Goal: Information Seeking & Learning: Learn about a topic

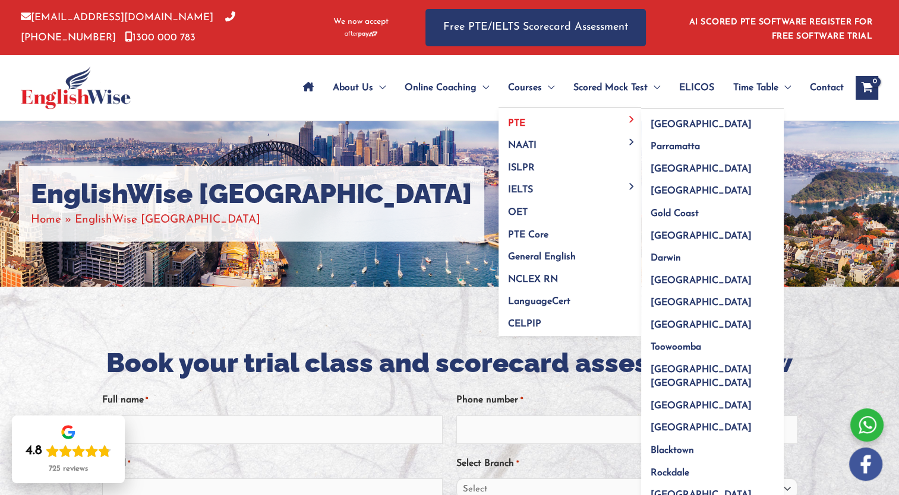
click at [519, 119] on span "PTE" at bounding box center [516, 124] width 17 height 10
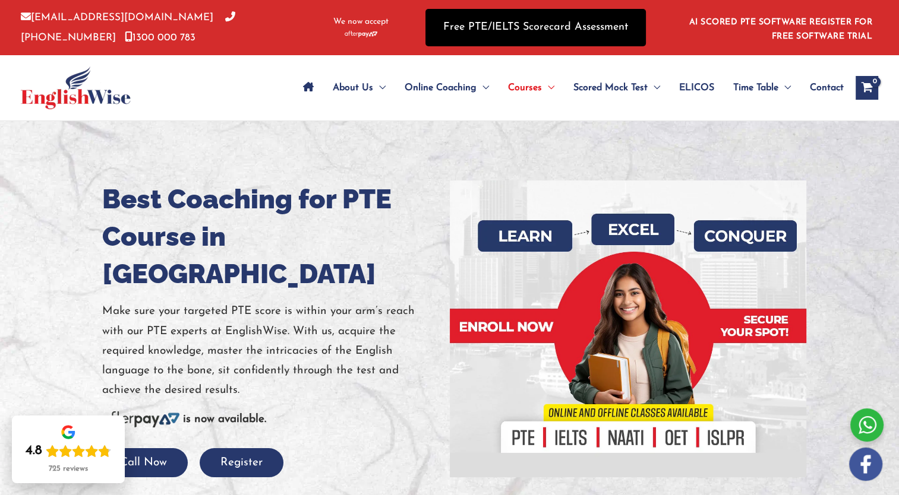
click at [528, 26] on link "Free PTE/IELTS Scorecard Assessment" at bounding box center [535, 27] width 220 height 37
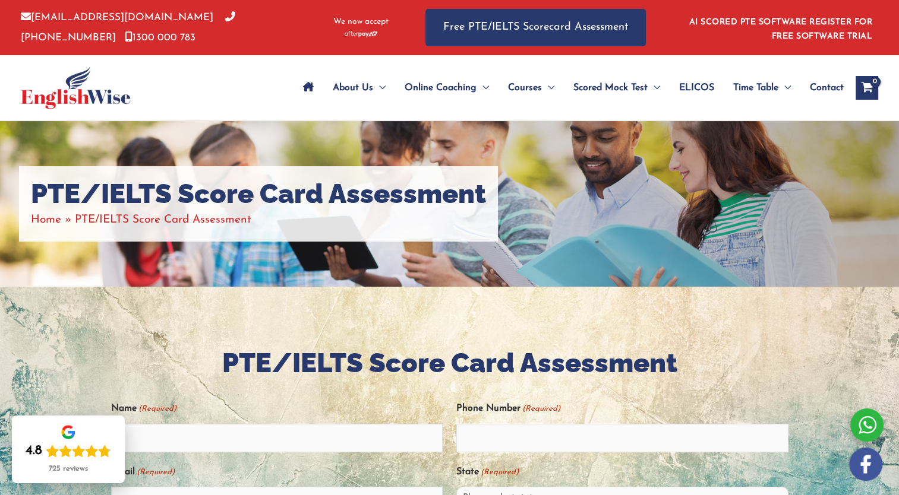
click at [89, 94] on img at bounding box center [76, 88] width 110 height 43
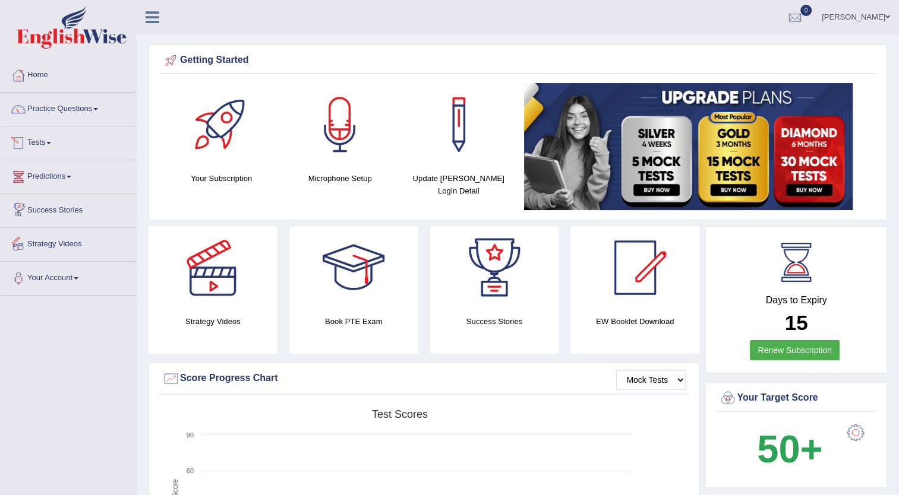
click at [49, 241] on link "Strategy Videos" at bounding box center [68, 243] width 135 height 30
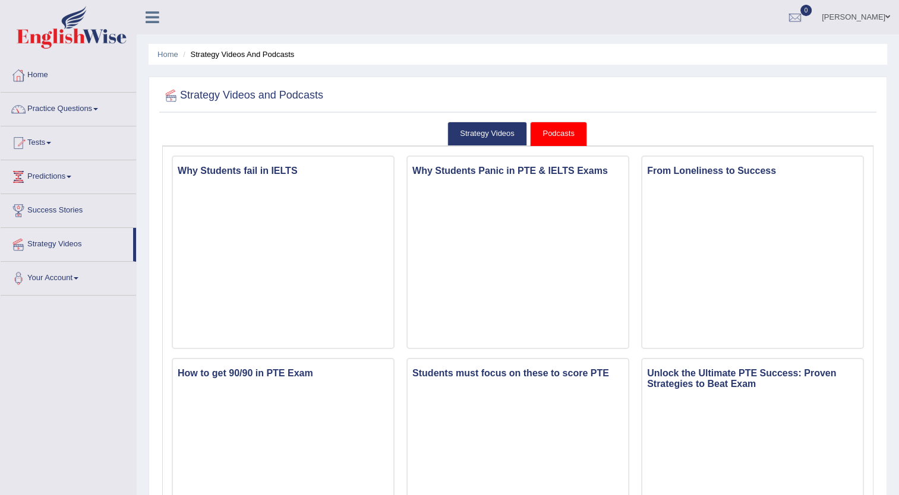
click at [50, 103] on link "Practice Questions" at bounding box center [68, 108] width 135 height 30
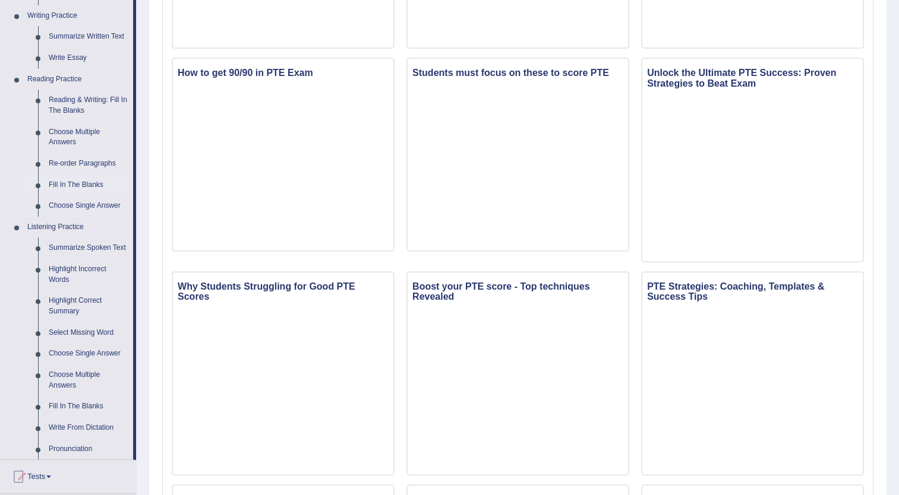
scroll to position [301, 0]
click at [73, 428] on link "Write From Dictation" at bounding box center [88, 427] width 90 height 21
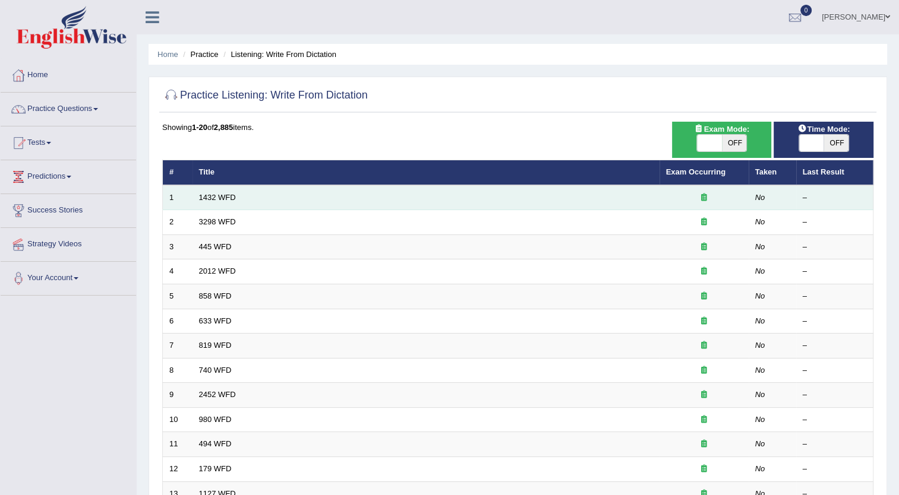
click at [254, 197] on td "1432 WFD" at bounding box center [425, 197] width 467 height 25
click at [228, 193] on link "1432 WFD" at bounding box center [217, 197] width 37 height 9
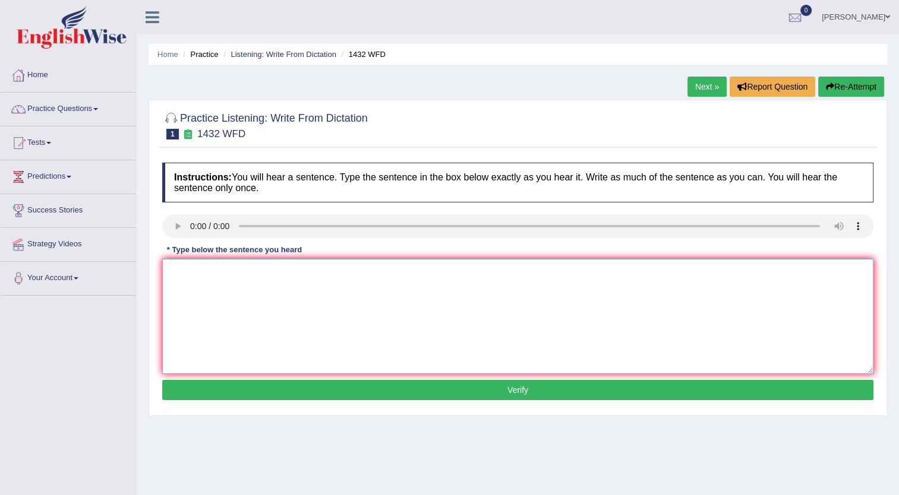
click at [209, 279] on textarea at bounding box center [517, 316] width 711 height 115
type textarea "more physical benefecial activity to your health"
click at [492, 389] on button "Verify" at bounding box center [517, 390] width 711 height 20
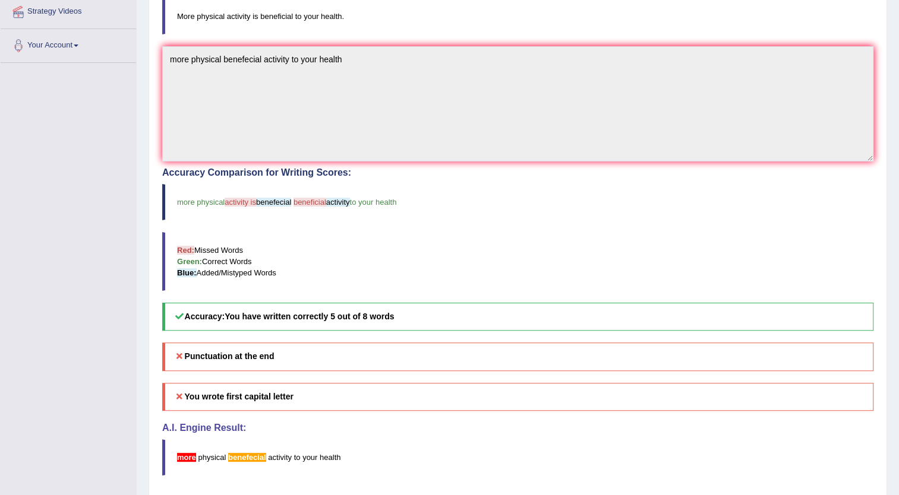
scroll to position [232, 0]
click at [468, 435] on div "Punctuation at the end You wrote first capital letter A.I. Engine Result: more …" at bounding box center [517, 409] width 711 height 132
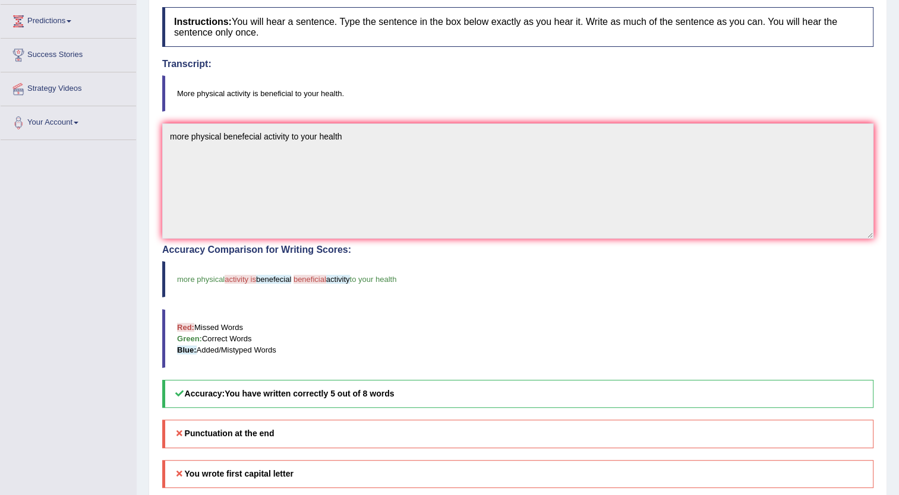
scroll to position [0, 0]
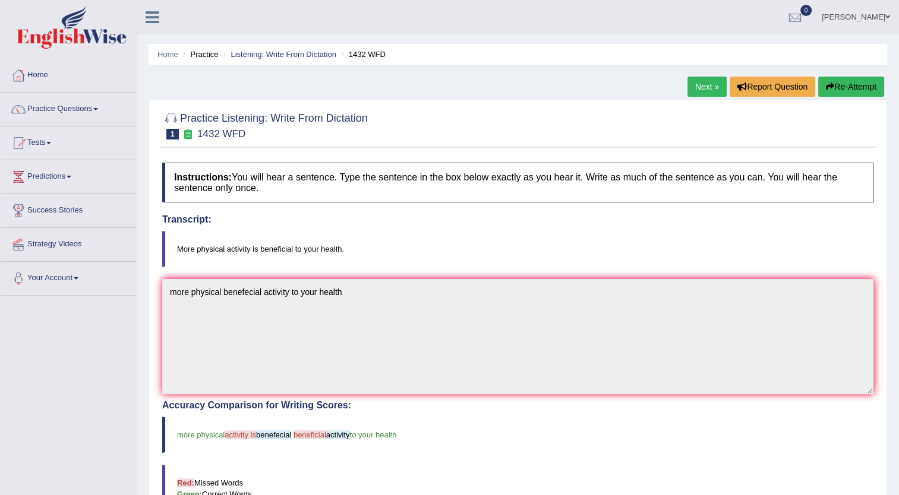
click at [700, 91] on link "Next »" at bounding box center [706, 87] width 39 height 20
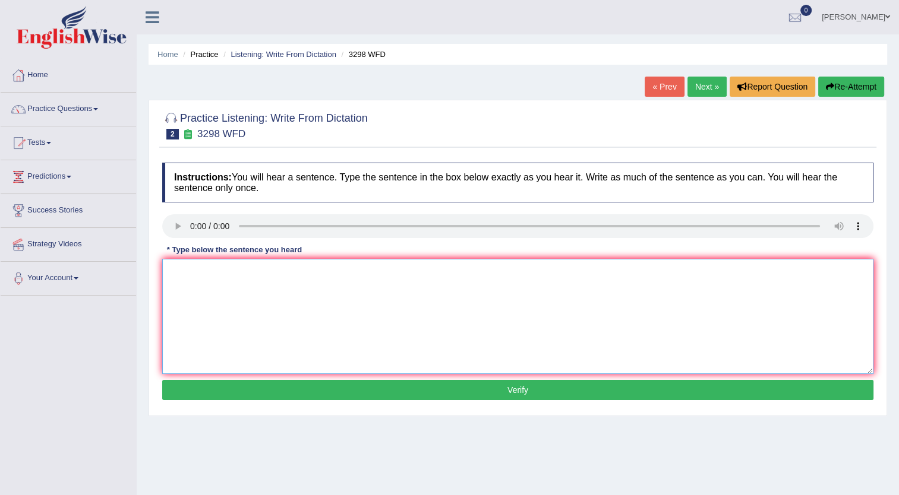
click at [231, 292] on textarea at bounding box center [517, 316] width 711 height 115
type textarea "Animal behavior content similar to human in on the for and is"
click at [390, 381] on button "Verify" at bounding box center [517, 390] width 711 height 20
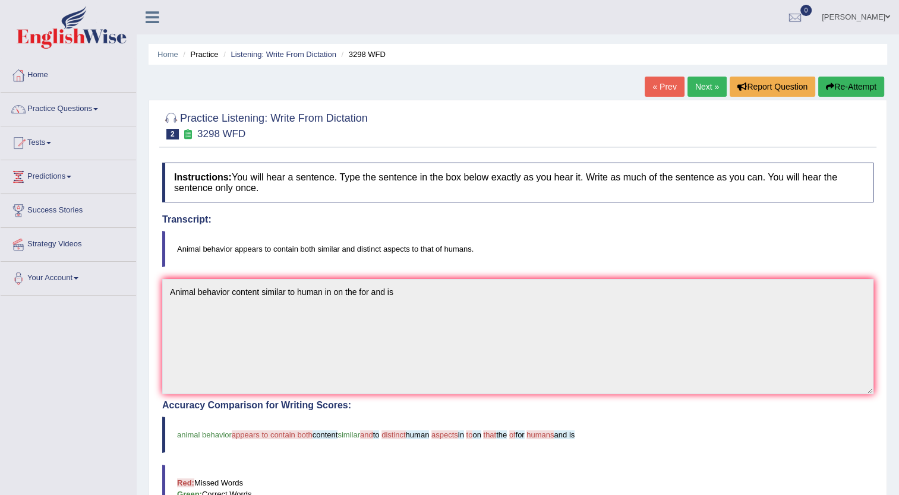
click at [704, 91] on link "Next »" at bounding box center [706, 87] width 39 height 20
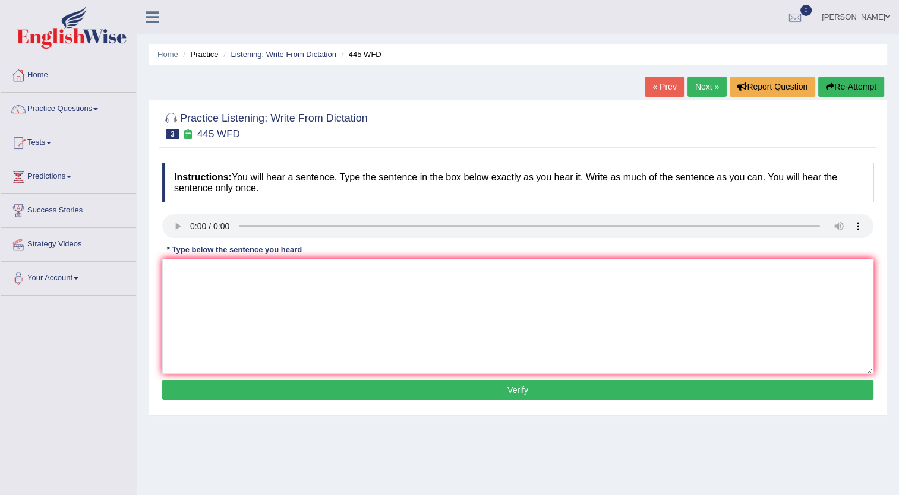
click at [704, 91] on link "Next »" at bounding box center [706, 87] width 39 height 20
click at [219, 298] on textarea at bounding box center [517, 316] width 711 height 115
type textarea "t"
type textarea "There is great deal debate to topic in on the and for is a"
click at [442, 386] on button "Verify" at bounding box center [517, 390] width 711 height 20
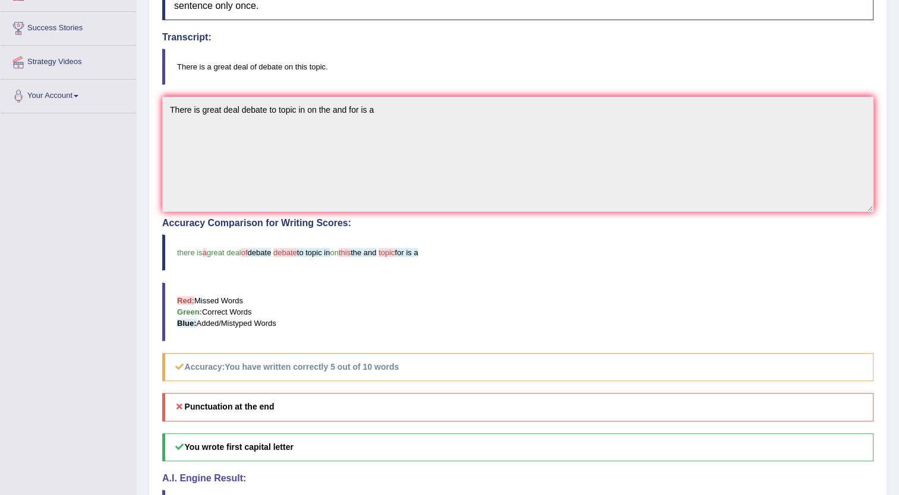
scroll to position [271, 0]
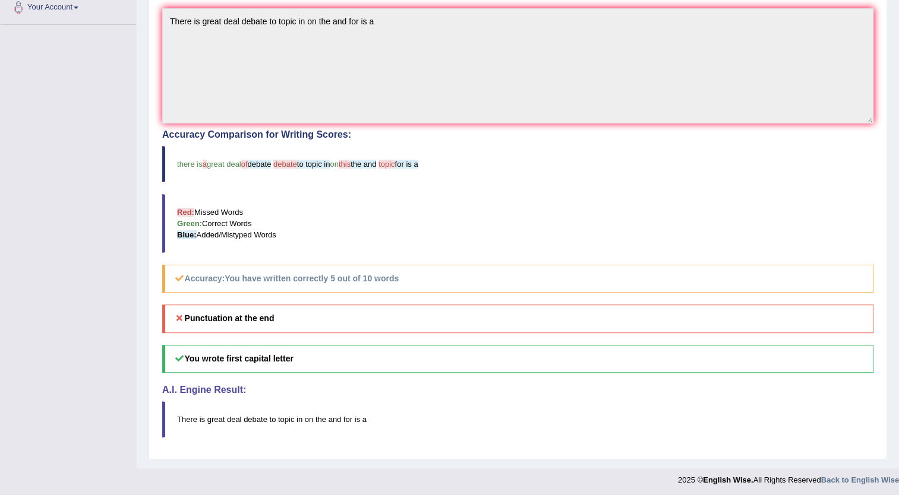
click at [442, 386] on h4 "A.I. Engine Result:" at bounding box center [517, 390] width 711 height 11
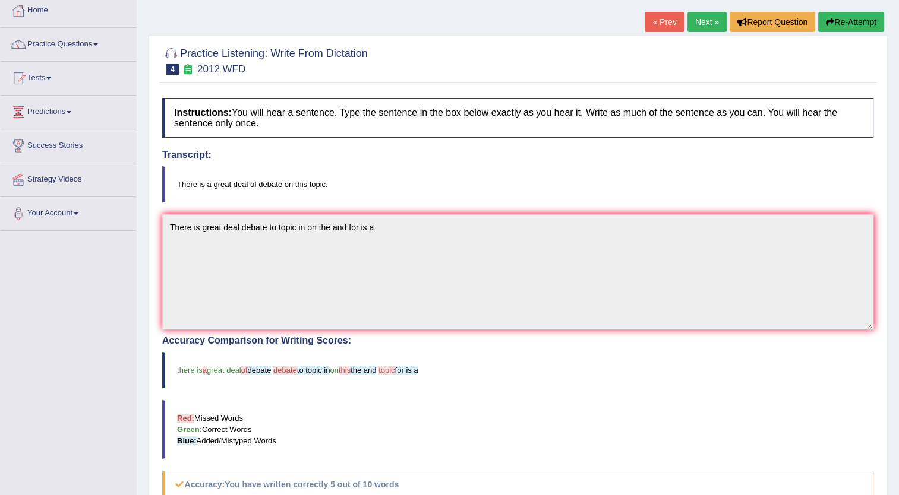
scroll to position [64, 0]
click at [699, 27] on link "Next »" at bounding box center [706, 22] width 39 height 20
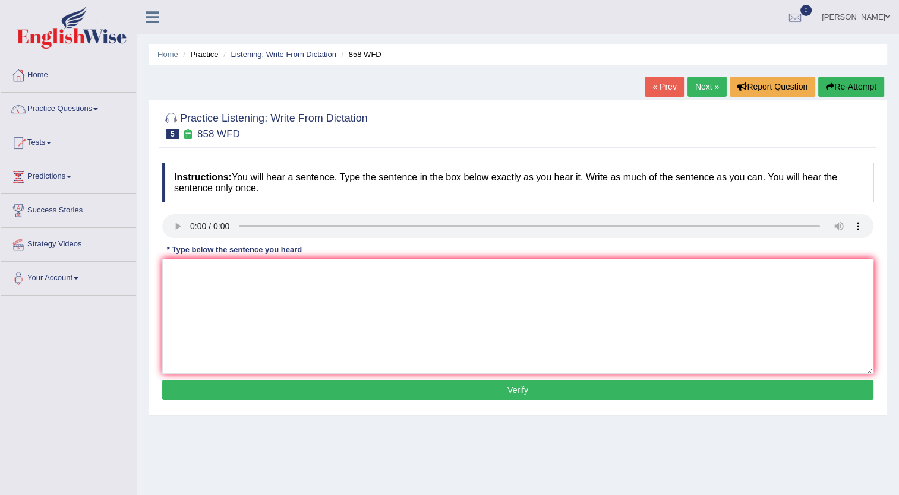
click at [697, 87] on link "Next »" at bounding box center [706, 87] width 39 height 20
click at [211, 266] on textarea at bounding box center [517, 316] width 711 height 115
click at [234, 272] on textarea "We search shows exerciseing makes" at bounding box center [517, 316] width 711 height 115
click at [323, 273] on textarea "We search shows is exerciseing makes" at bounding box center [517, 316] width 711 height 115
type textarea "We search shows is exerciseing makes bater"
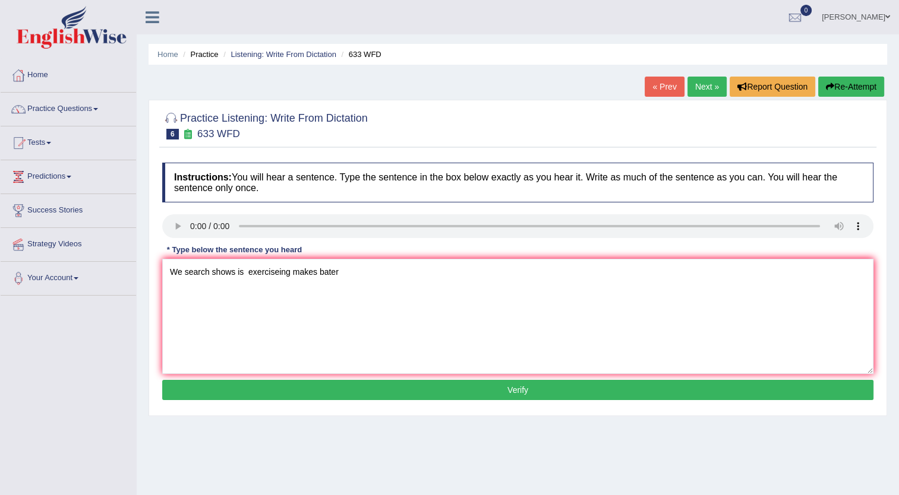
click at [497, 390] on button "Verify" at bounding box center [517, 390] width 711 height 20
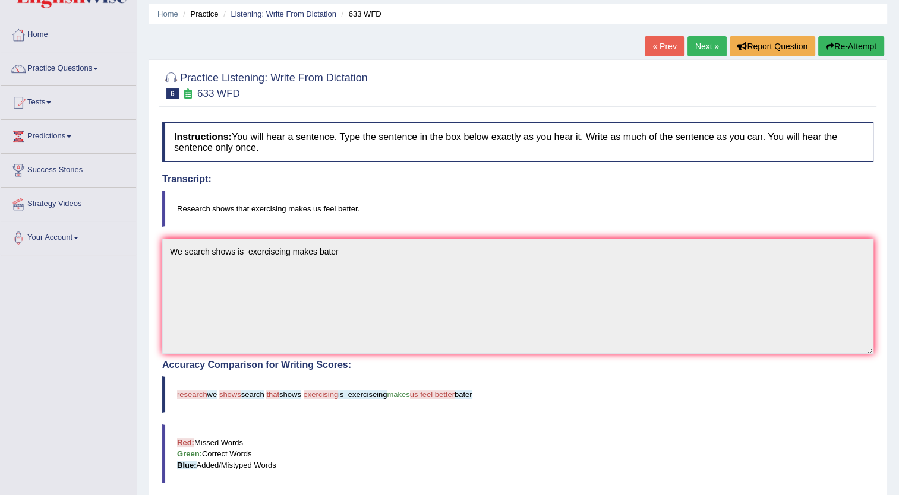
scroll to position [40, 0]
click at [832, 51] on button "Re-Attempt" at bounding box center [851, 46] width 66 height 20
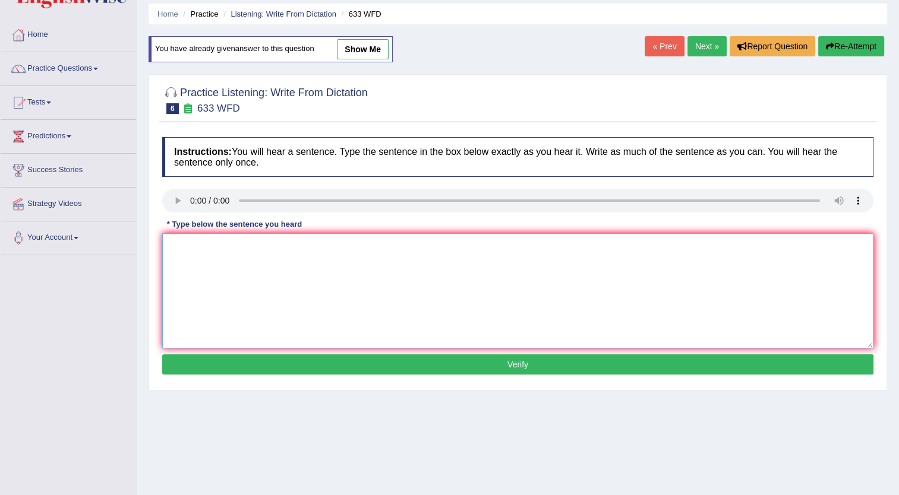
click at [176, 254] on textarea at bounding box center [517, 290] width 711 height 115
click at [242, 255] on textarea "research shows" at bounding box center [517, 290] width 711 height 115
type textarea "r"
click at [195, 261] on textarea at bounding box center [517, 290] width 711 height 115
click at [172, 247] on textarea "research" at bounding box center [517, 290] width 711 height 115
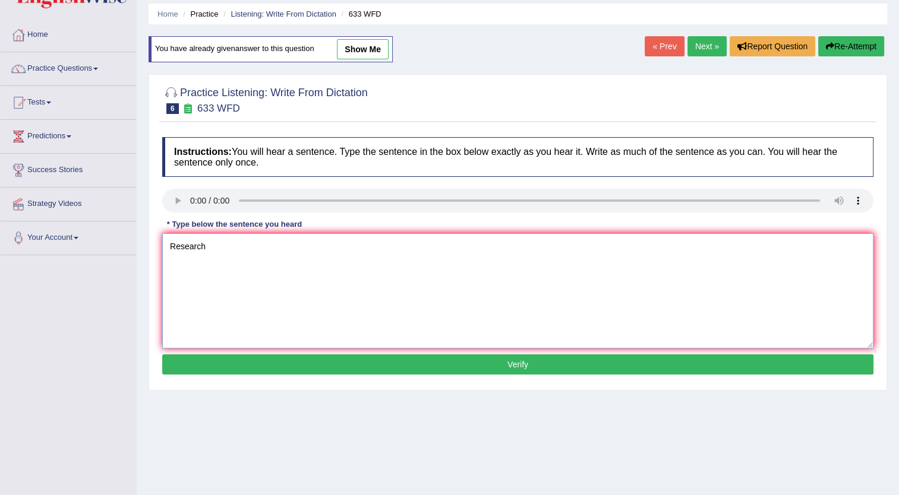
click at [225, 243] on textarea "Research" at bounding box center [517, 290] width 711 height 115
click at [247, 246] on textarea "Research shows execising" at bounding box center [517, 290] width 711 height 115
click at [271, 242] on textarea "Research shows exercising" at bounding box center [517, 290] width 711 height 115
type textarea "Research shows exercising makes us feel better"
click at [452, 364] on button "Verify" at bounding box center [517, 365] width 711 height 20
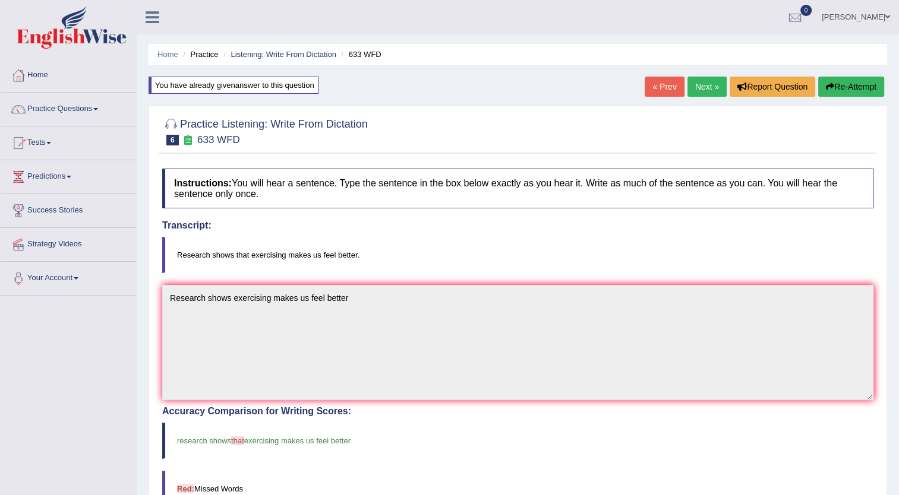
scroll to position [43, 0]
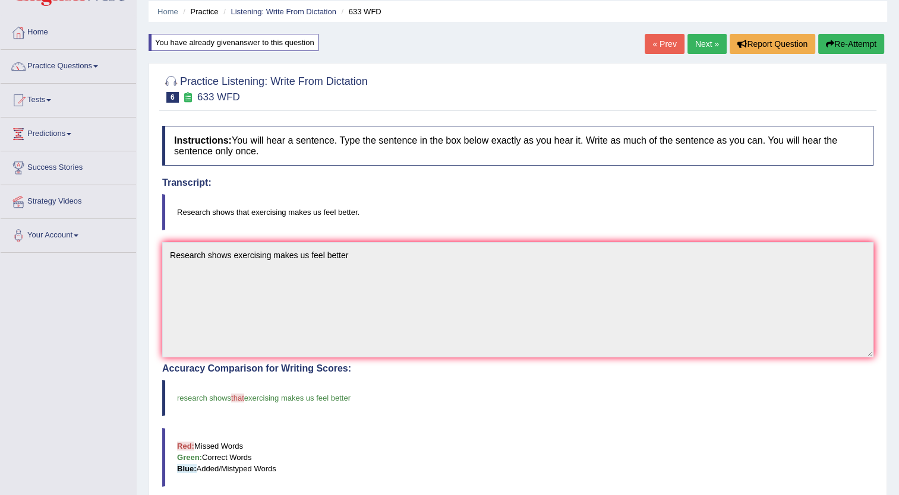
click at [700, 38] on link "Next »" at bounding box center [706, 44] width 39 height 20
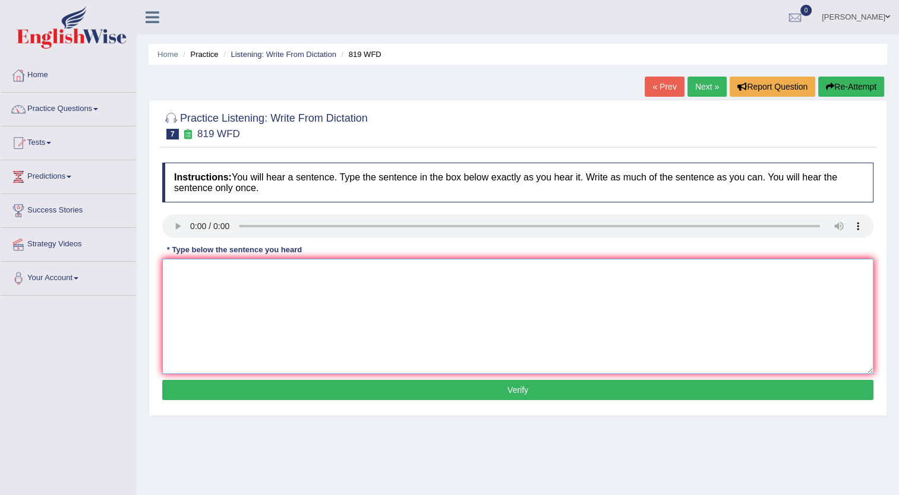
click at [220, 277] on textarea at bounding box center [517, 316] width 711 height 115
type textarea "Plans able to contineu growing throw your life"
click at [454, 396] on button "Verify" at bounding box center [517, 390] width 711 height 20
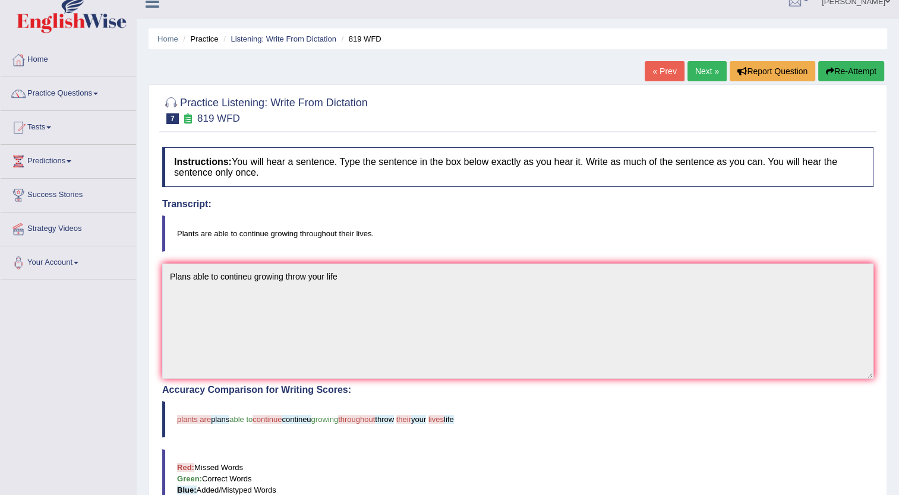
scroll to position [14, 0]
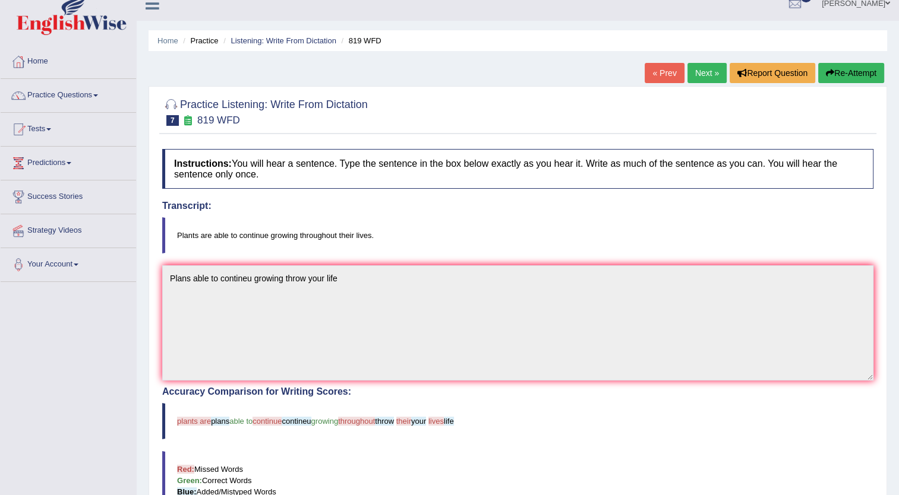
click at [845, 75] on button "Re-Attempt" at bounding box center [851, 73] width 66 height 20
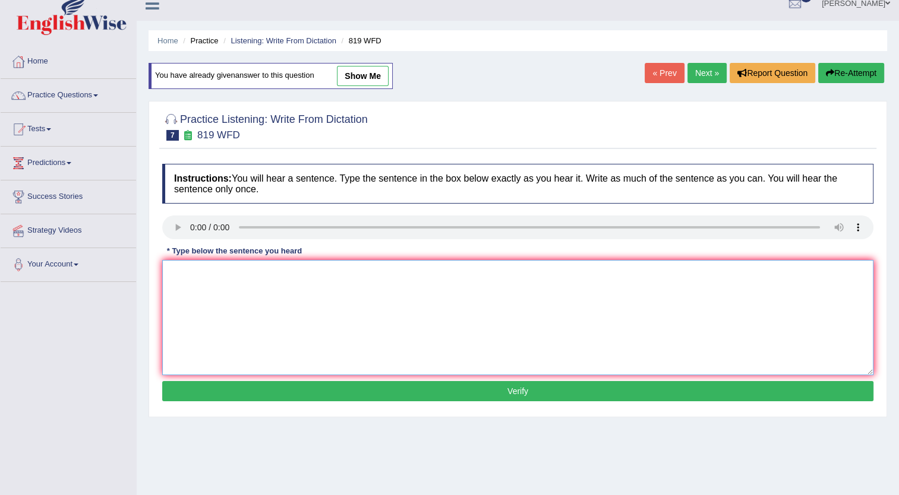
click at [206, 279] on textarea at bounding box center [517, 317] width 711 height 115
type textarea "p"
type textarea "Plans to able contineu growing throuhout their lives"
click at [343, 384] on button "Verify" at bounding box center [517, 391] width 711 height 20
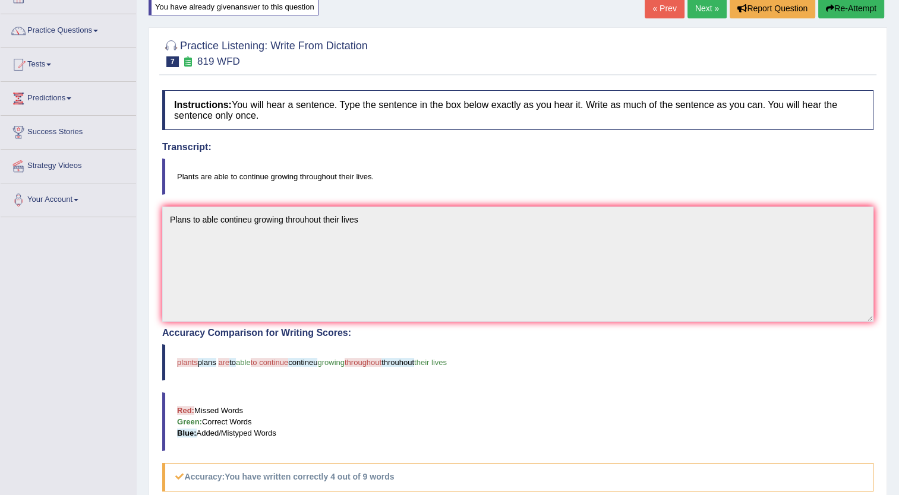
scroll to position [70, 0]
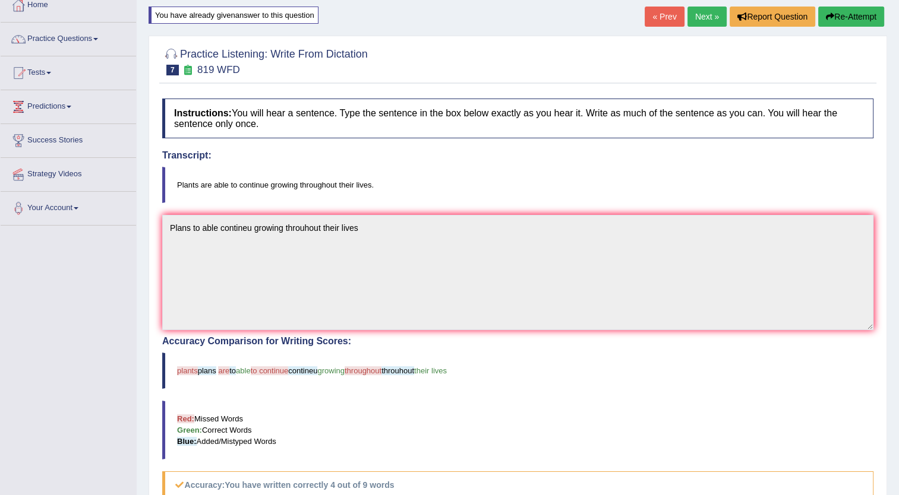
click at [837, 18] on button "Re-Attempt" at bounding box center [851, 17] width 66 height 20
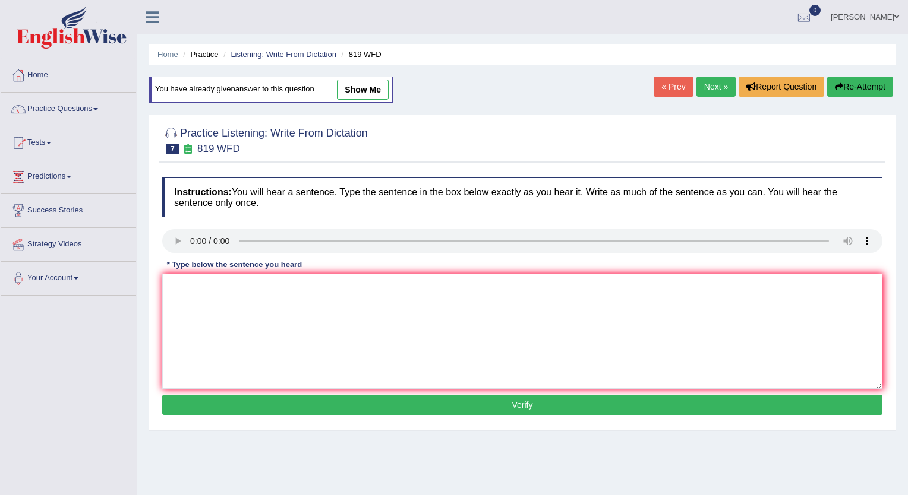
click at [837, 18] on div "Toggle navigation Home Practice Questions Speaking Practice Read Aloud Repeat S…" at bounding box center [454, 309] width 908 height 618
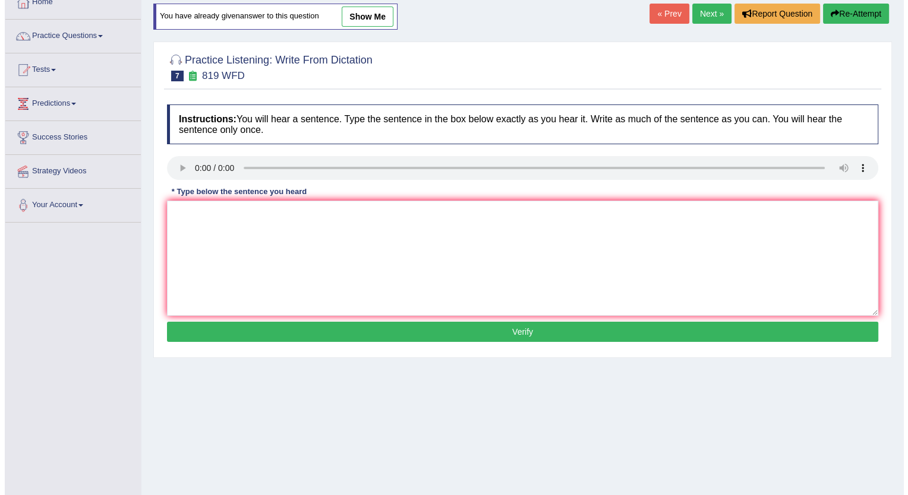
scroll to position [70, 0]
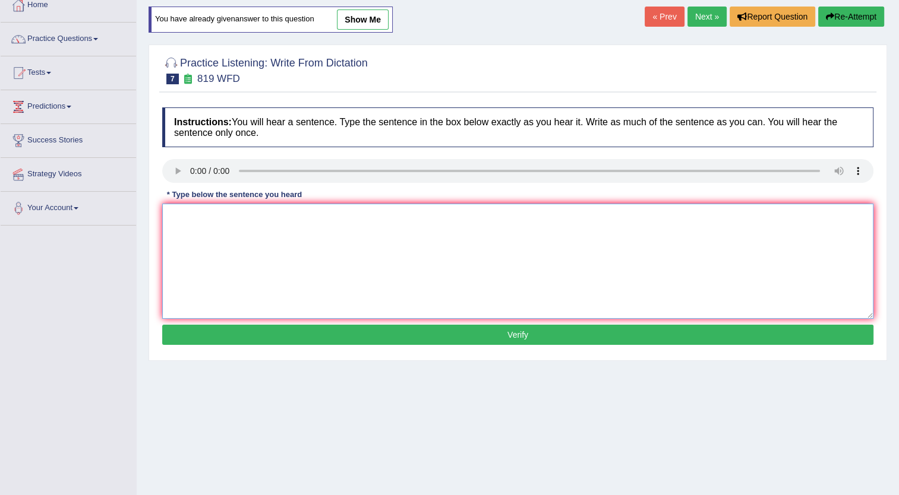
click at [205, 219] on textarea at bounding box center [517, 261] width 711 height 115
type textarea "p"
type textarea "Plants are able to contineu growing throuhout their lives"
click at [403, 325] on button "Verify" at bounding box center [517, 335] width 711 height 20
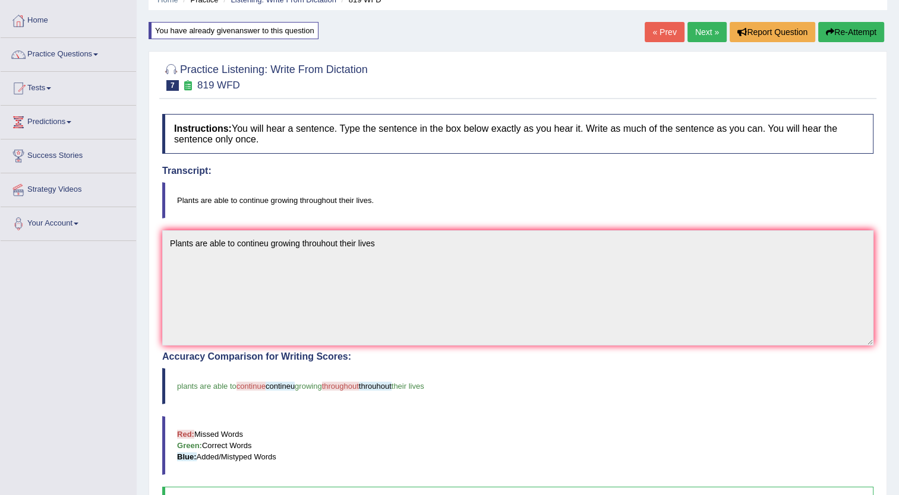
scroll to position [0, 0]
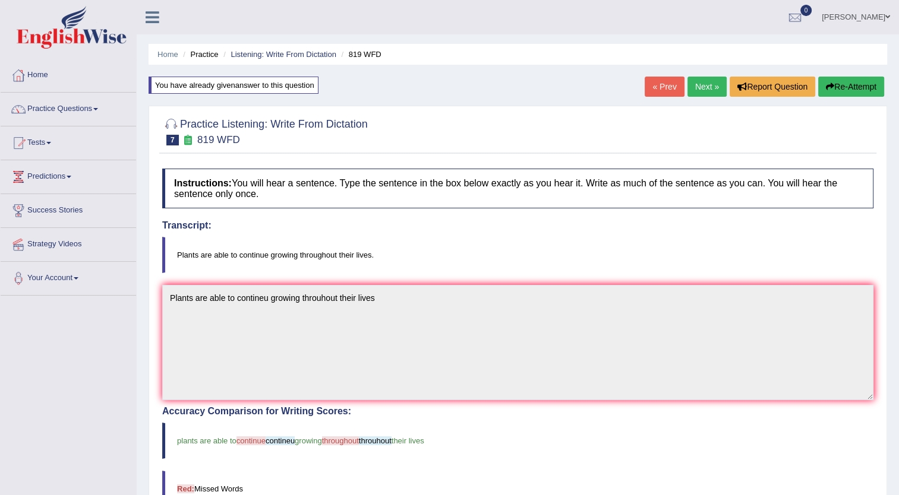
click at [711, 84] on link "Next »" at bounding box center [706, 87] width 39 height 20
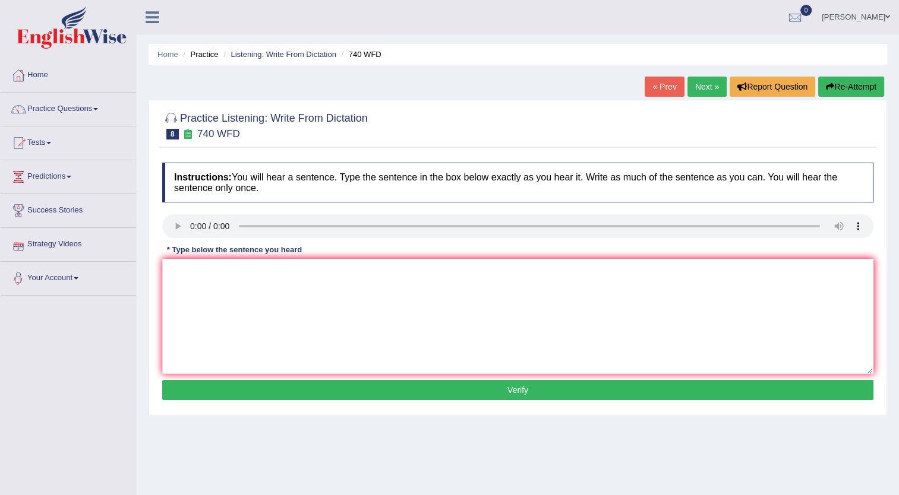
click at [70, 248] on link "Strategy Videos" at bounding box center [68, 243] width 135 height 30
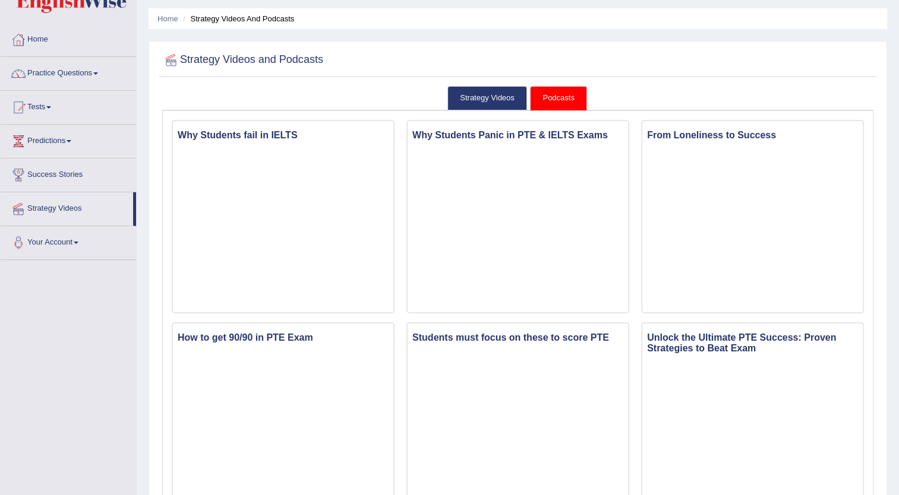
scroll to position [24, 0]
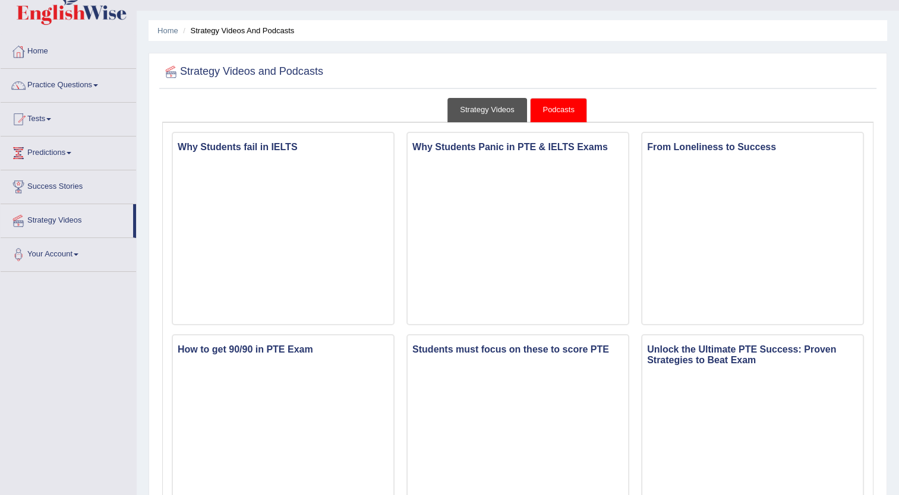
click at [499, 103] on link "Strategy Videos" at bounding box center [487, 110] width 80 height 24
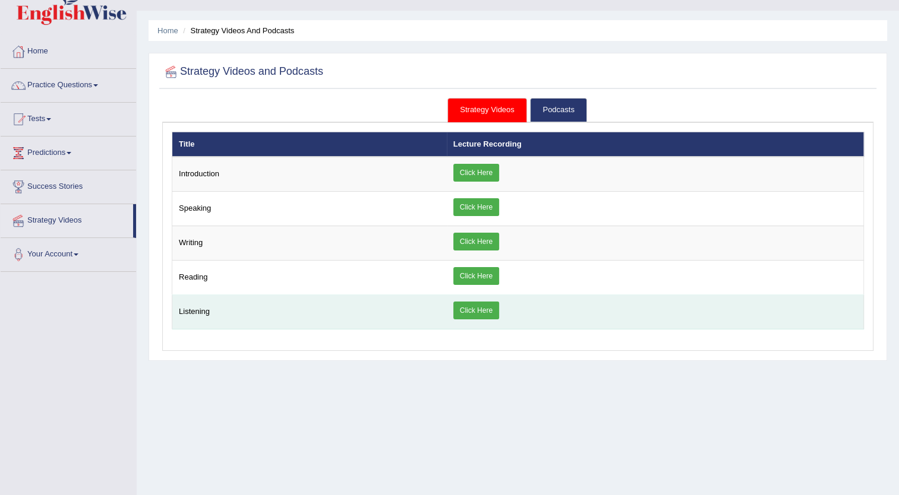
click at [487, 309] on link "Click Here" at bounding box center [476, 311] width 46 height 18
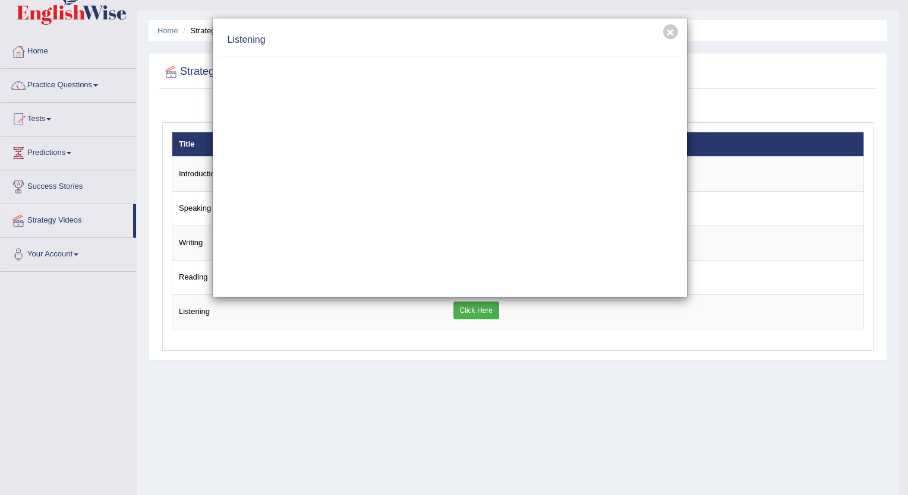
click at [71, 87] on div "× Listening" at bounding box center [454, 247] width 908 height 495
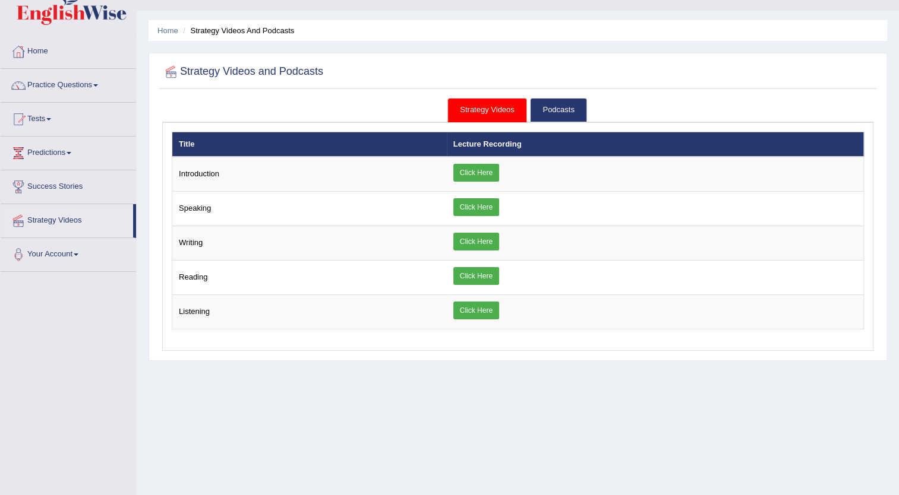
click at [78, 87] on link "Practice Questions" at bounding box center [68, 84] width 135 height 30
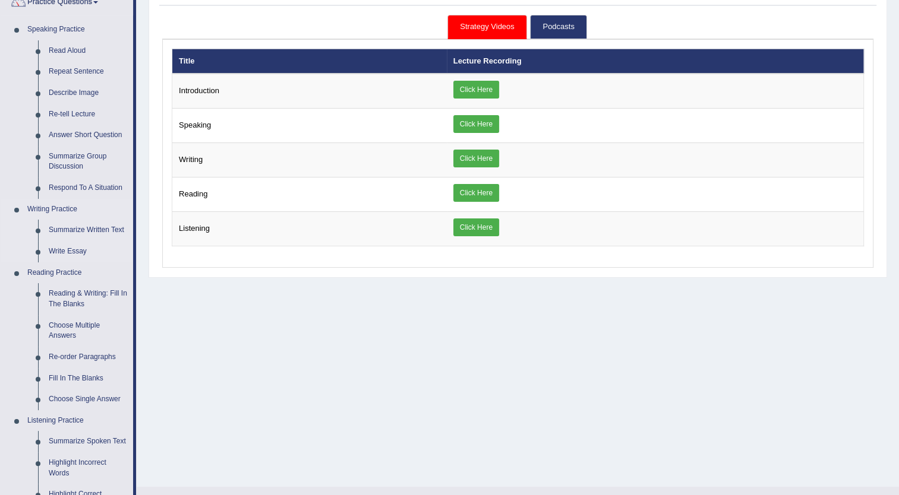
scroll to position [108, 0]
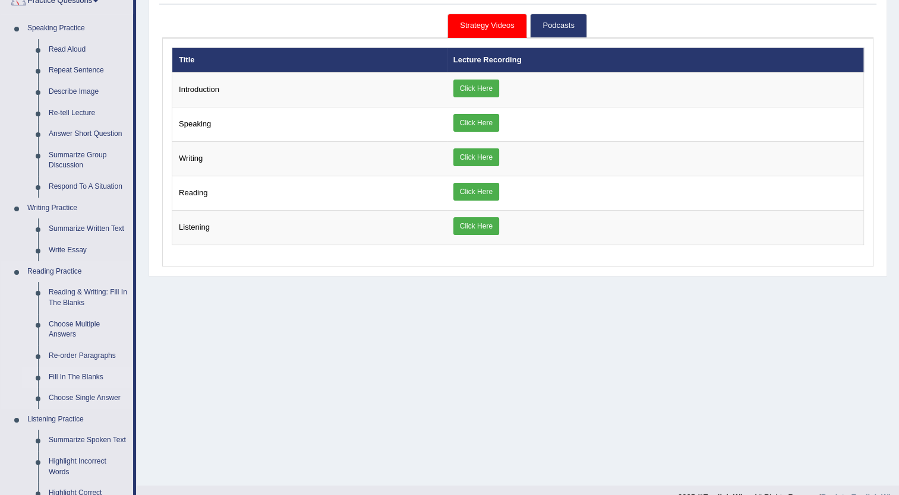
click at [86, 379] on link "Fill In The Blanks" at bounding box center [88, 377] width 90 height 21
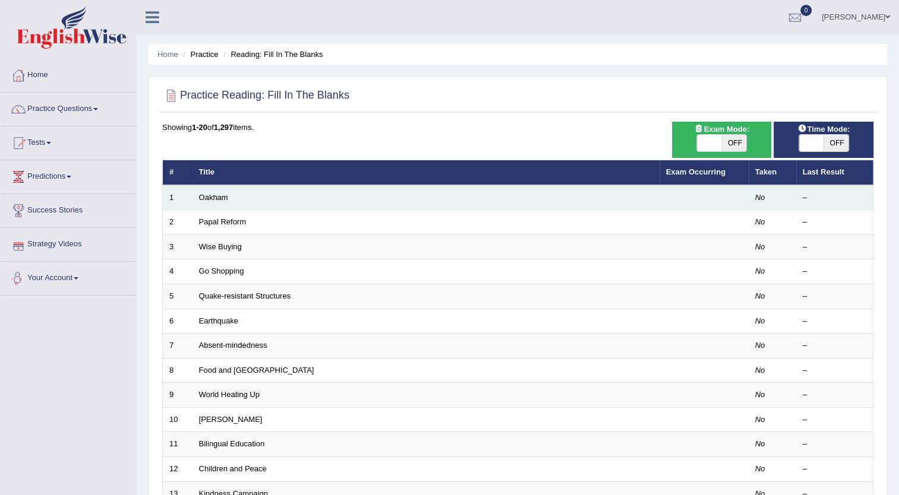
click at [256, 204] on td "Oakham" at bounding box center [425, 197] width 467 height 25
click at [211, 197] on link "Oakham" at bounding box center [213, 197] width 29 height 9
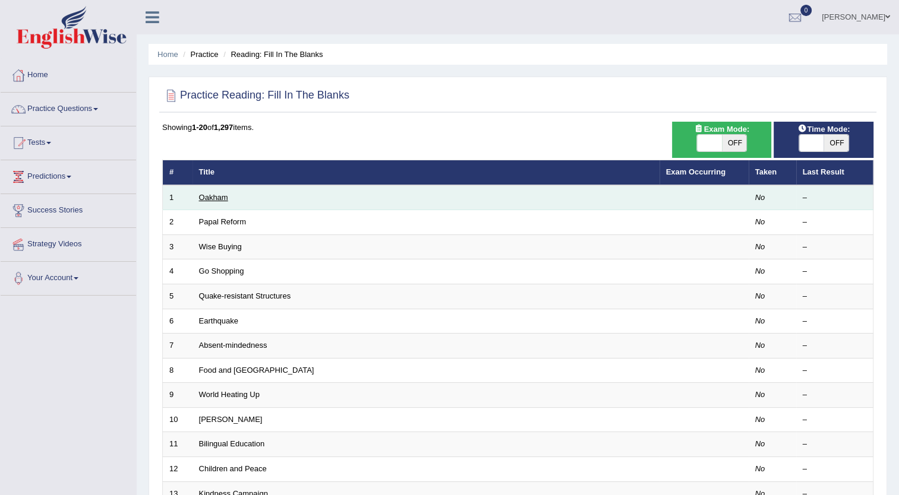
click at [211, 197] on link "Oakham" at bounding box center [213, 197] width 29 height 9
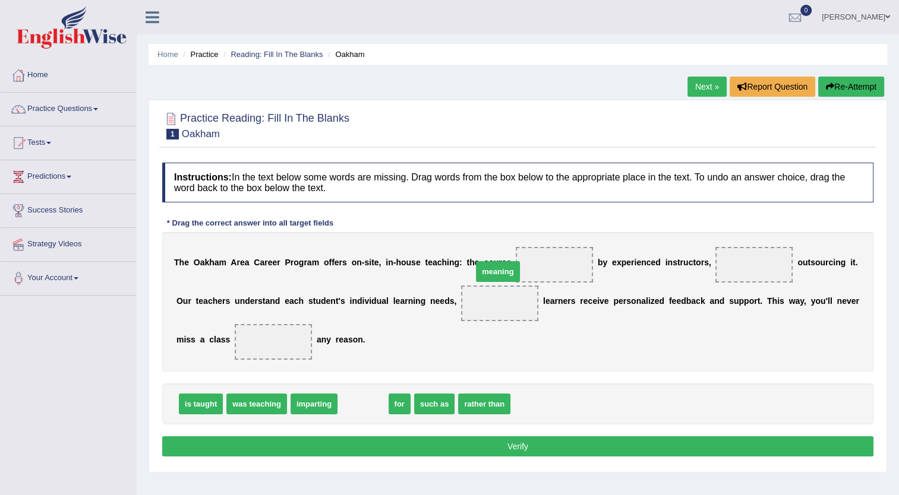
drag, startPoint x: 354, startPoint y: 405, endPoint x: 491, endPoint y: 271, distance: 191.2
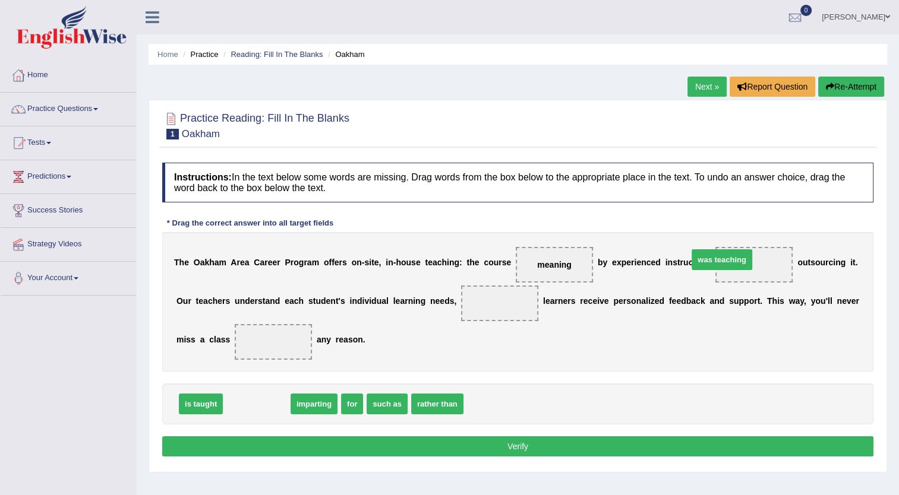
drag, startPoint x: 269, startPoint y: 400, endPoint x: 734, endPoint y: 255, distance: 487.1
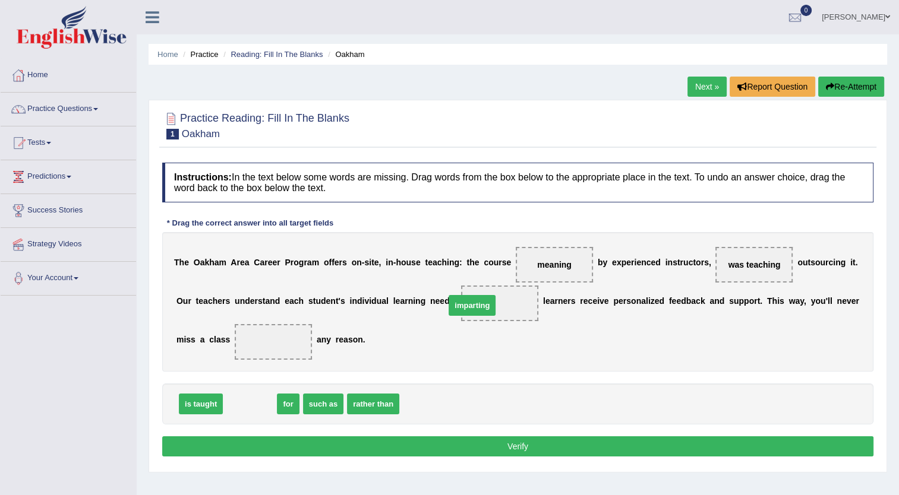
drag, startPoint x: 245, startPoint y: 399, endPoint x: 467, endPoint y: 301, distance: 243.1
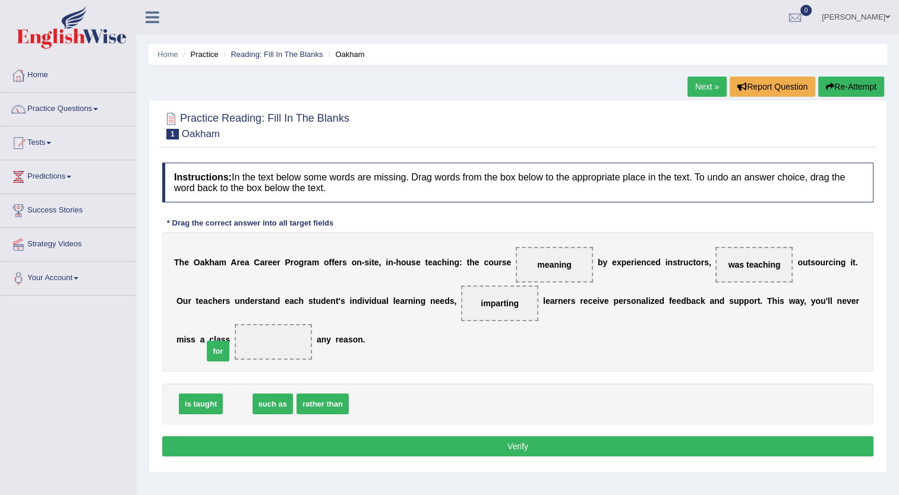
drag, startPoint x: 232, startPoint y: 403, endPoint x: 212, endPoint y: 351, distance: 56.4
click at [515, 441] on button "Verify" at bounding box center [517, 447] width 711 height 20
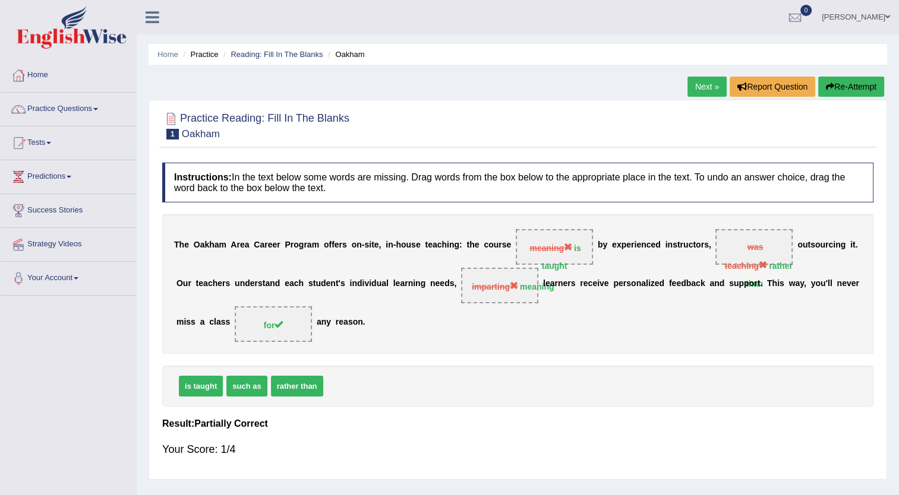
click at [709, 90] on link "Next »" at bounding box center [706, 87] width 39 height 20
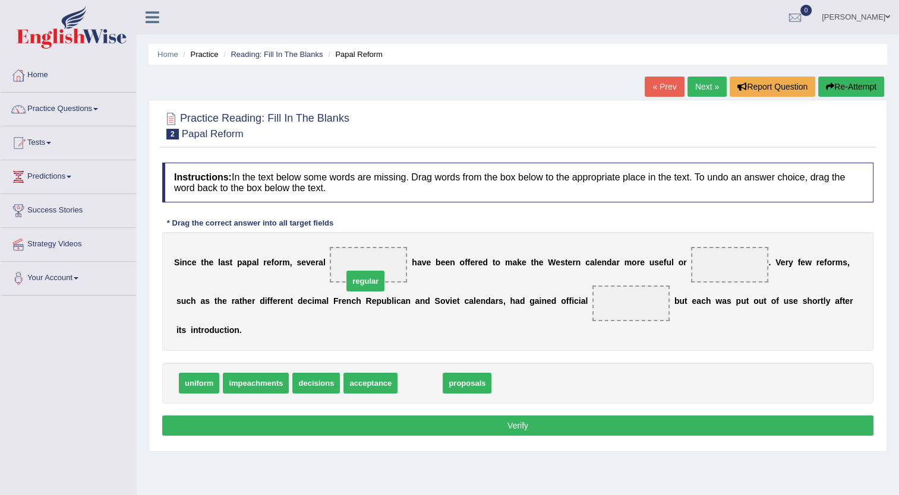
drag, startPoint x: 417, startPoint y: 364, endPoint x: 362, endPoint y: 262, distance: 115.9
drag, startPoint x: 421, startPoint y: 355, endPoint x: 706, endPoint y: 253, distance: 302.9
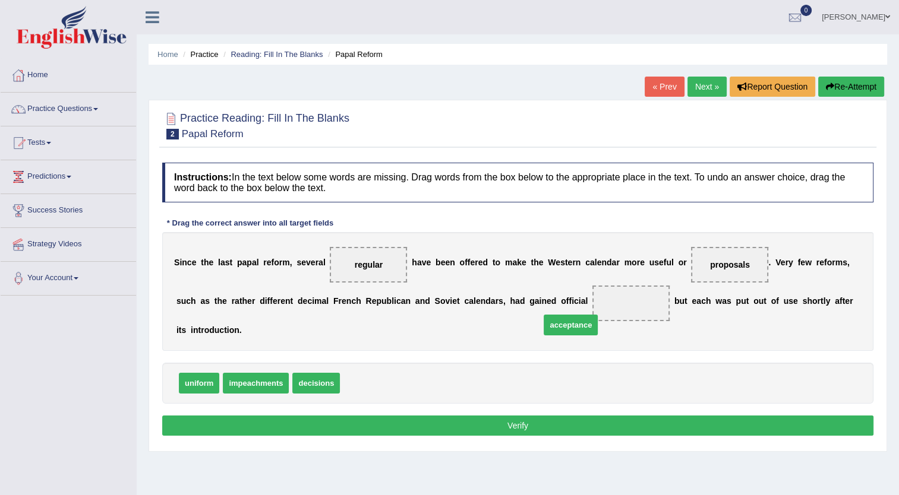
drag, startPoint x: 358, startPoint y: 367, endPoint x: 560, endPoint y: 308, distance: 210.2
click at [519, 416] on button "Verify" at bounding box center [517, 426] width 711 height 20
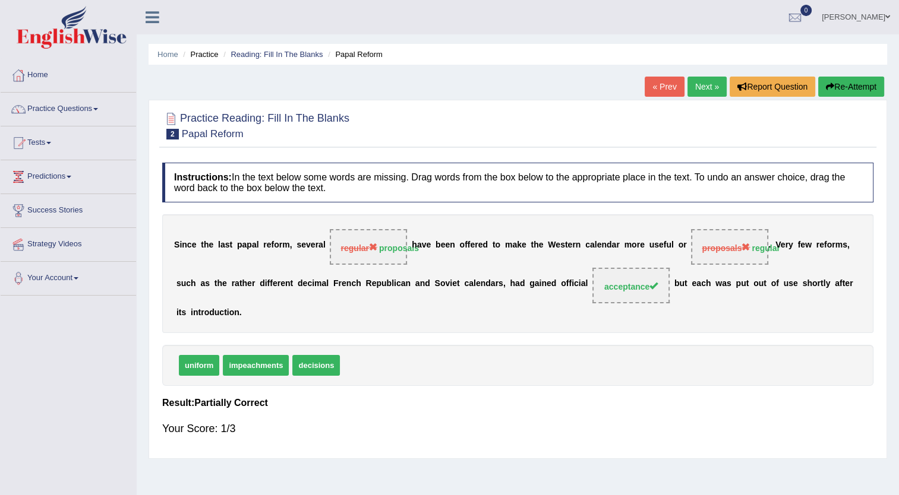
click at [702, 91] on link "Next »" at bounding box center [706, 87] width 39 height 20
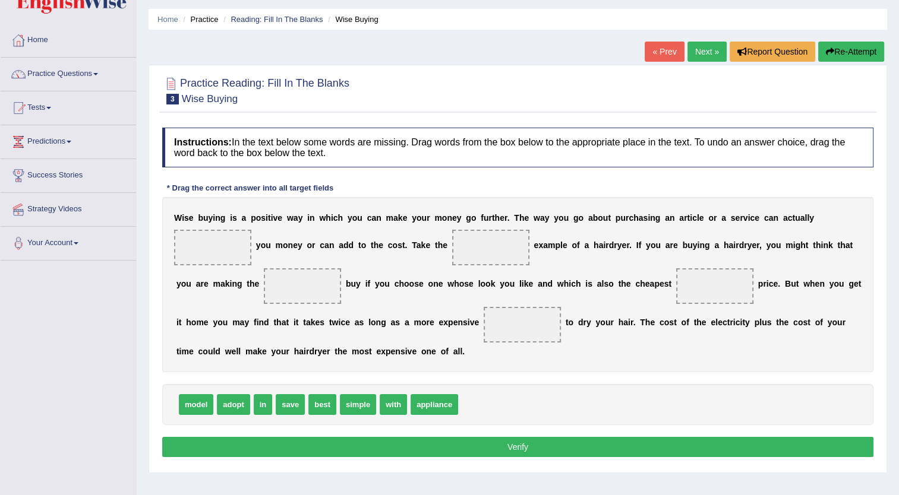
scroll to position [33, 0]
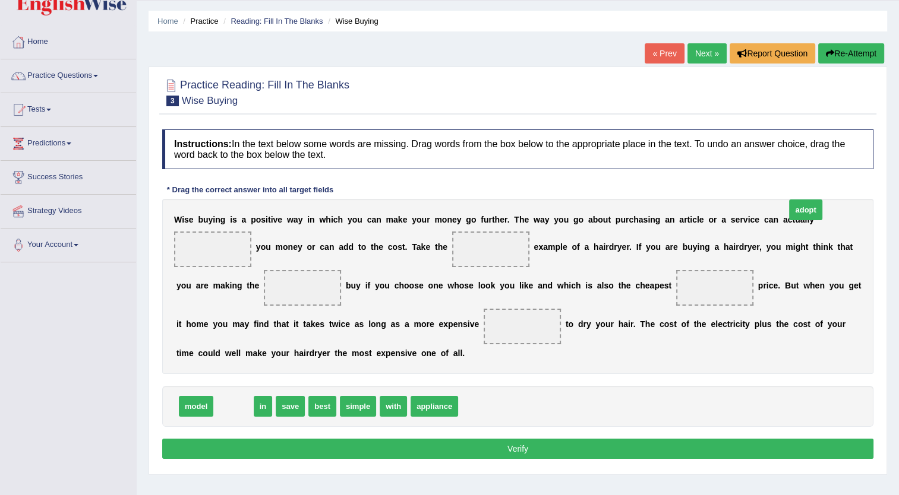
drag, startPoint x: 236, startPoint y: 427, endPoint x: 808, endPoint y: 231, distance: 604.6
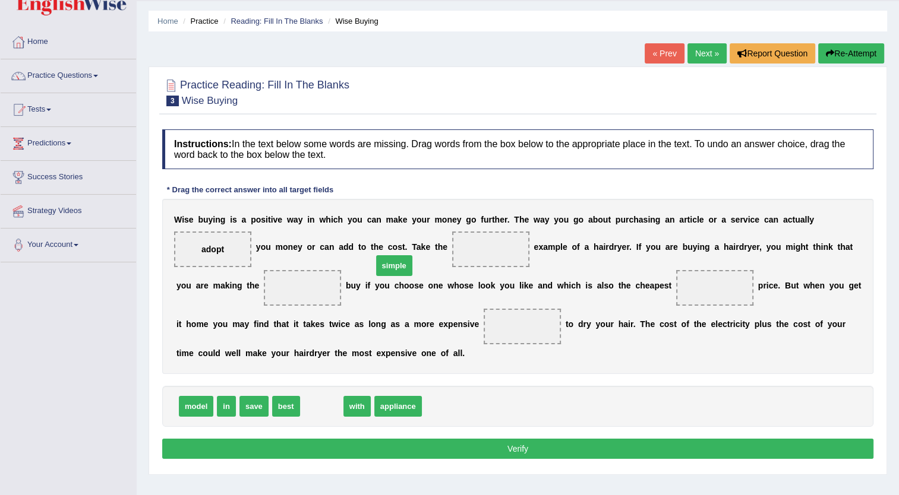
drag, startPoint x: 310, startPoint y: 428, endPoint x: 381, endPoint y: 289, distance: 156.2
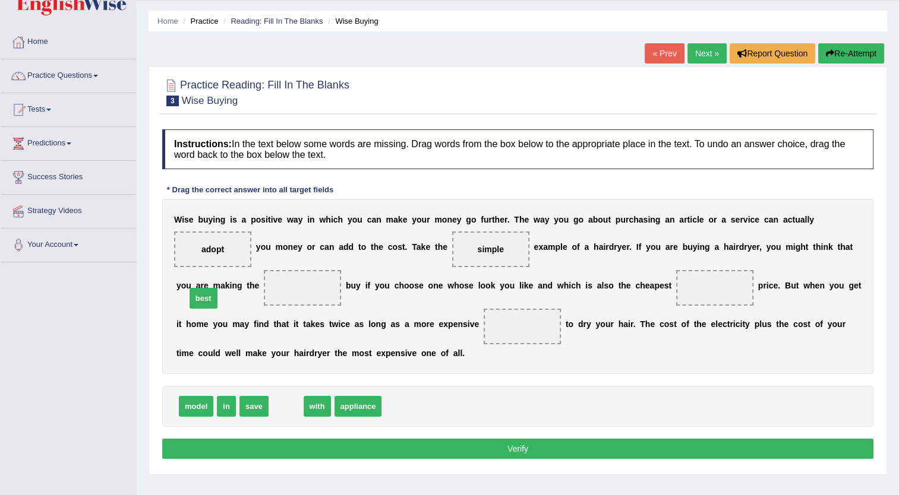
drag, startPoint x: 280, startPoint y: 424, endPoint x: 198, endPoint y: 316, distance: 136.1
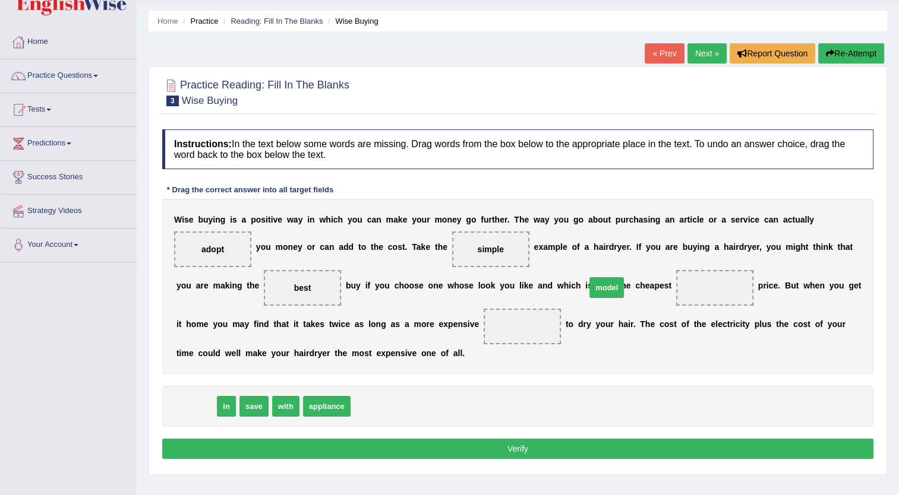
drag, startPoint x: 198, startPoint y: 431, endPoint x: 606, endPoint y: 314, distance: 424.6
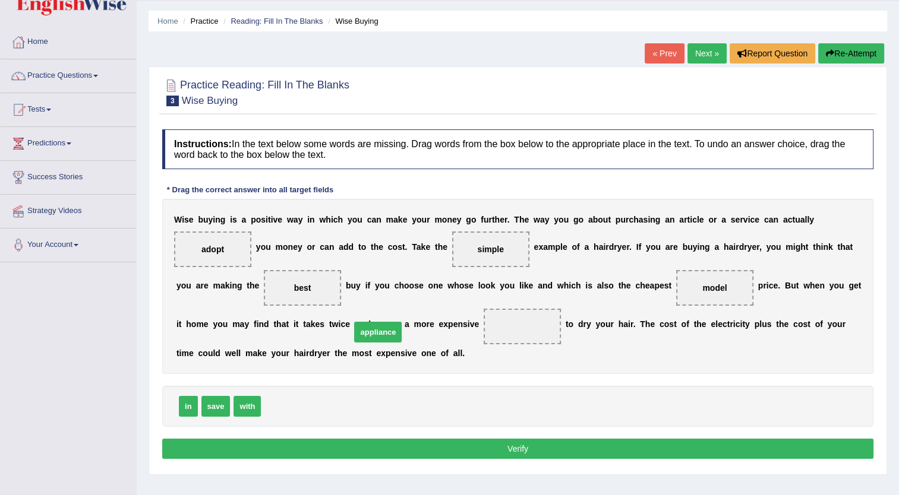
drag, startPoint x: 289, startPoint y: 428, endPoint x: 378, endPoint y: 354, distance: 116.0
click at [504, 459] on button "Verify" at bounding box center [517, 449] width 711 height 20
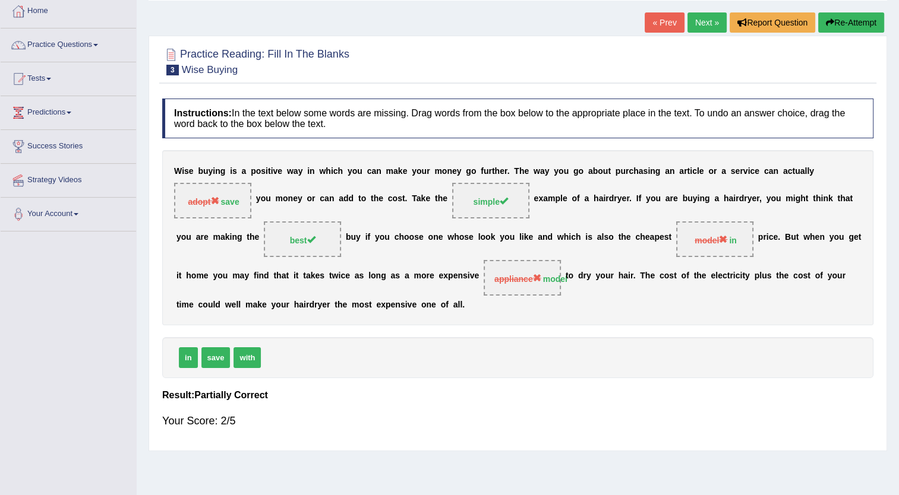
scroll to position [64, 0]
click at [716, 27] on link "Next »" at bounding box center [706, 23] width 39 height 20
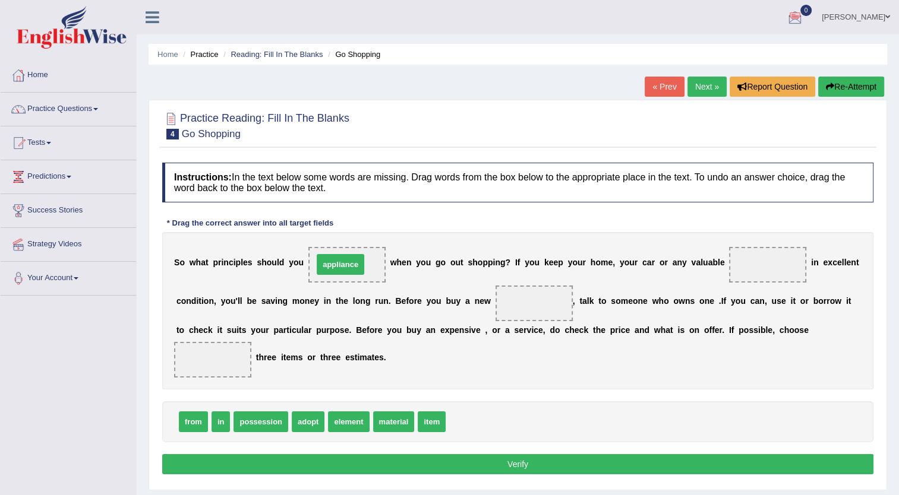
drag, startPoint x: 462, startPoint y: 419, endPoint x: 332, endPoint y: 264, distance: 202.8
drag, startPoint x: 381, startPoint y: 424, endPoint x: 721, endPoint y: 268, distance: 373.5
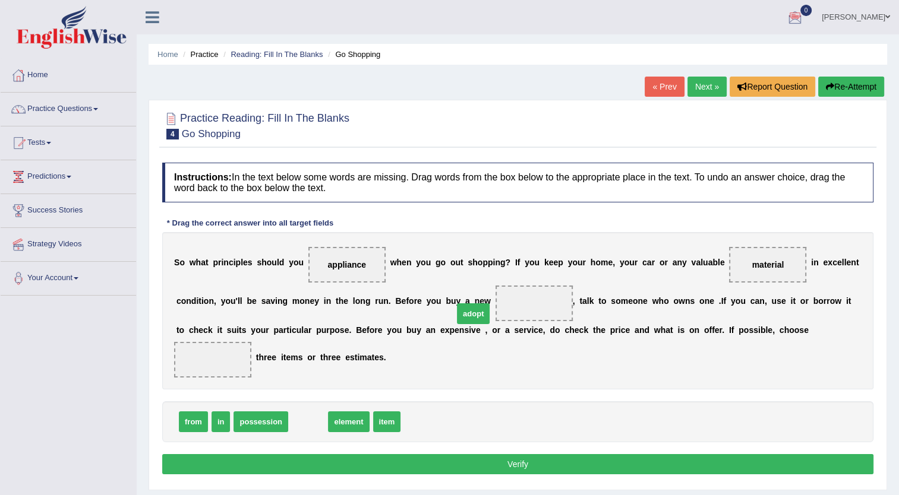
drag, startPoint x: 308, startPoint y: 421, endPoint x: 473, endPoint y: 313, distance: 197.4
drag, startPoint x: 308, startPoint y: 424, endPoint x: 518, endPoint y: 387, distance: 212.9
click at [518, 387] on span "element" at bounding box center [527, 385] width 41 height 21
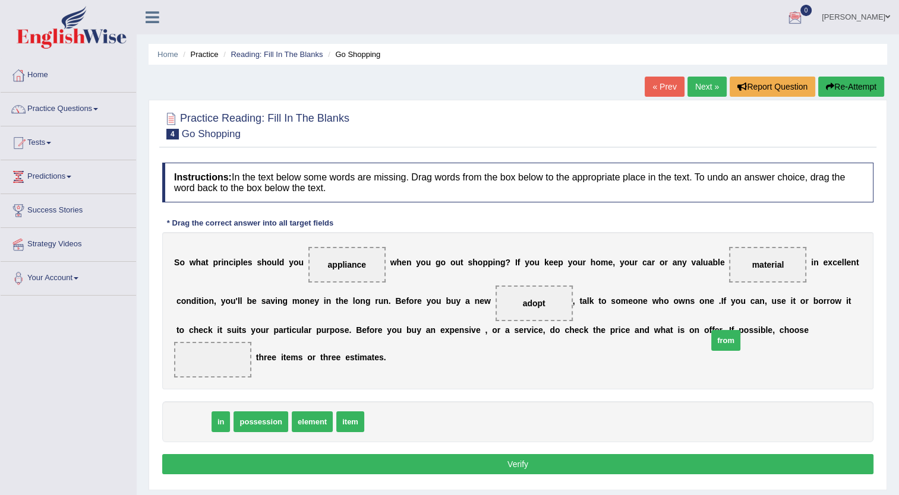
drag, startPoint x: 184, startPoint y: 422, endPoint x: 710, endPoint y: 346, distance: 531.4
click at [522, 463] on button "Verify" at bounding box center [517, 465] width 711 height 20
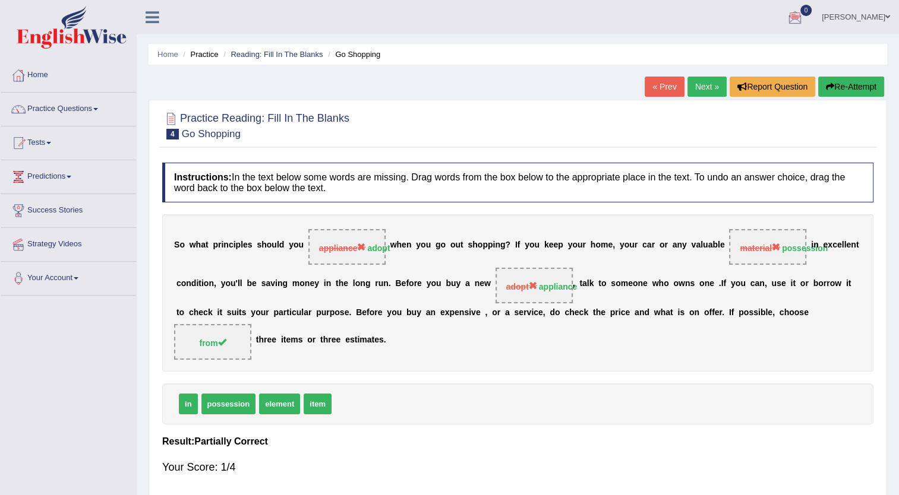
click at [699, 91] on link "Next »" at bounding box center [706, 87] width 39 height 20
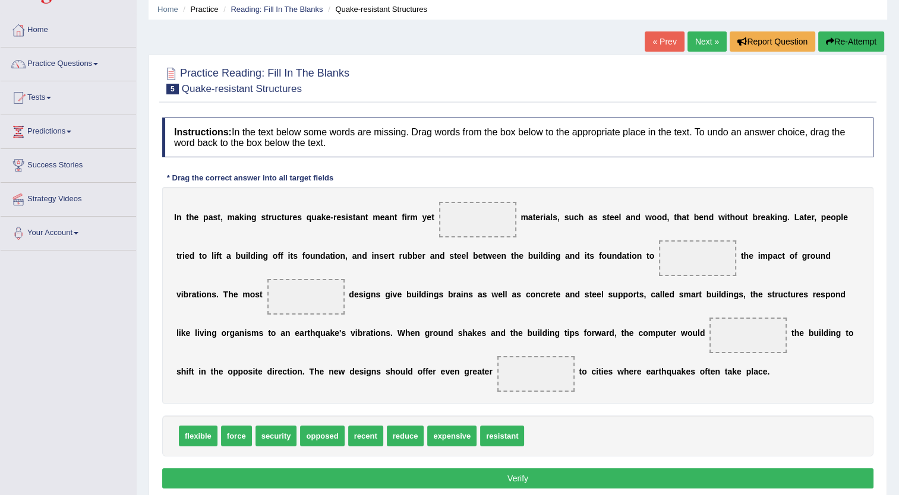
scroll to position [45, 0]
drag, startPoint x: 482, startPoint y: 436, endPoint x: 447, endPoint y: 213, distance: 226.2
drag, startPoint x: 446, startPoint y: 438, endPoint x: 620, endPoint y: 276, distance: 237.9
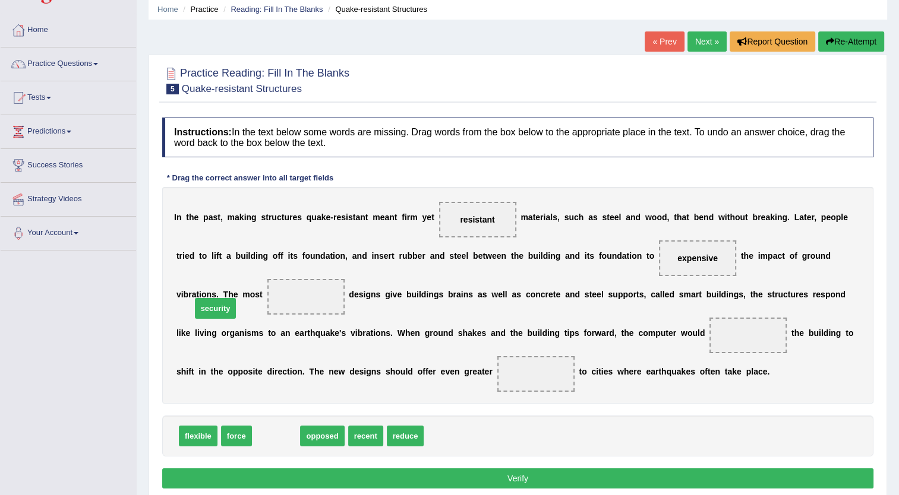
drag, startPoint x: 272, startPoint y: 436, endPoint x: 212, endPoint y: 308, distance: 141.4
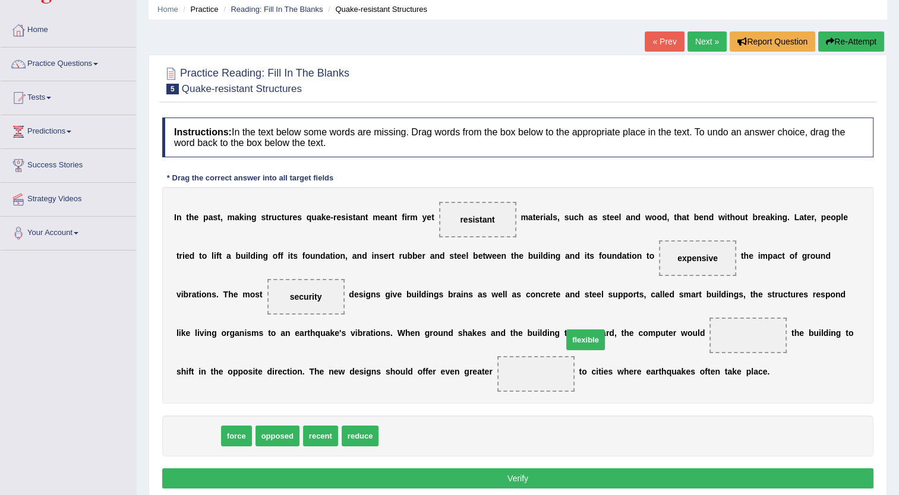
drag, startPoint x: 195, startPoint y: 437, endPoint x: 582, endPoint y: 340, distance: 399.1
drag, startPoint x: 228, startPoint y: 299, endPoint x: 389, endPoint y: 376, distance: 178.3
click at [392, 377] on div "I n t h e p a s t , m a k i n g s t r u c t u r e s q u a k e - r e s i s t a n…" at bounding box center [517, 295] width 711 height 217
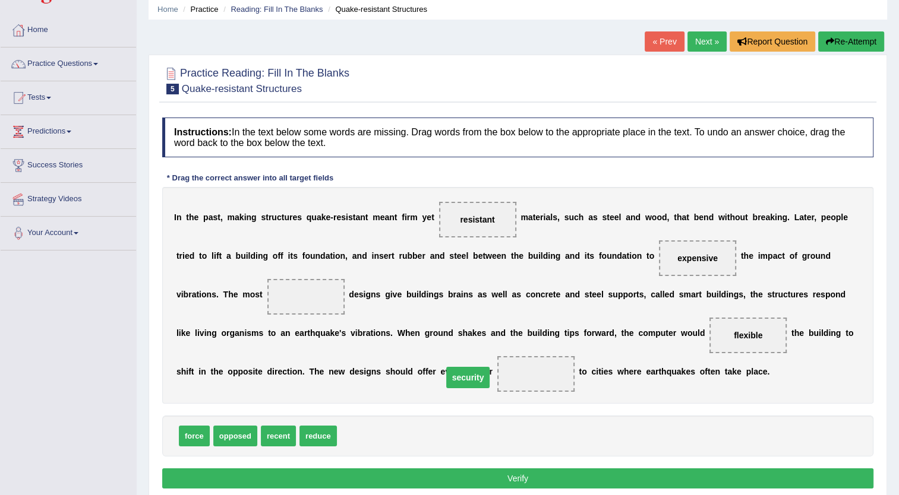
drag, startPoint x: 217, startPoint y: 292, endPoint x: 380, endPoint y: 373, distance: 181.2
drag, startPoint x: 317, startPoint y: 434, endPoint x: 210, endPoint y: 296, distance: 174.0
drag, startPoint x: 212, startPoint y: 294, endPoint x: 323, endPoint y: 438, distance: 182.5
drag, startPoint x: 277, startPoint y: 431, endPoint x: 203, endPoint y: 300, distance: 150.8
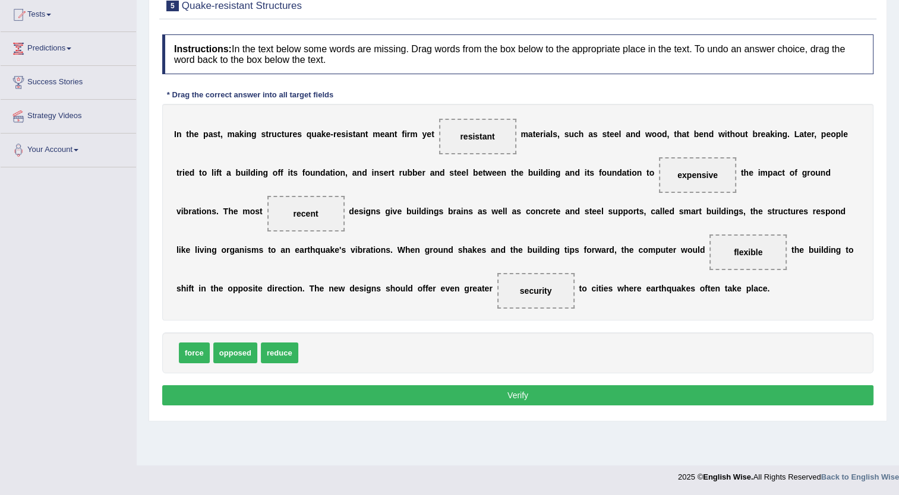
click at [453, 394] on button "Verify" at bounding box center [517, 396] width 711 height 20
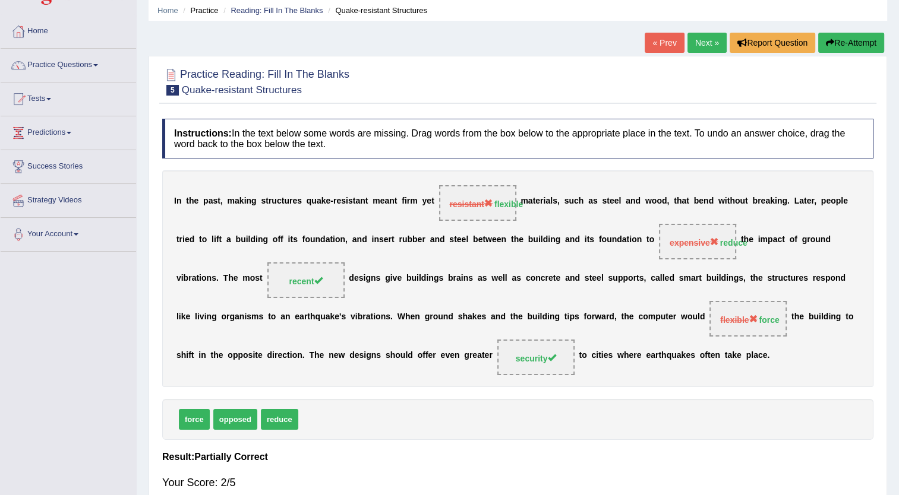
scroll to position [43, 0]
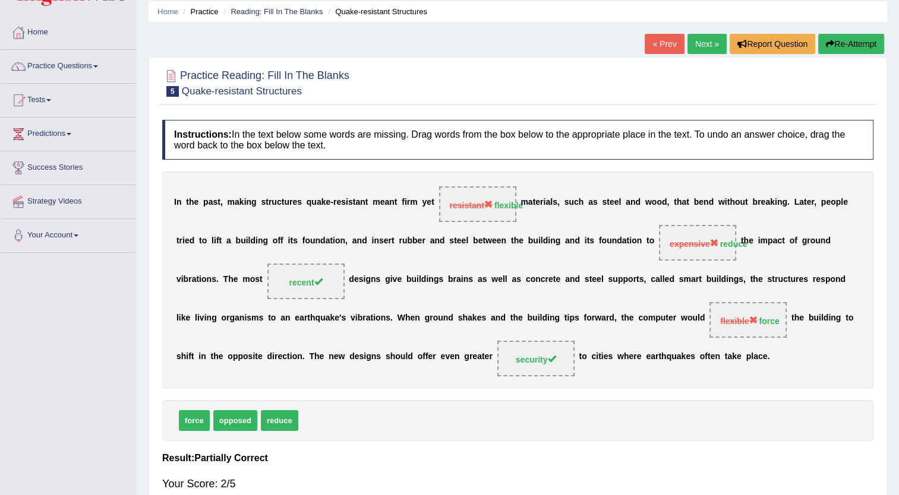
click at [700, 47] on link "Next »" at bounding box center [706, 44] width 39 height 20
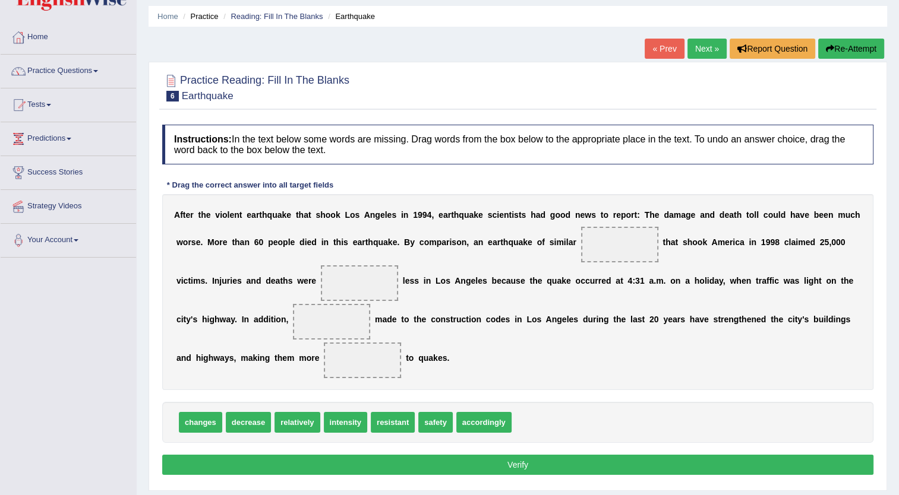
scroll to position [37, 0]
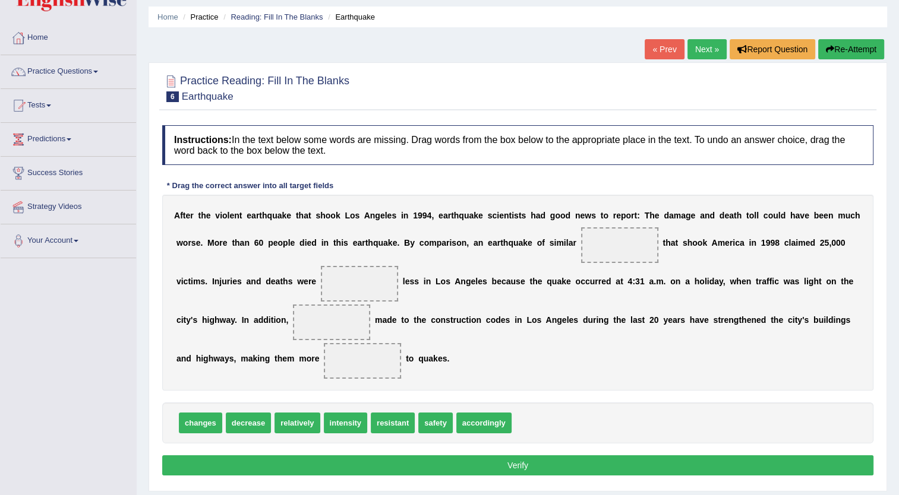
click at [471, 312] on div "A f t e r t h e v i o l e n t e a r t h q u a k e t h a t s h o o k L o s A n g…" at bounding box center [517, 293] width 711 height 196
drag, startPoint x: 472, startPoint y: 428, endPoint x: 561, endPoint y: 264, distance: 186.4
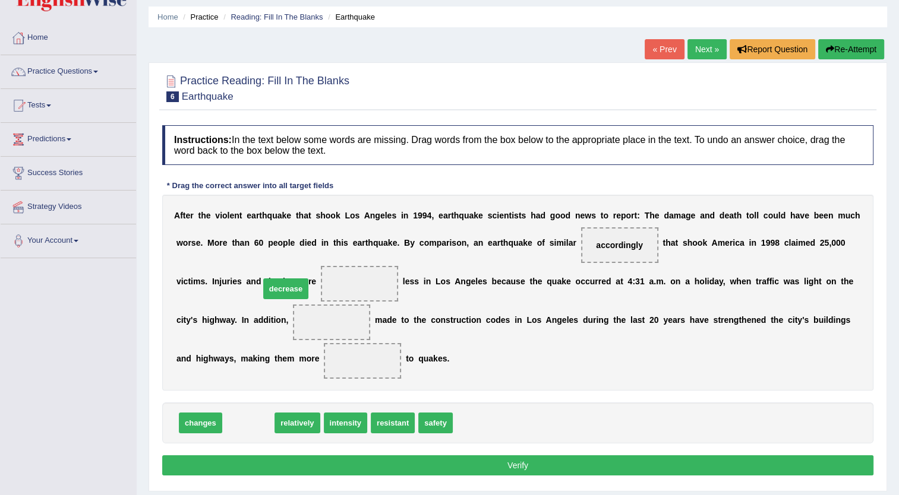
drag, startPoint x: 239, startPoint y: 424, endPoint x: 276, endPoint y: 291, distance: 137.7
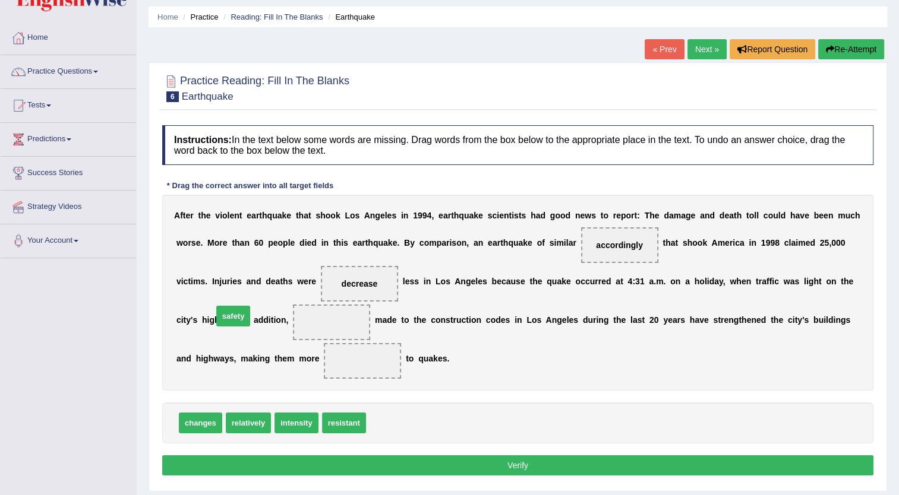
drag, startPoint x: 380, startPoint y: 424, endPoint x: 226, endPoint y: 317, distance: 186.9
drag, startPoint x: 203, startPoint y: 426, endPoint x: 210, endPoint y: 368, distance: 58.1
click at [399, 457] on button "Verify" at bounding box center [517, 466] width 711 height 20
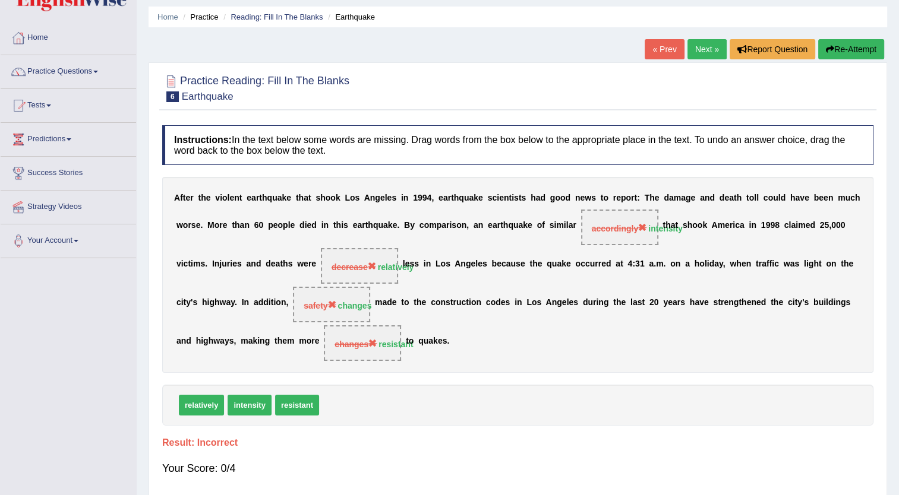
click at [703, 49] on link "Next »" at bounding box center [706, 49] width 39 height 20
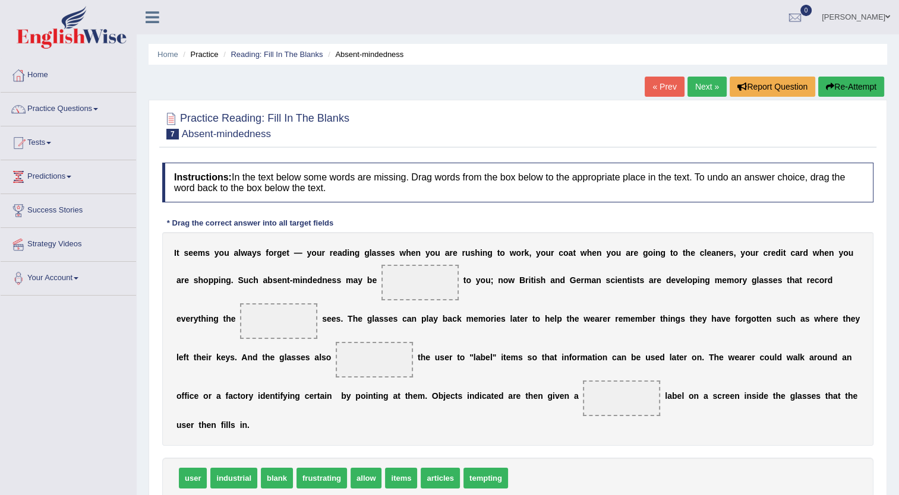
click at [703, 49] on ul "Home Practice Reading: Fill In The Blanks Absent-mindedness" at bounding box center [518, 54] width 738 height 21
drag, startPoint x: 317, startPoint y: 461, endPoint x: 340, endPoint y: 289, distance: 173.8
drag, startPoint x: 339, startPoint y: 471, endPoint x: 250, endPoint y: 412, distance: 106.5
click at [250, 412] on div "Instructions: In the text below some words are missing. Drag words from the box…" at bounding box center [517, 349] width 717 height 384
click at [336, 468] on span "items" at bounding box center [347, 478] width 32 height 21
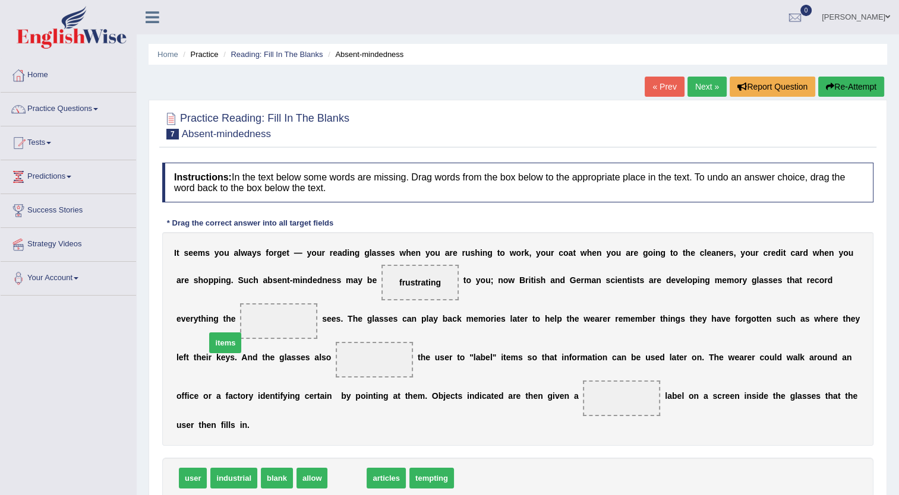
drag, startPoint x: 336, startPoint y: 462, endPoint x: 214, endPoint y: 327, distance: 181.7
drag, startPoint x: 214, startPoint y: 327, endPoint x: 245, endPoint y: 343, distance: 34.3
click at [245, 343] on div "I t s e e m s y o u a l w a y s f o r g e t — y o u r r e a d i n g g l a s s e…" at bounding box center [517, 339] width 711 height 214
click at [240, 315] on span "items" at bounding box center [278, 322] width 77 height 36
drag, startPoint x: 212, startPoint y: 315, endPoint x: 238, endPoint y: 334, distance: 32.7
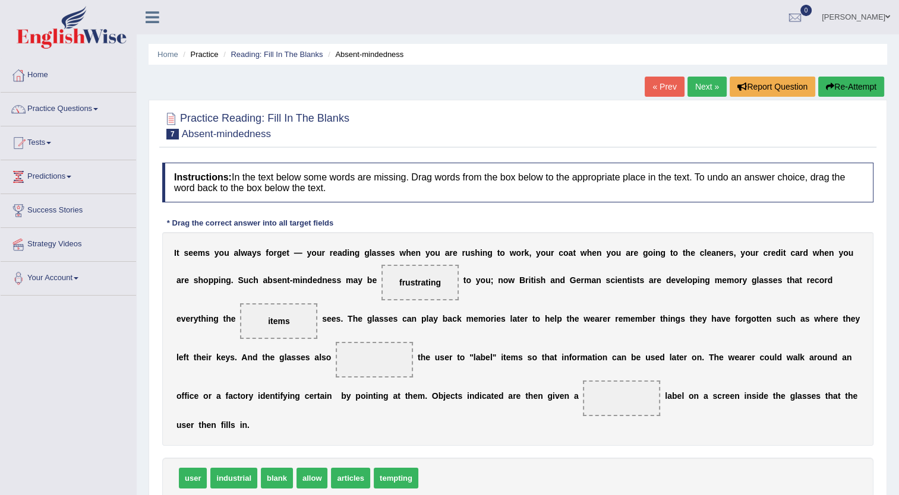
click at [240, 334] on span "items" at bounding box center [278, 322] width 77 height 36
click at [240, 329] on span "items" at bounding box center [278, 322] width 77 height 36
drag, startPoint x: 216, startPoint y: 329, endPoint x: 239, endPoint y: 345, distance: 28.2
click at [239, 345] on div "I t s e e m s y o u a l w a y s f o r g e t — y o u r r e a d i n g g l a s s e…" at bounding box center [517, 339] width 711 height 214
click at [268, 320] on span "items" at bounding box center [279, 322] width 22 height 10
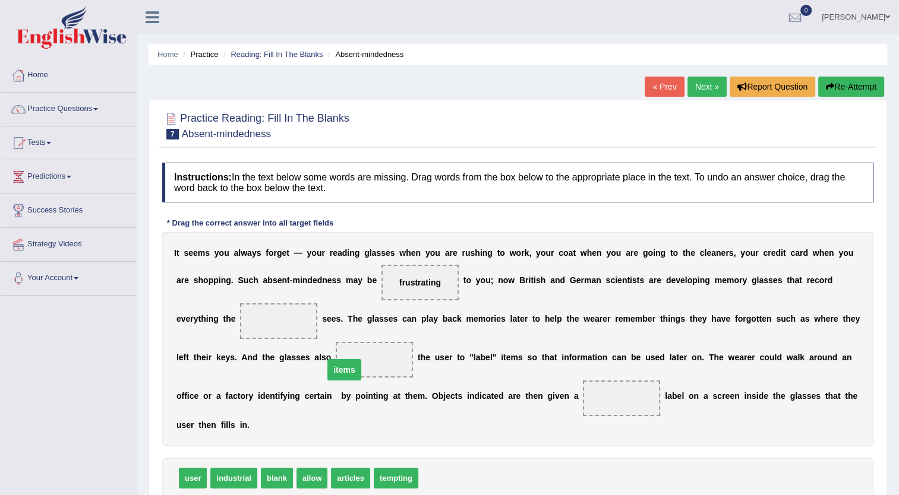
drag, startPoint x: 207, startPoint y: 320, endPoint x: 272, endPoint y: 369, distance: 81.5
drag, startPoint x: 346, startPoint y: 457, endPoint x: 349, endPoint y: 463, distance: 7.0
drag, startPoint x: 314, startPoint y: 462, endPoint x: 479, endPoint y: 406, distance: 174.7
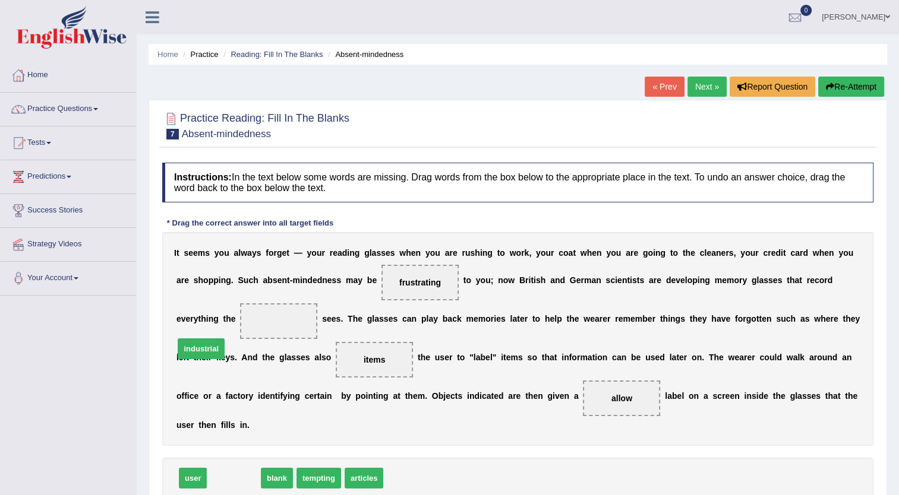
drag, startPoint x: 250, startPoint y: 455, endPoint x: 219, endPoint y: 324, distance: 134.3
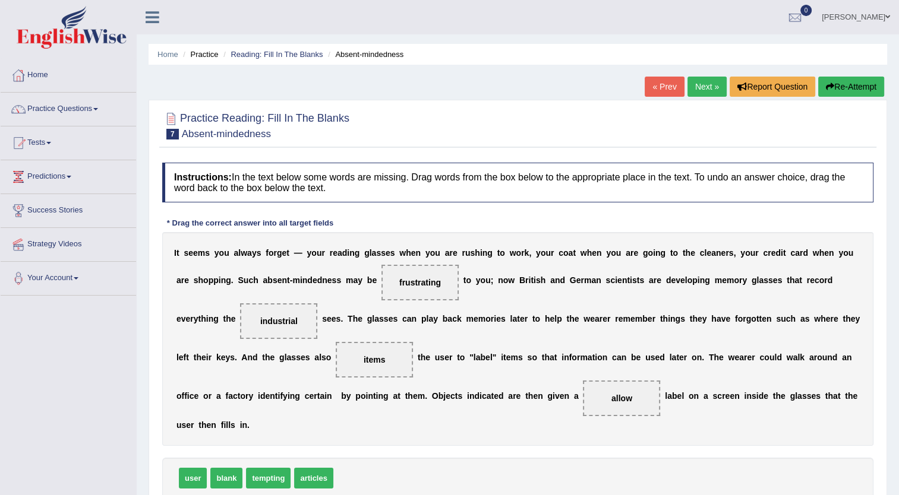
scroll to position [118, 0]
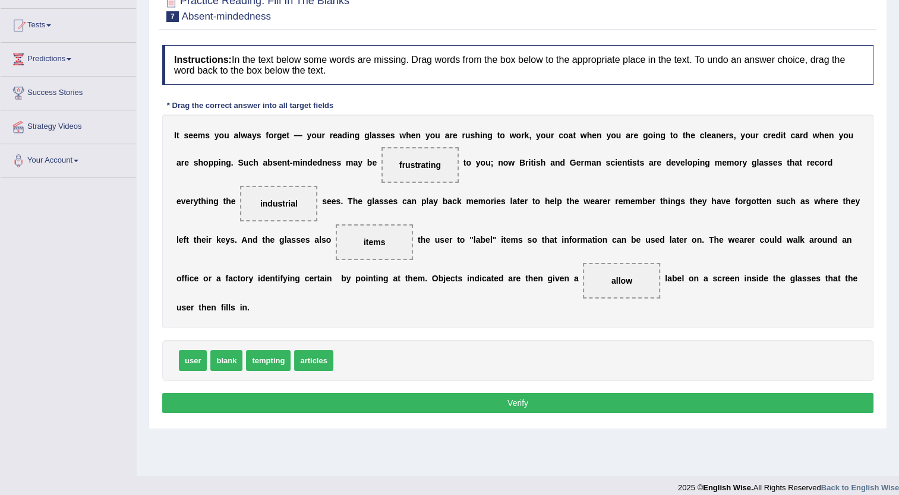
click at [394, 393] on button "Verify" at bounding box center [517, 403] width 711 height 20
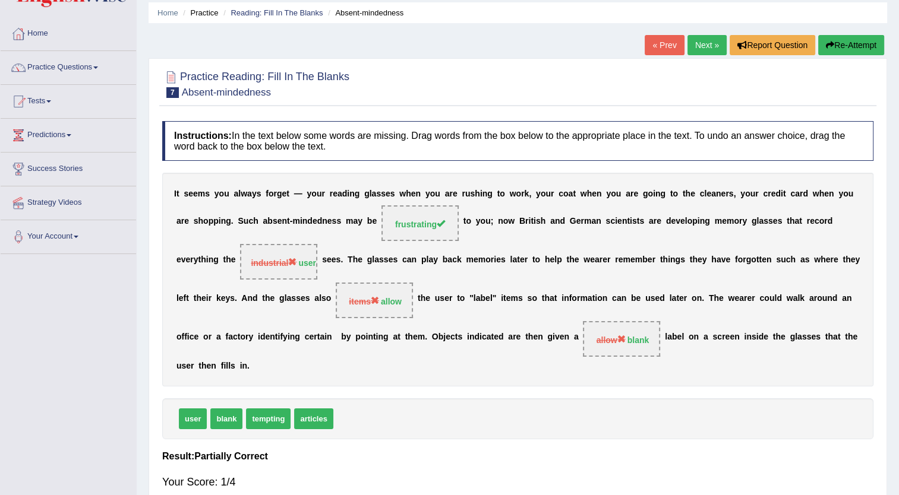
scroll to position [40, 0]
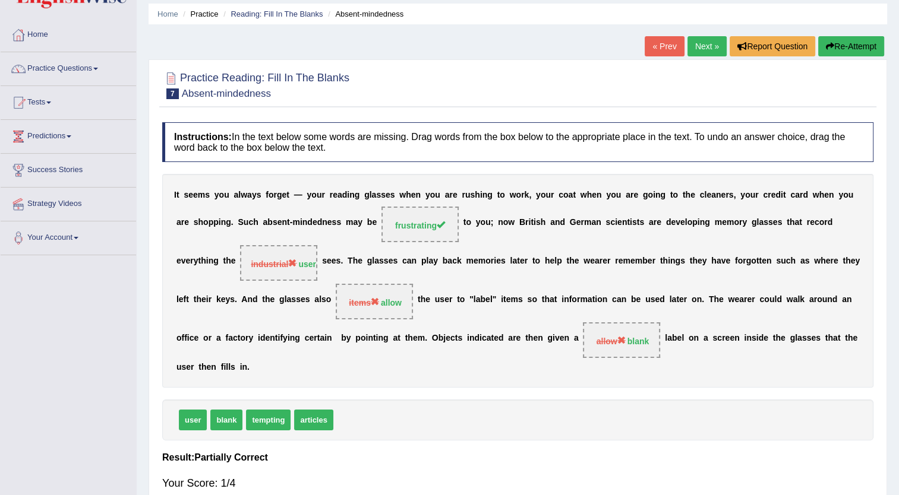
click at [696, 38] on link "Next »" at bounding box center [706, 46] width 39 height 20
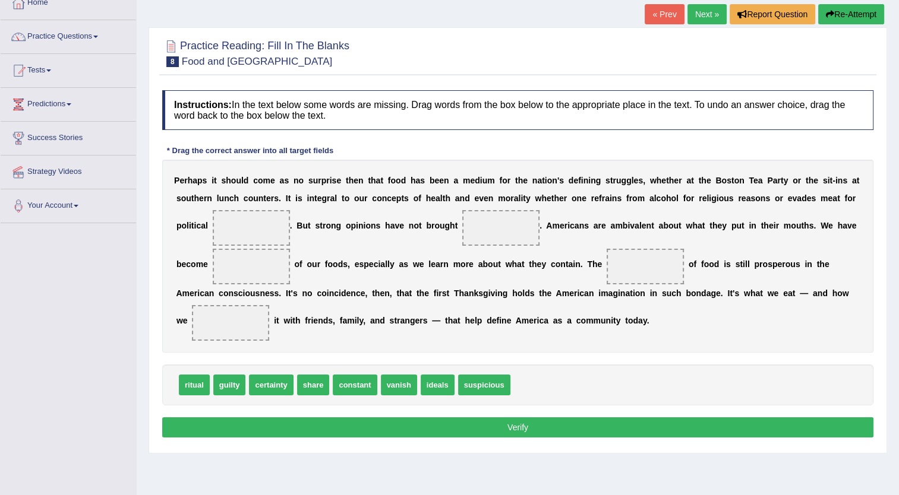
scroll to position [71, 0]
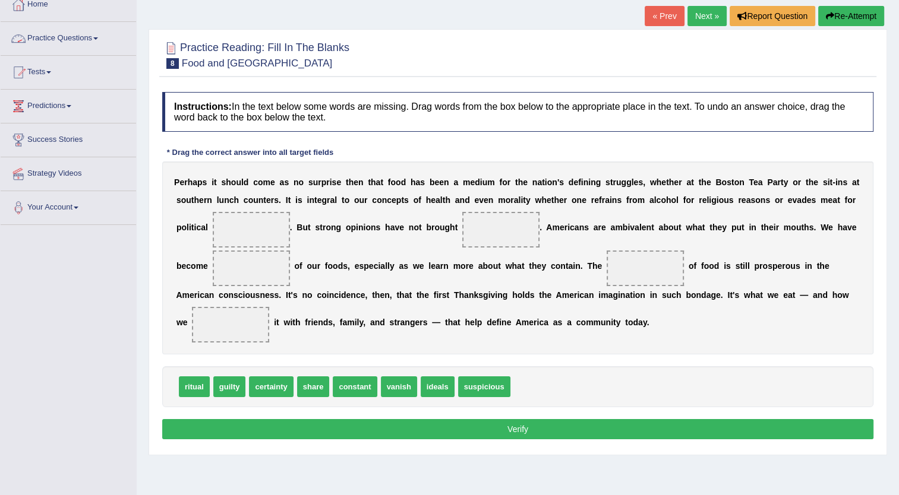
click at [94, 34] on link "Practice Questions" at bounding box center [68, 37] width 135 height 30
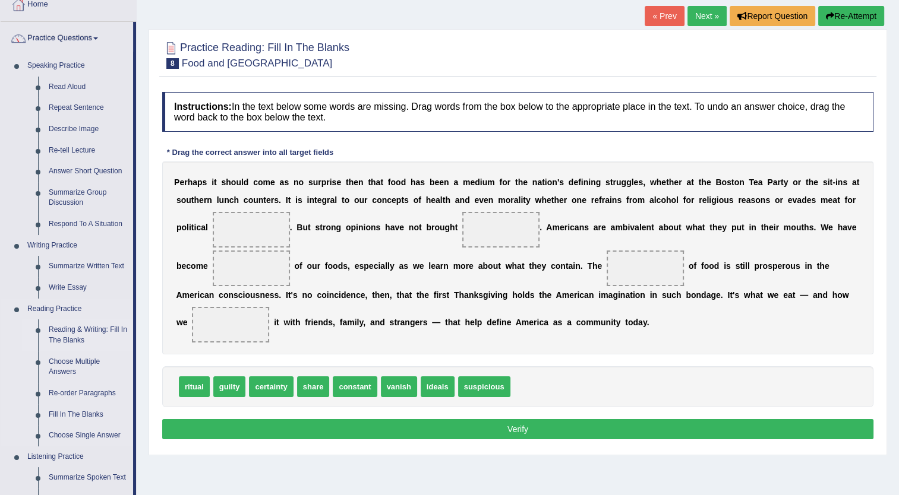
click at [95, 334] on link "Reading & Writing: Fill In The Blanks" at bounding box center [88, 335] width 90 height 31
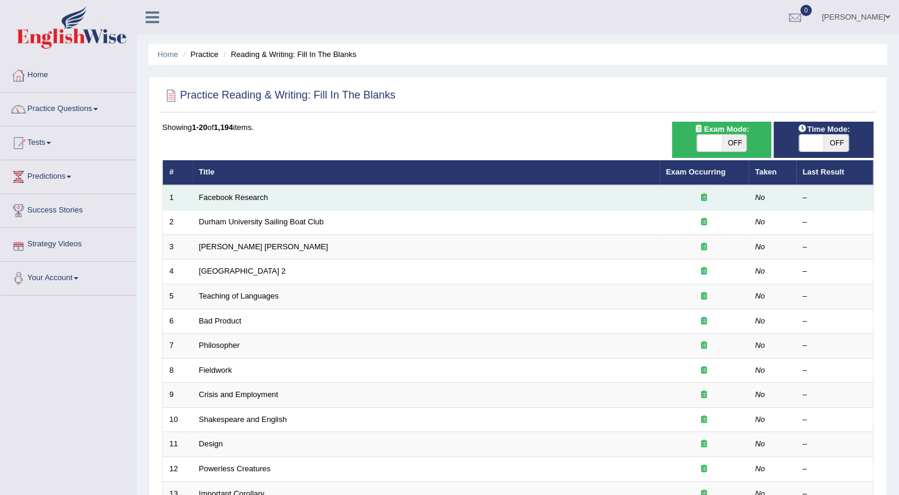
click at [216, 201] on td "Facebook Research" at bounding box center [425, 197] width 467 height 25
click at [222, 196] on link "Facebook Research" at bounding box center [233, 197] width 69 height 9
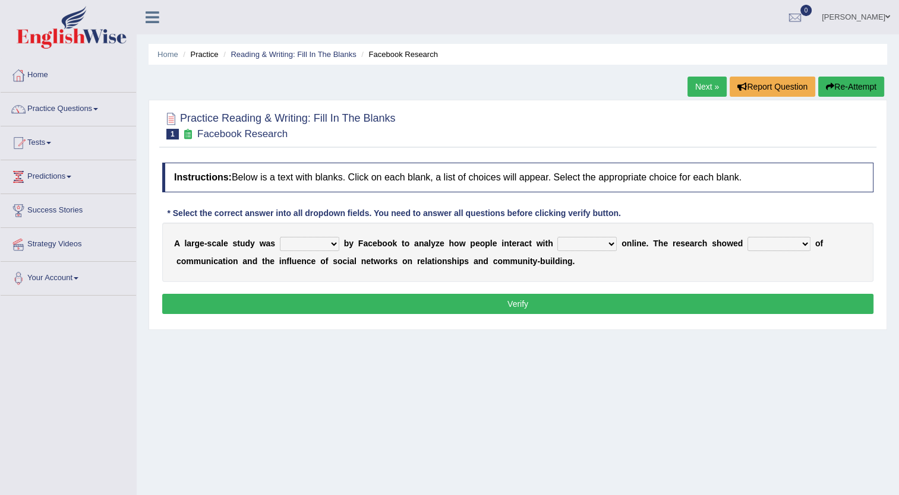
click at [325, 243] on select "surveyed had asked made" at bounding box center [309, 244] width 59 height 14
select select "made"
click at [280, 237] on select "surveyed had asked made" at bounding box center [309, 244] width 59 height 14
click at [591, 241] on select "together all each other another" at bounding box center [586, 244] width 59 height 14
select select "each other"
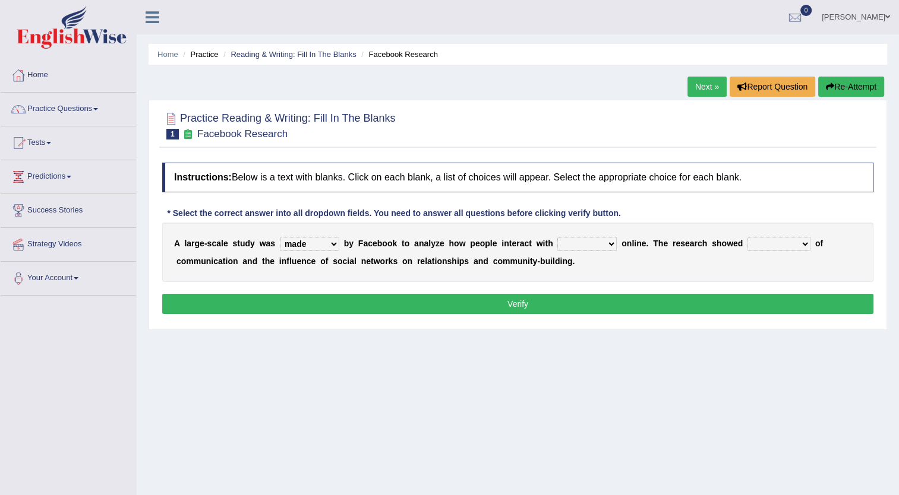
click at [557, 237] on select "together all each other another" at bounding box center [586, 244] width 59 height 14
click at [771, 244] on select "advantages standards fellowships patterns" at bounding box center [778, 244] width 63 height 14
select select "standards"
click at [747, 237] on select "advantages standards fellowships patterns" at bounding box center [778, 244] width 63 height 14
click at [594, 298] on button "Verify" at bounding box center [517, 304] width 711 height 20
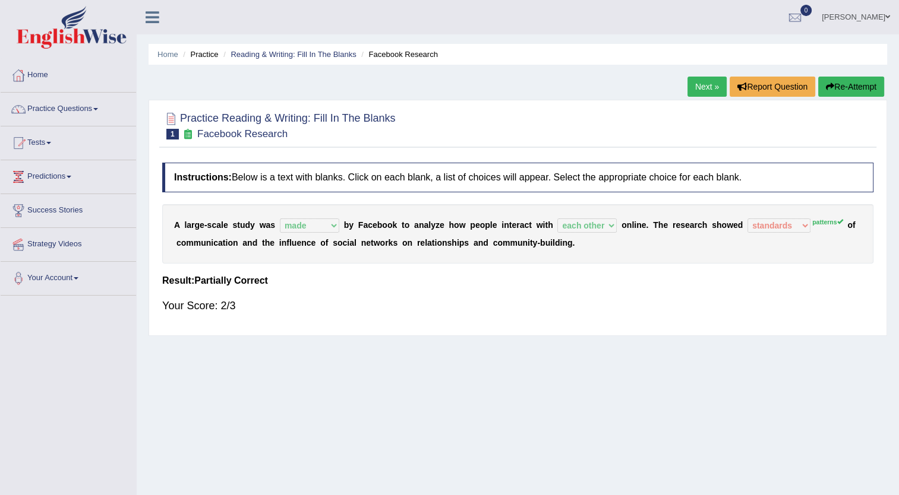
click at [694, 82] on link "Next »" at bounding box center [706, 87] width 39 height 20
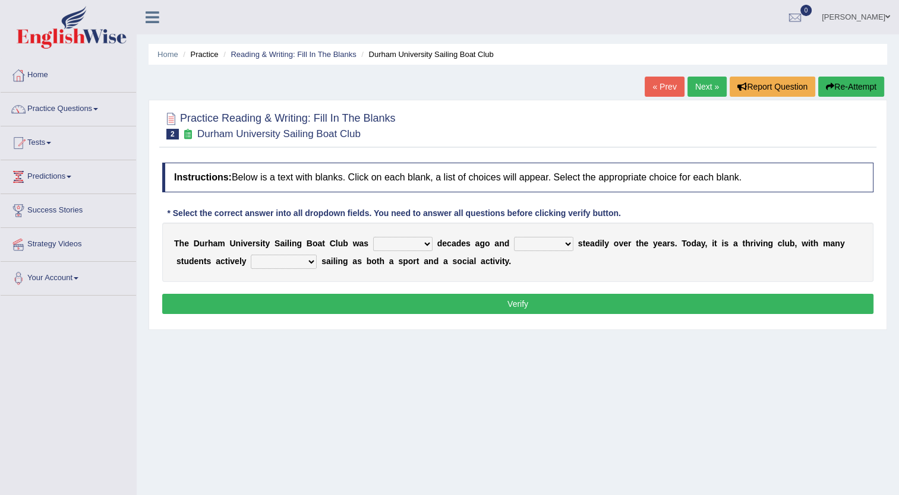
click at [411, 246] on select "found fund founded find" at bounding box center [402, 244] width 59 height 14
select select "founded"
click at [373, 237] on select "found fund founded find" at bounding box center [402, 244] width 59 height 14
click at [548, 247] on select "grow growing has grown grown" at bounding box center [543, 244] width 59 height 14
select select "has grown"
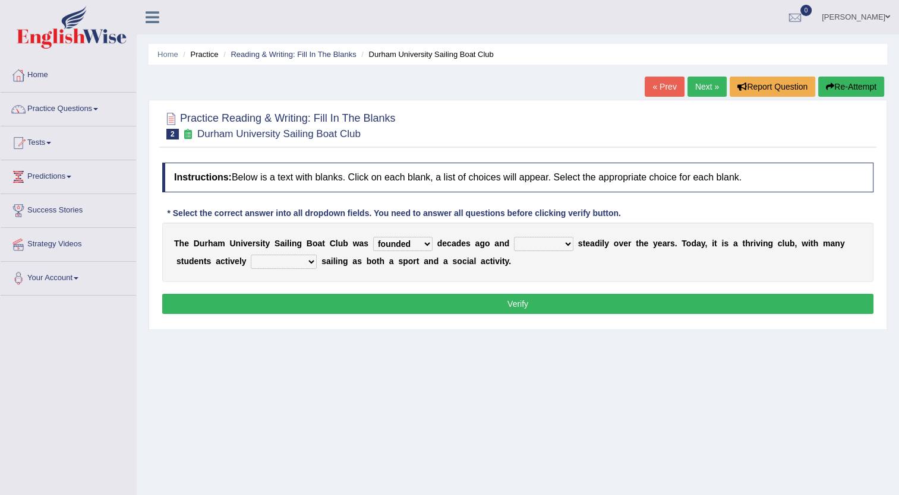
click at [514, 237] on select "grow growing has grown grown" at bounding box center [543, 244] width 59 height 14
click at [269, 261] on select "enjoy enjoyed are enjoying enjoying" at bounding box center [284, 262] width 66 height 14
select select "are enjoying"
click at [251, 255] on select "enjoy enjoyed are enjoying enjoying" at bounding box center [284, 262] width 66 height 14
click at [548, 248] on select "grow growing has grown grown" at bounding box center [543, 244] width 59 height 14
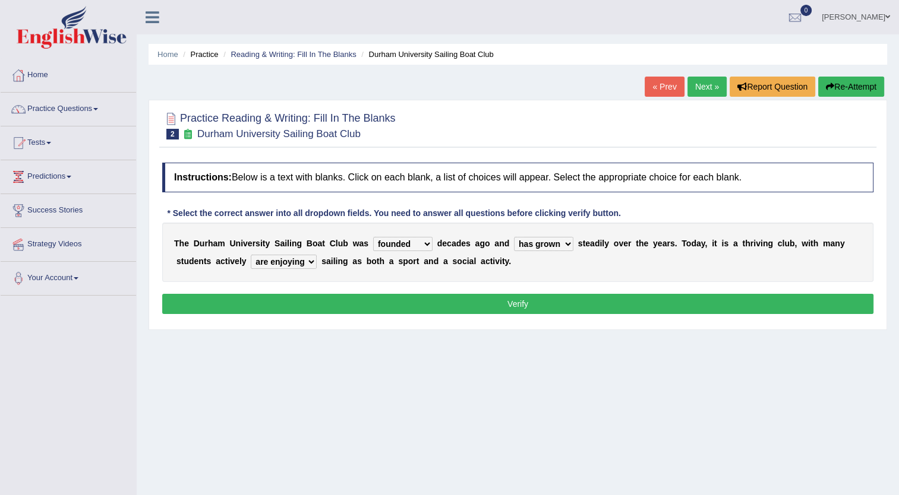
click at [456, 299] on button "Verify" at bounding box center [517, 304] width 711 height 20
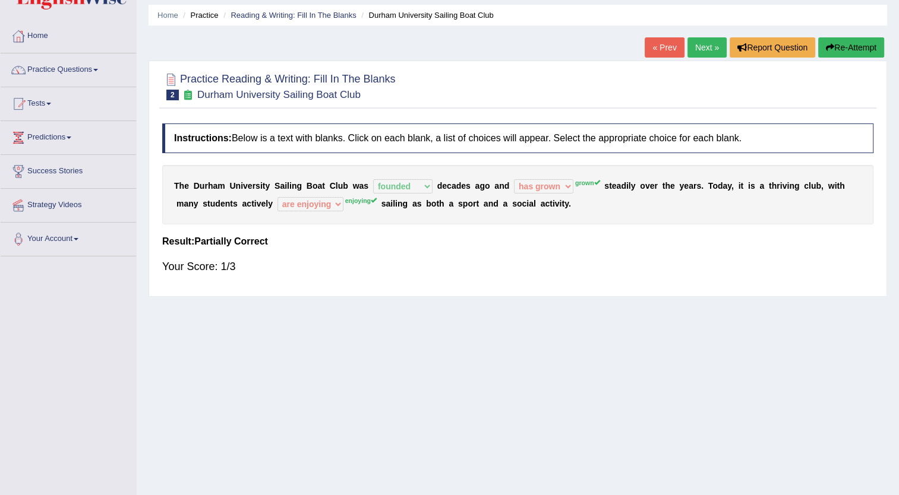
scroll to position [37, 0]
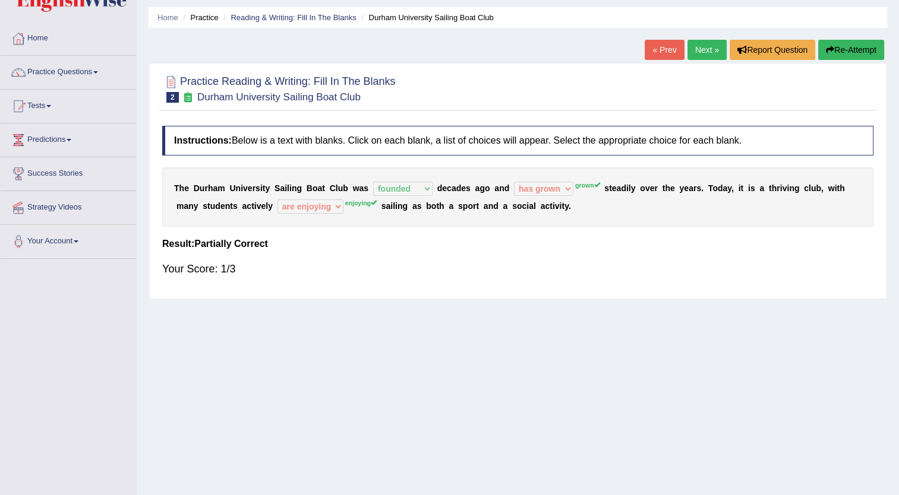
click at [703, 45] on link "Next »" at bounding box center [706, 50] width 39 height 20
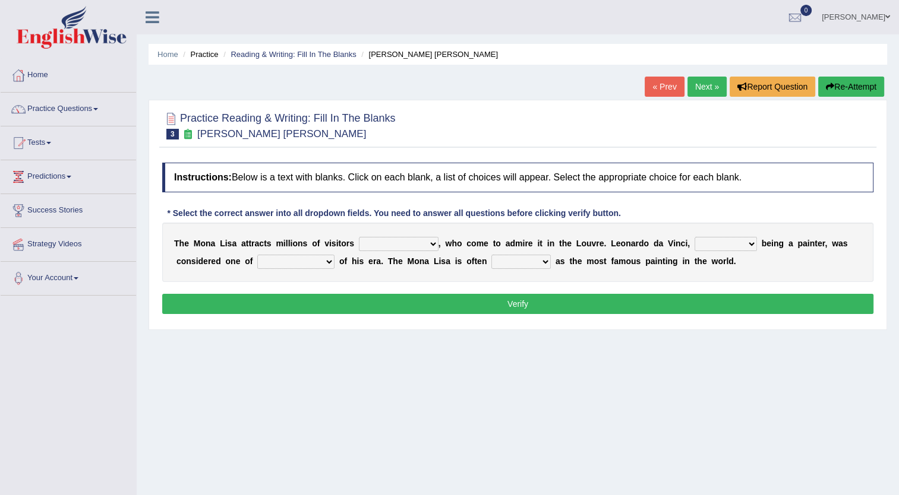
click at [416, 241] on select "around the year the all year all year round per year" at bounding box center [399, 244] width 80 height 14
click at [359, 237] on select "around the year the all year all year round per year" at bounding box center [399, 244] width 80 height 14
click at [416, 242] on select "around the year the all year all year round per year" at bounding box center [399, 244] width 80 height 14
select select "per year"
click at [359, 237] on select "around the year the all year all year round per year" at bounding box center [399, 244] width 80 height 14
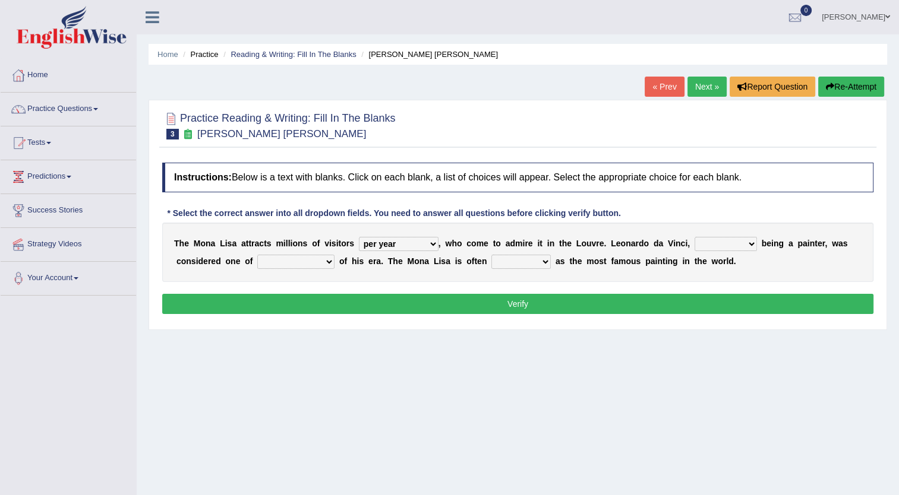
click at [718, 246] on select "rather than as much as as well as as long as" at bounding box center [726, 244] width 62 height 14
select select "rather than"
click at [695, 237] on select "rather than as much as as well as as long as" at bounding box center [726, 244] width 62 height 14
click at [278, 263] on select "better artists artist the better artist the best artists" at bounding box center [295, 262] width 77 height 14
select select "the best artists"
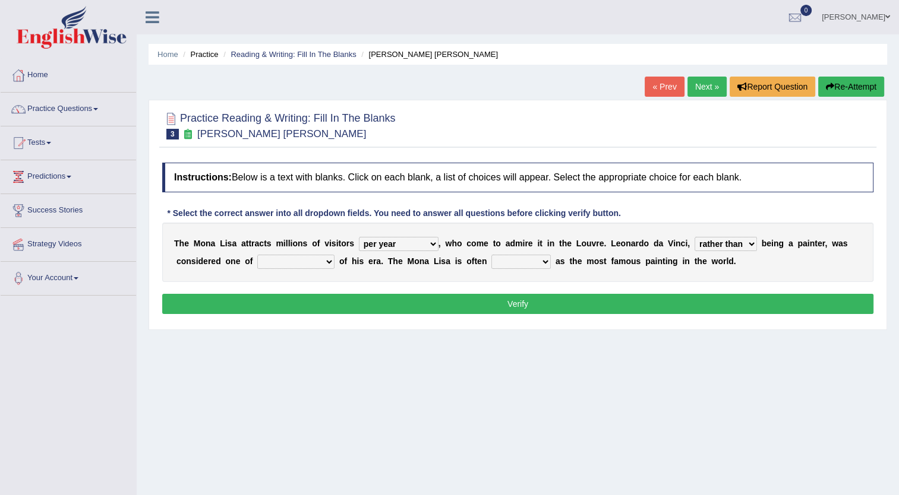
click at [257, 255] on select "better artists artist the better artist the best artists" at bounding box center [295, 262] width 77 height 14
click at [412, 299] on button "Verify" at bounding box center [517, 304] width 711 height 20
click at [430, 299] on button "Verify" at bounding box center [517, 304] width 711 height 20
click at [491, 261] on select "classified suggested predicted described" at bounding box center [520, 262] width 59 height 14
select select "predicted"
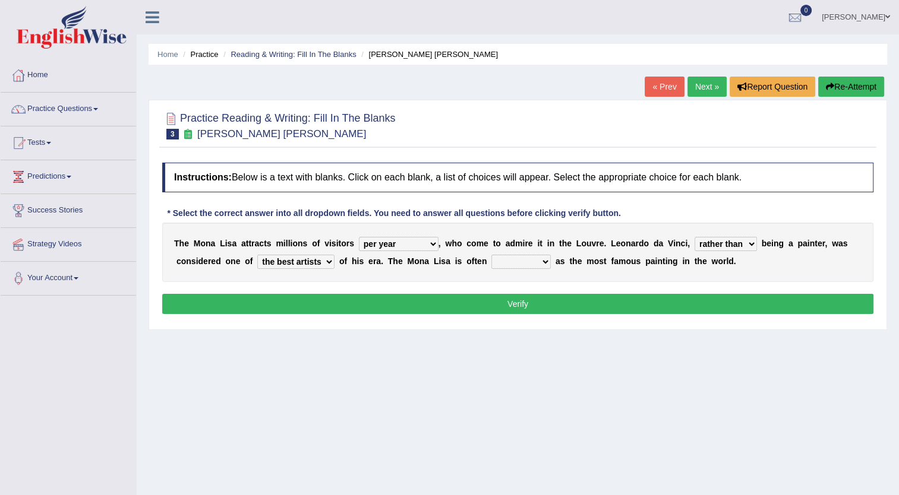
click at [491, 255] on select "classified suggested predicted described" at bounding box center [520, 262] width 59 height 14
click at [509, 301] on button "Verify" at bounding box center [517, 304] width 711 height 20
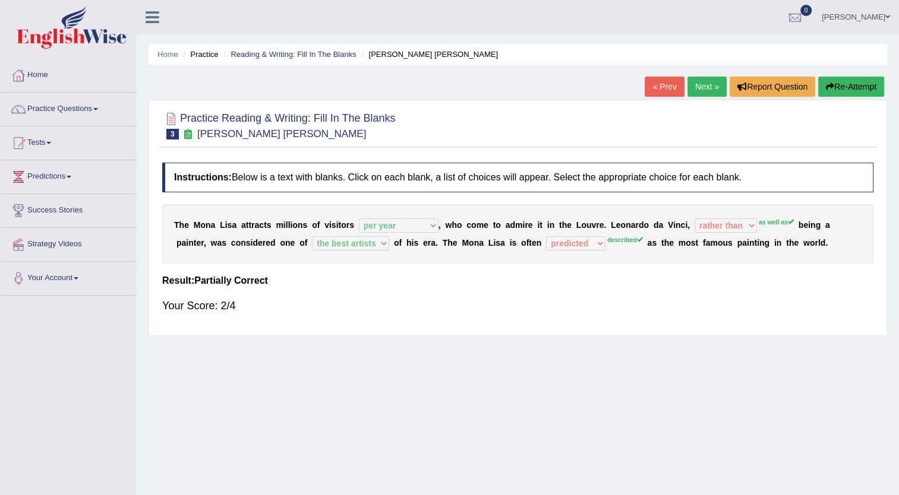
click at [708, 89] on link "Next »" at bounding box center [706, 87] width 39 height 20
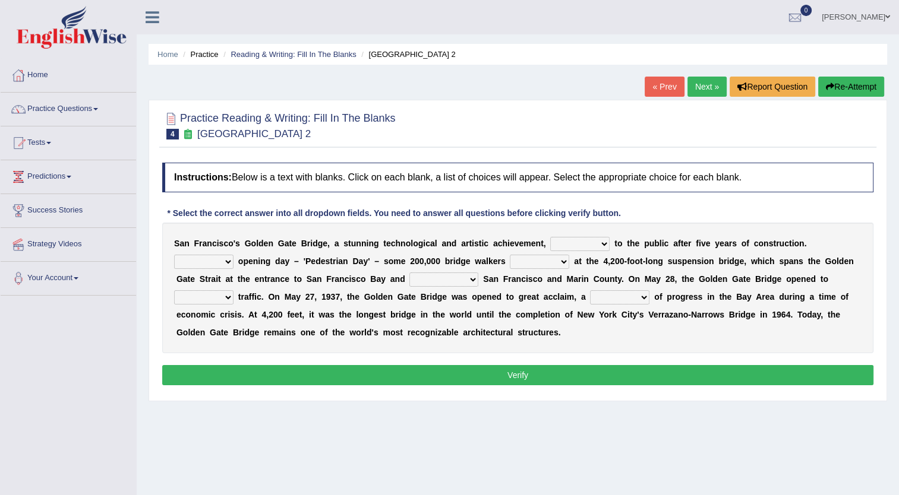
click at [577, 241] on select "opens closes appears equals" at bounding box center [579, 244] width 59 height 14
select select "opens"
click at [550, 237] on select "opens closes appears equals" at bounding box center [579, 244] width 59 height 14
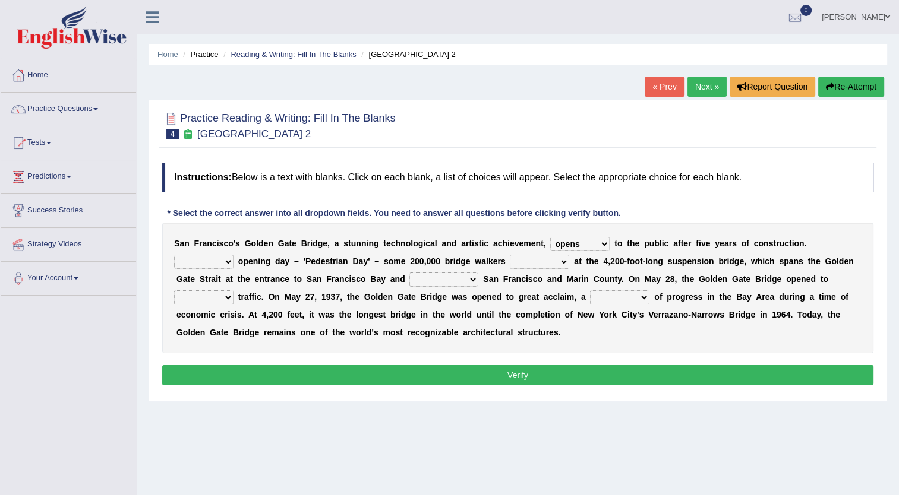
click at [233, 255] on select "On During Since When" at bounding box center [203, 262] width 59 height 14
select select "During"
click at [233, 255] on select "On During Since When" at bounding box center [203, 262] width 59 height 14
click at [510, 258] on select "stationed looked marveled laughed" at bounding box center [539, 262] width 59 height 14
select select "stationed"
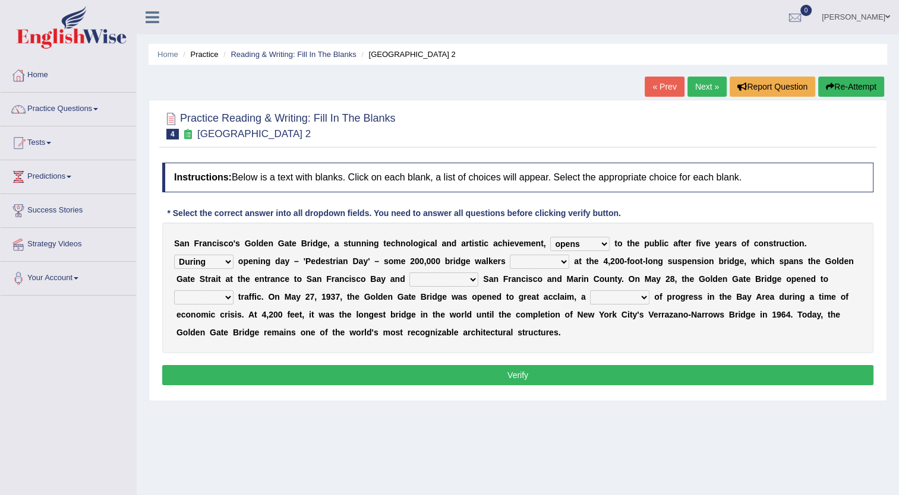
click at [510, 255] on select "stationed looked marveled laughed" at bounding box center [539, 262] width 59 height 14
click at [409, 281] on select "separates connects channels differentiates" at bounding box center [443, 280] width 69 height 14
select select "separates"
click at [409, 273] on select "separates connects channels differentiates" at bounding box center [443, 280] width 69 height 14
click at [233, 291] on select "aquatic vehicular airborne watertight" at bounding box center [203, 298] width 59 height 14
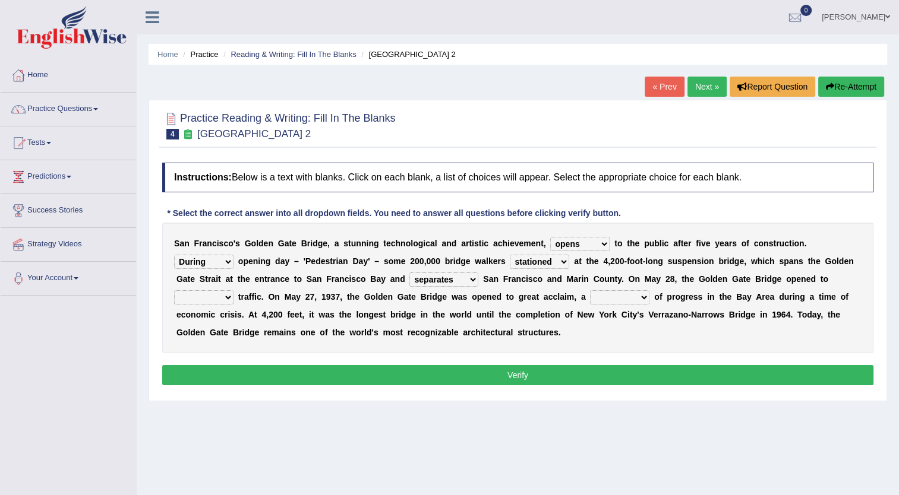
select select "vehicular"
click at [233, 291] on select "aquatic vehicular airborne watertight" at bounding box center [203, 298] width 59 height 14
click at [590, 295] on select "denial symbol technique yield" at bounding box center [619, 298] width 59 height 14
select select "symbol"
click at [590, 291] on select "denial symbol technique yield" at bounding box center [619, 298] width 59 height 14
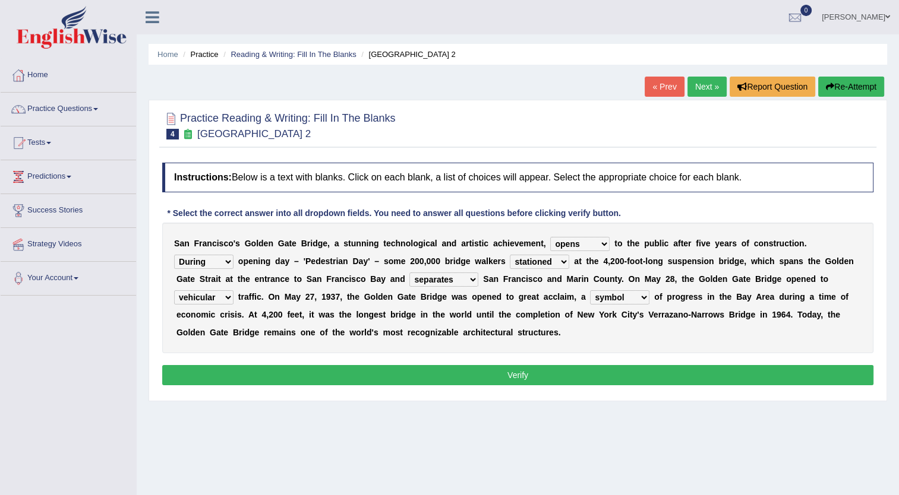
click at [480, 370] on button "Verify" at bounding box center [517, 375] width 711 height 20
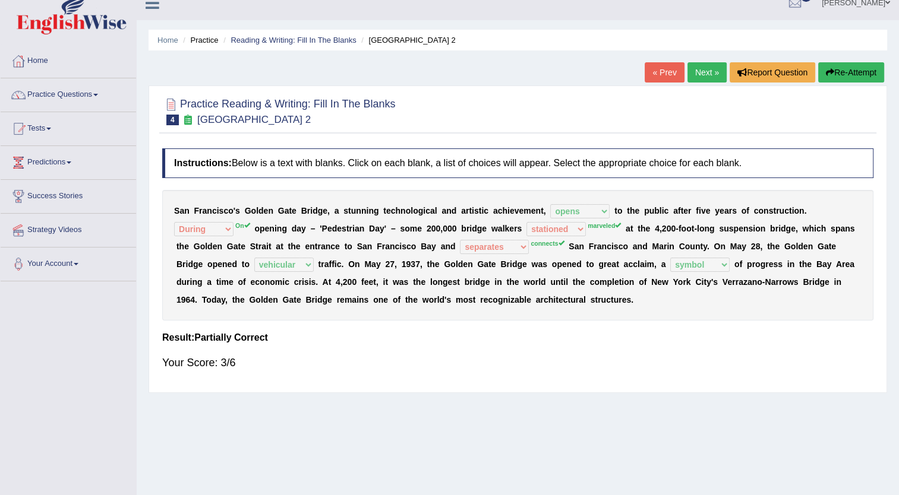
scroll to position [14, 0]
click at [702, 74] on link "Next »" at bounding box center [706, 72] width 39 height 20
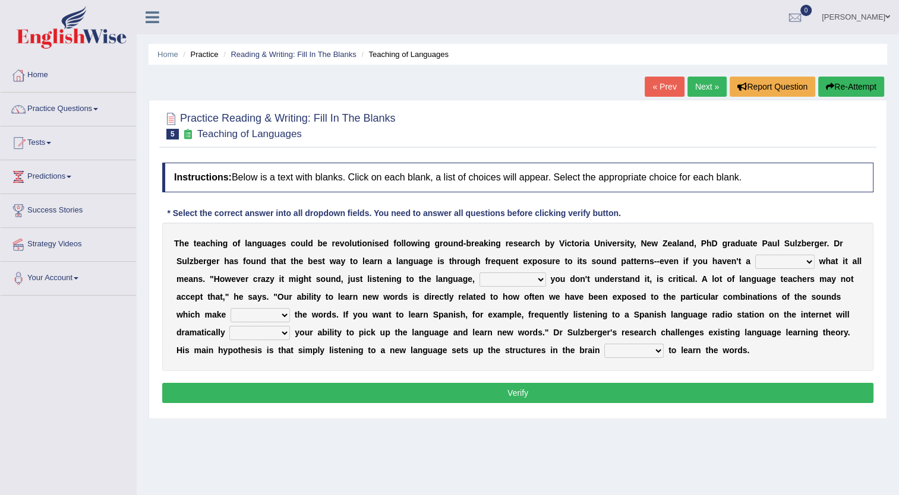
click at [755, 257] on select "dew claw clue due" at bounding box center [784, 262] width 59 height 14
select select "due"
click at [755, 255] on select "dew claw clue due" at bounding box center [784, 262] width 59 height 14
click at [479, 279] on select "but also all together even though if so" at bounding box center [512, 280] width 67 height 14
select select "even though"
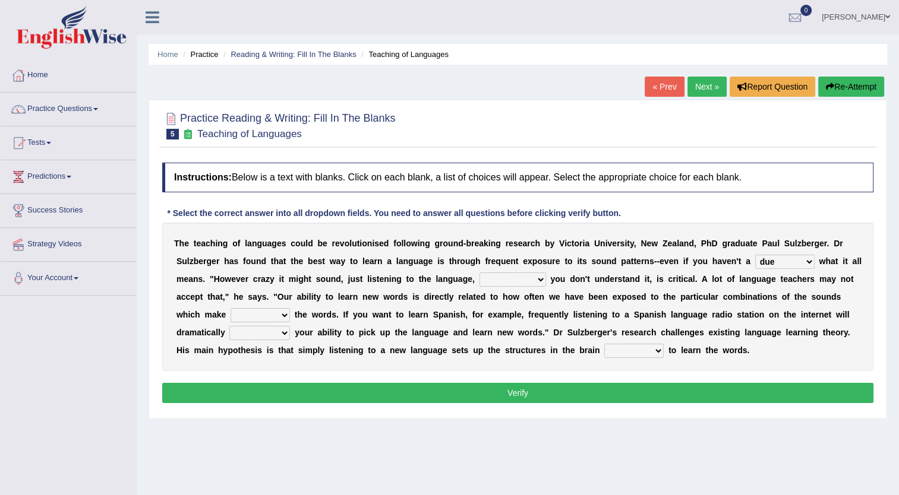
click at [479, 273] on select "but also all together even though if so" at bounding box center [512, 280] width 67 height 14
click at [290, 308] on select "down up of on" at bounding box center [260, 315] width 59 height 14
select select "up"
click at [290, 308] on select "down up of on" at bounding box center [260, 315] width 59 height 14
click at [290, 326] on select "evaluate exaggerate describe boost" at bounding box center [259, 333] width 61 height 14
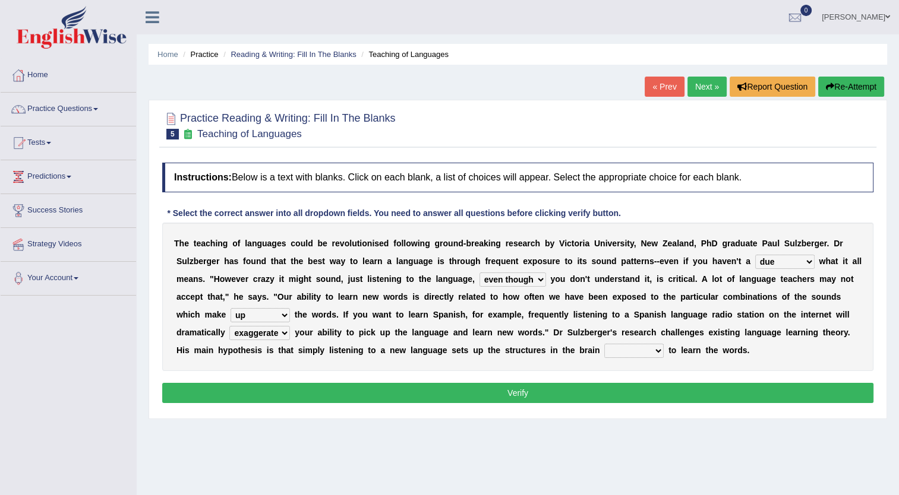
click at [290, 326] on select "evaluate exaggerate describe boost" at bounding box center [259, 333] width 61 height 14
select select "describe"
click at [290, 326] on select "evaluate exaggerate describe boost" at bounding box center [259, 333] width 61 height 14
click at [604, 351] on select "requiring required directed to require" at bounding box center [633, 351] width 59 height 14
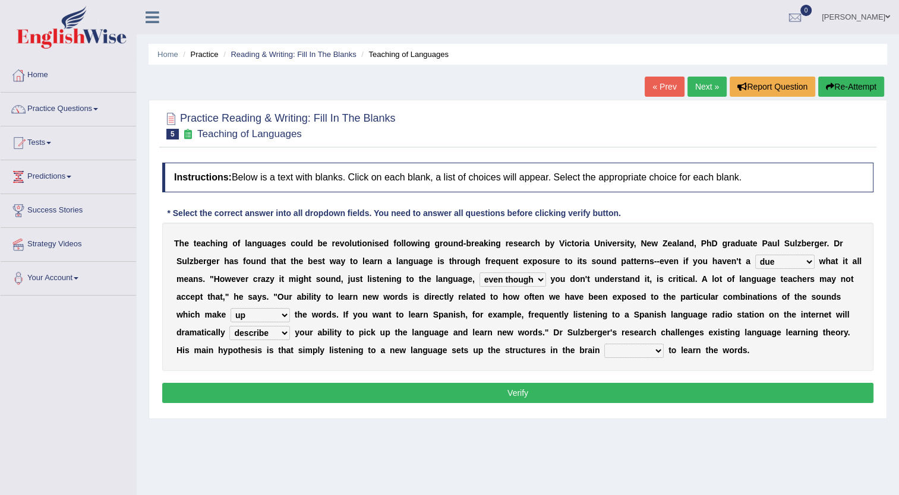
select select "required"
click at [604, 344] on select "requiring required directed to require" at bounding box center [633, 351] width 59 height 14
click at [401, 381] on div "Instructions: Below is a text with blanks. Click on each blank, a list of choic…" at bounding box center [517, 285] width 717 height 256
click at [403, 387] on button "Verify" at bounding box center [517, 393] width 711 height 20
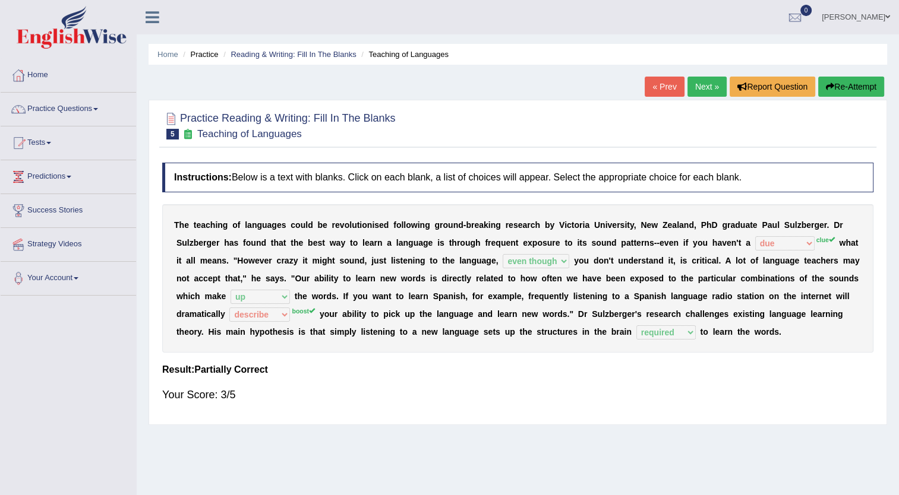
click at [700, 89] on link "Next »" at bounding box center [706, 87] width 39 height 20
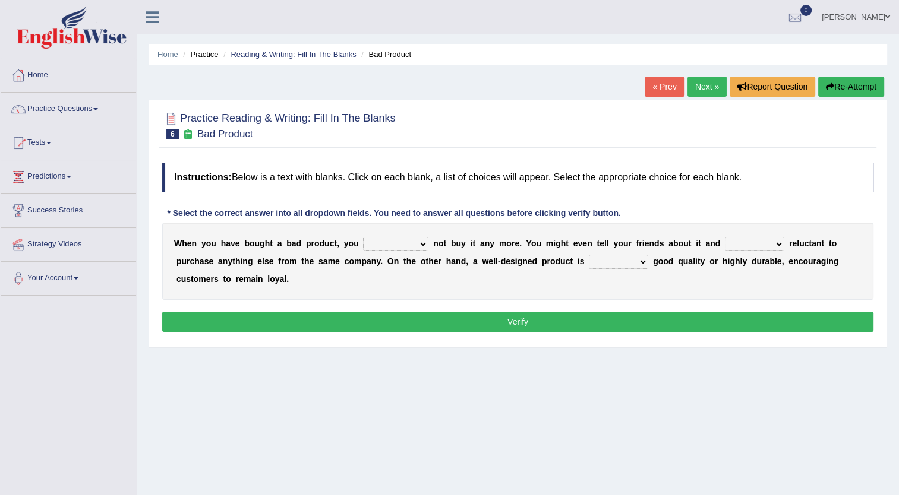
click at [401, 241] on select "would have should have should" at bounding box center [395, 244] width 65 height 14
select select "have"
click at [363, 237] on select "would have should have should" at bounding box center [395, 244] width 65 height 14
click at [741, 245] on select "is are be being" at bounding box center [754, 244] width 59 height 14
select select "being"
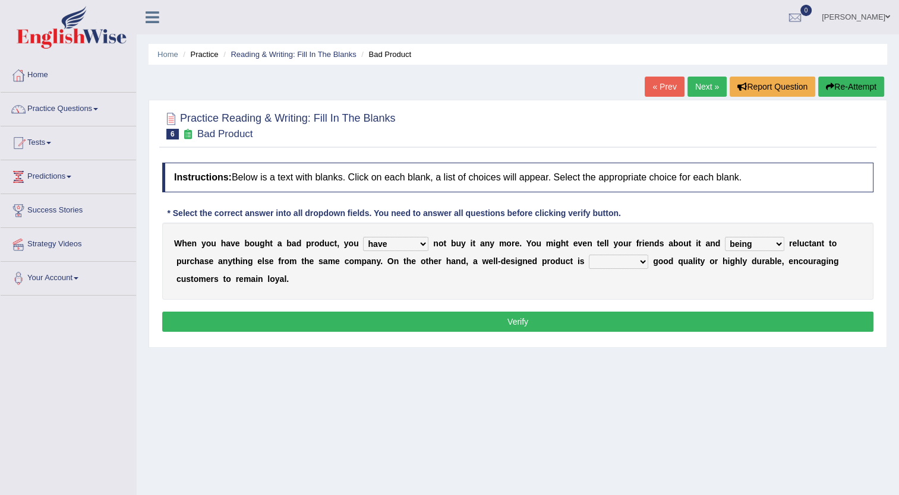
click at [725, 237] on select "is are be being" at bounding box center [754, 244] width 59 height 14
click at [589, 260] on select "both also neither either" at bounding box center [618, 262] width 59 height 14
select select "neither"
click at [589, 255] on select "both also neither either" at bounding box center [618, 262] width 59 height 14
click at [541, 319] on button "Verify" at bounding box center [517, 322] width 711 height 20
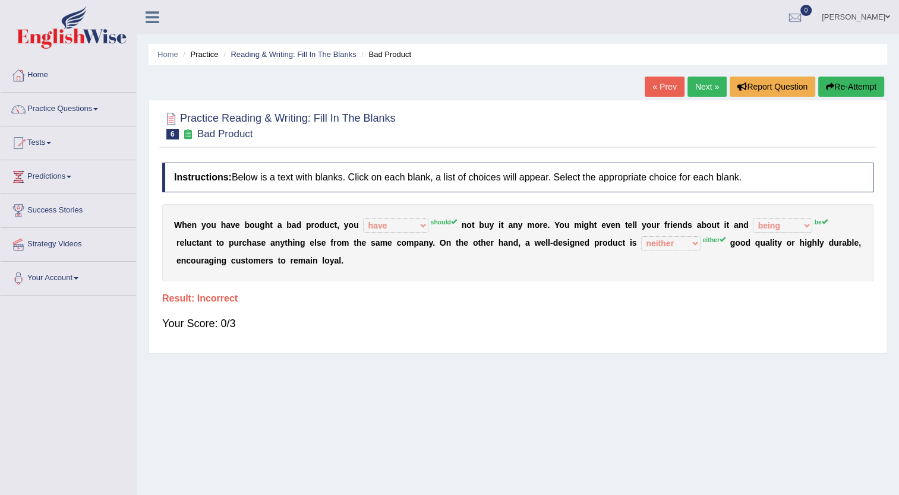
click at [701, 87] on link "Next »" at bounding box center [706, 87] width 39 height 20
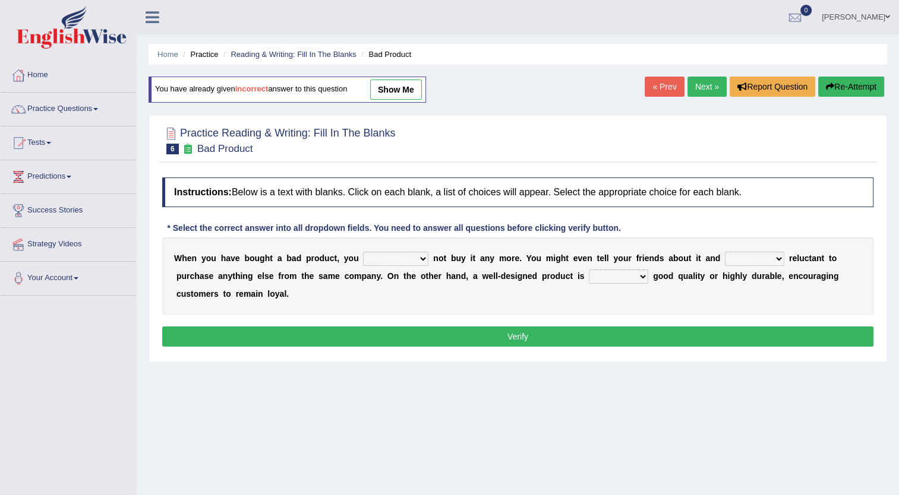
click at [405, 255] on select "would have should have should" at bounding box center [395, 259] width 65 height 14
select select "should"
click at [363, 252] on select "would have should have should" at bounding box center [395, 259] width 65 height 14
click at [741, 260] on select "is are be being" at bounding box center [754, 259] width 59 height 14
select select "be"
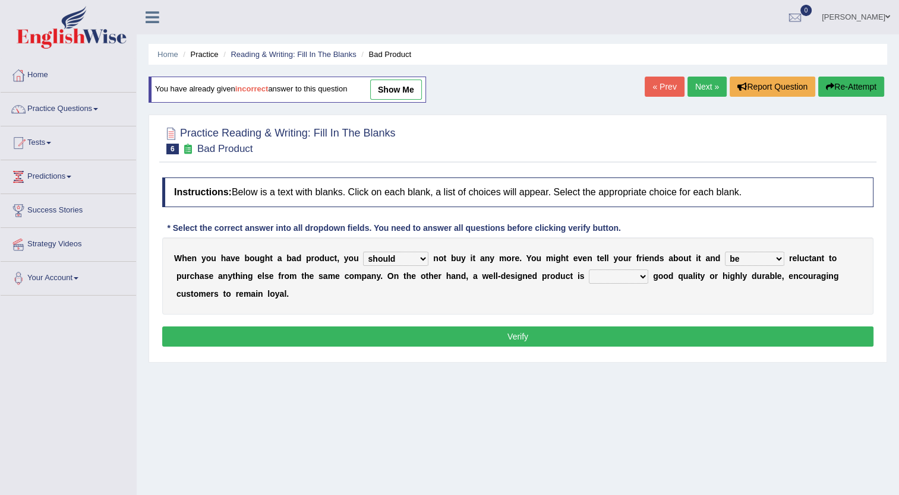
click at [725, 252] on select "is are be being" at bounding box center [754, 259] width 59 height 14
click at [589, 277] on select "both also neither either" at bounding box center [618, 277] width 59 height 14
select select "either"
click at [589, 270] on select "both also neither either" at bounding box center [618, 277] width 59 height 14
click at [544, 335] on button "Verify" at bounding box center [517, 337] width 711 height 20
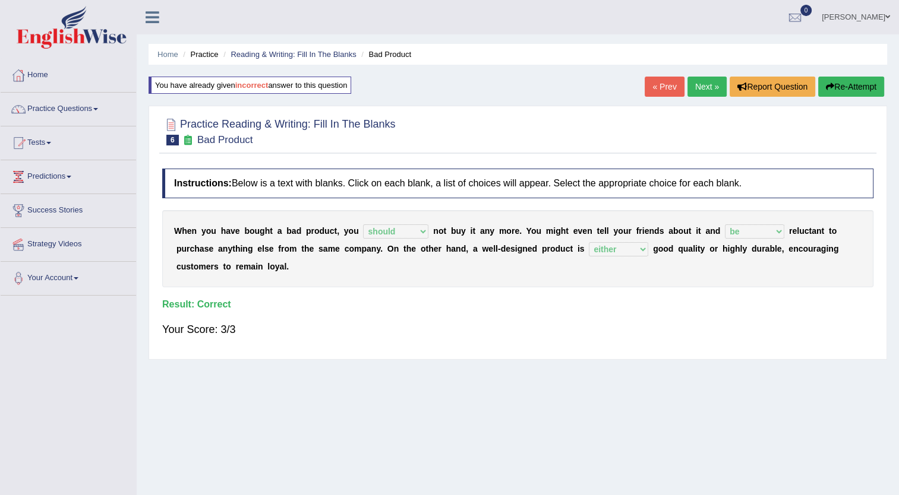
click at [697, 87] on link "Next »" at bounding box center [706, 87] width 39 height 20
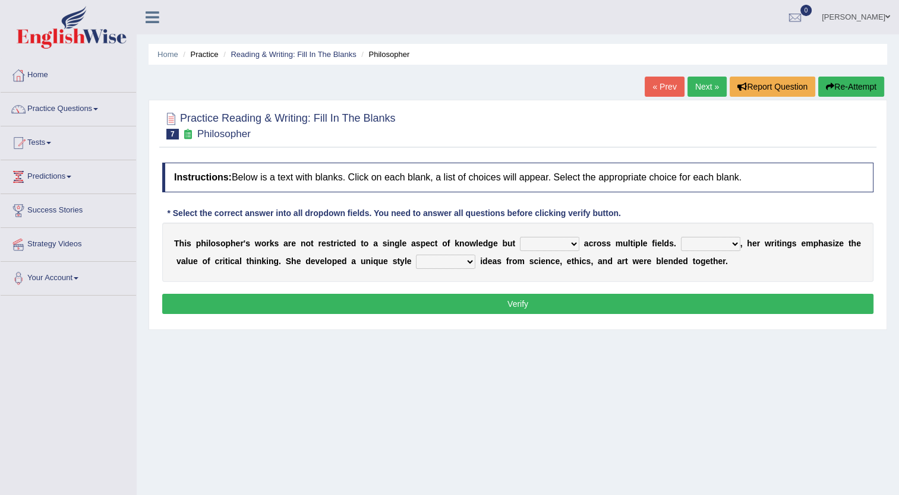
click at [236, 241] on b "e" at bounding box center [238, 244] width 5 height 10
click at [551, 244] on select "constrain contain assemble extend" at bounding box center [549, 244] width 59 height 14
select select "assemble"
click at [520, 237] on select "constrain contain assemble extend" at bounding box center [549, 244] width 59 height 14
click at [703, 243] on select "Rather So Moreover Likely" at bounding box center [710, 244] width 59 height 14
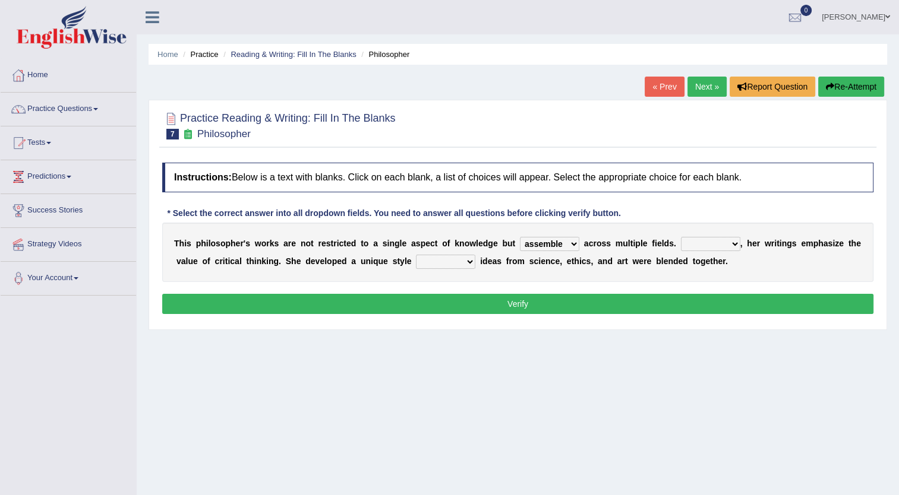
select select "Likely"
click at [681, 237] on select "Rather So Moreover Likely" at bounding box center [710, 244] width 59 height 14
click at [416, 262] on select "in that that which in which" at bounding box center [445, 262] width 59 height 14
select select "in that"
click at [416, 255] on select "in that that which in which" at bounding box center [445, 262] width 59 height 14
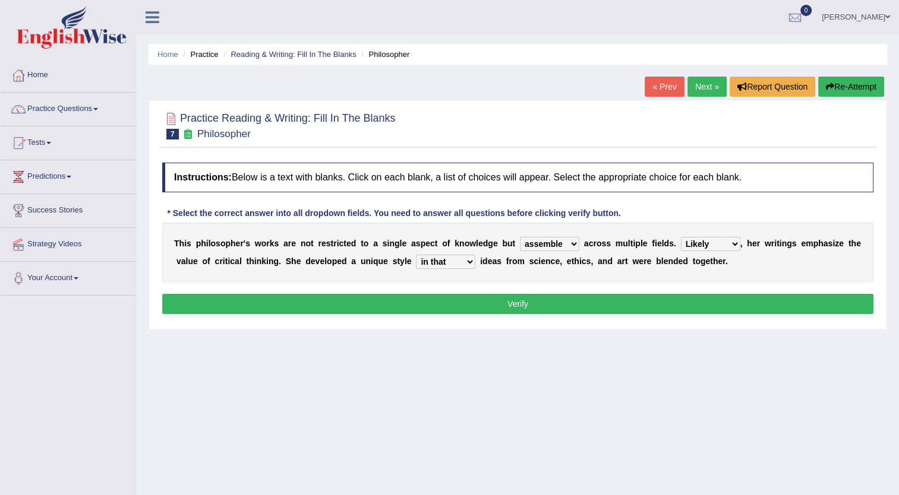
click at [494, 298] on button "Verify" at bounding box center [517, 304] width 711 height 20
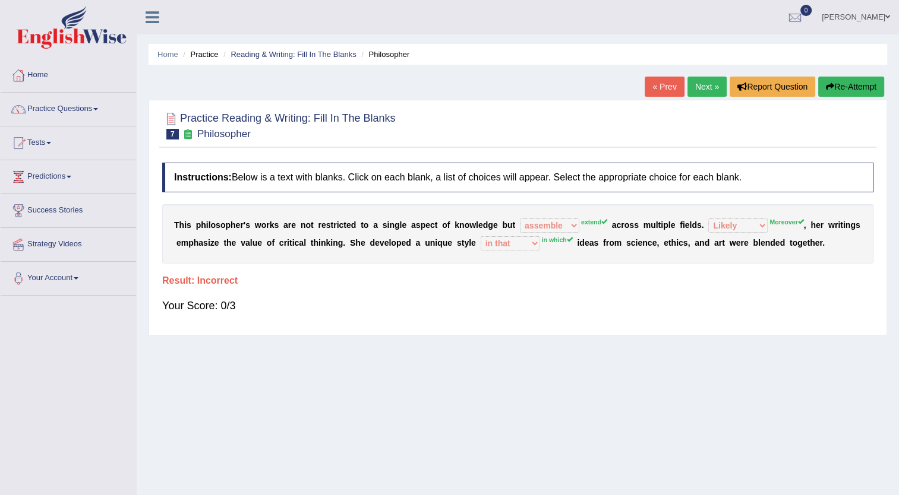
click at [845, 84] on button "Re-Attempt" at bounding box center [851, 87] width 66 height 20
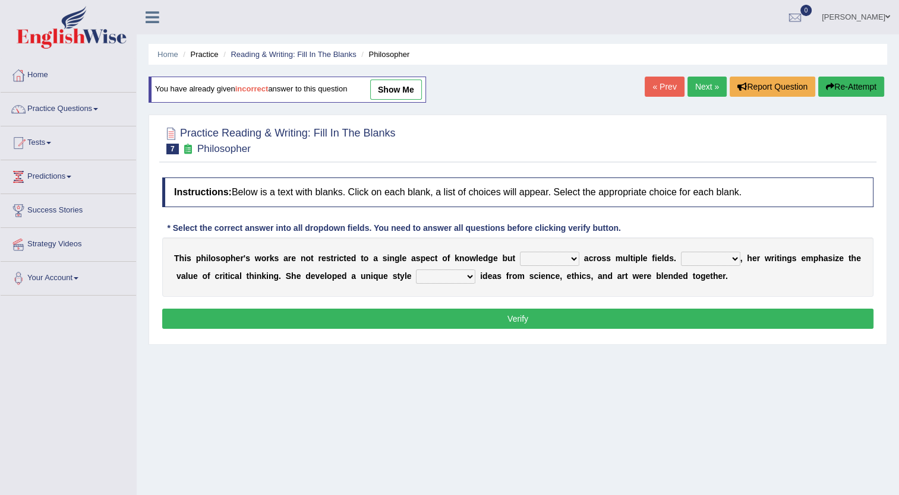
click at [548, 259] on select "constrain contain assemble extend" at bounding box center [549, 259] width 59 height 14
select select "extend"
click at [520, 252] on select "constrain contain assemble extend" at bounding box center [549, 259] width 59 height 14
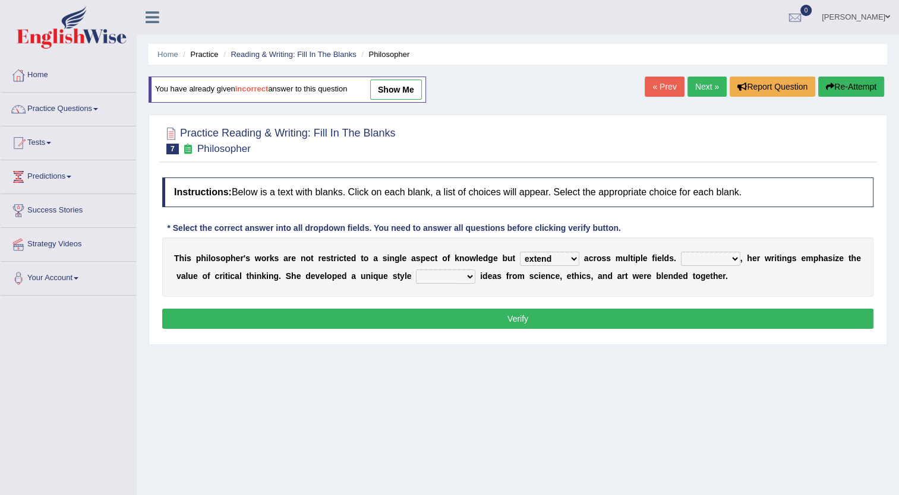
click at [706, 258] on select "Rather So Moreover Likely" at bounding box center [710, 259] width 59 height 14
select select "Moreover"
click at [681, 252] on select "Rather So Moreover Likely" at bounding box center [710, 259] width 59 height 14
click at [417, 277] on select "in that that which in which" at bounding box center [445, 277] width 59 height 14
select select "in which"
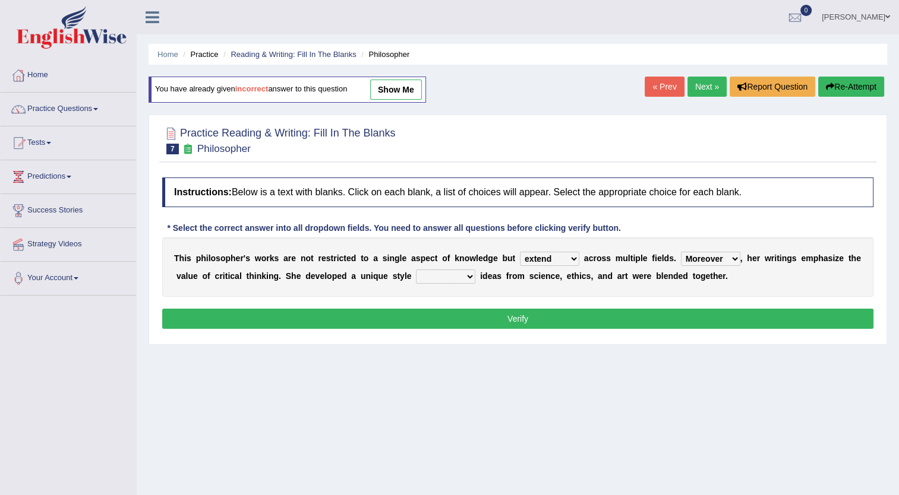
click at [416, 270] on select "in that that which in which" at bounding box center [445, 277] width 59 height 14
click at [506, 310] on button "Verify" at bounding box center [517, 319] width 711 height 20
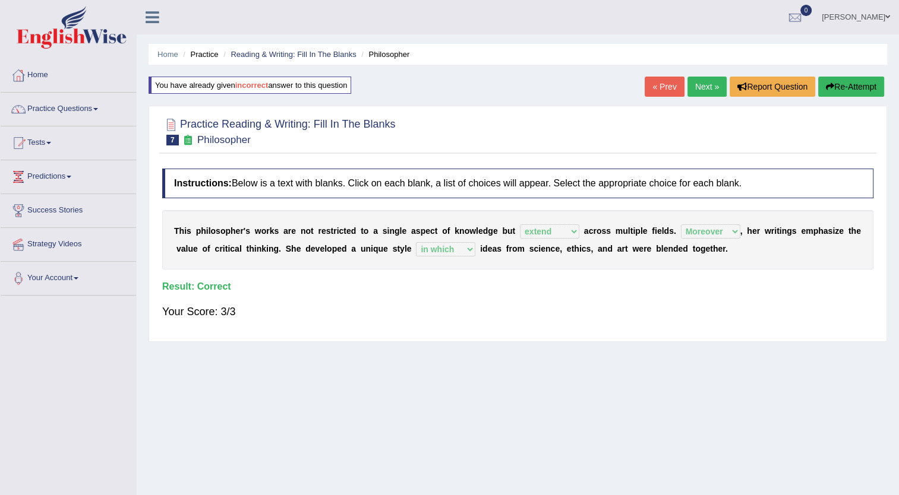
click at [714, 77] on link "Next »" at bounding box center [706, 87] width 39 height 20
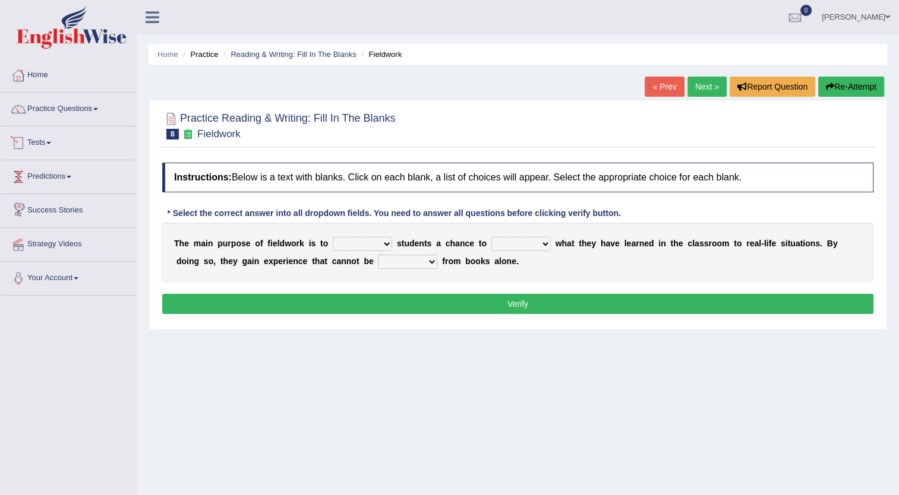
click at [55, 144] on link "Tests" at bounding box center [68, 142] width 135 height 30
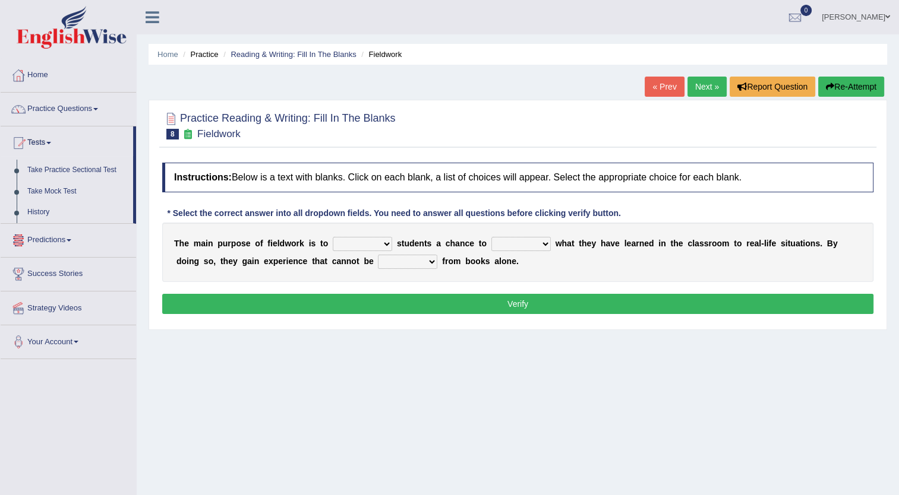
click at [228, 362] on div "Home Practice Reading & Writing: Fill In The Blanks Fieldwork « Prev Next » Rep…" at bounding box center [518, 297] width 762 height 594
click at [378, 247] on select "resemble stow rave offer" at bounding box center [362, 244] width 59 height 14
select select "resemble"
click at [333, 237] on select "resemble stow rave offer" at bounding box center [362, 244] width 59 height 14
click at [528, 242] on select "compare align apply dismount" at bounding box center [520, 244] width 59 height 14
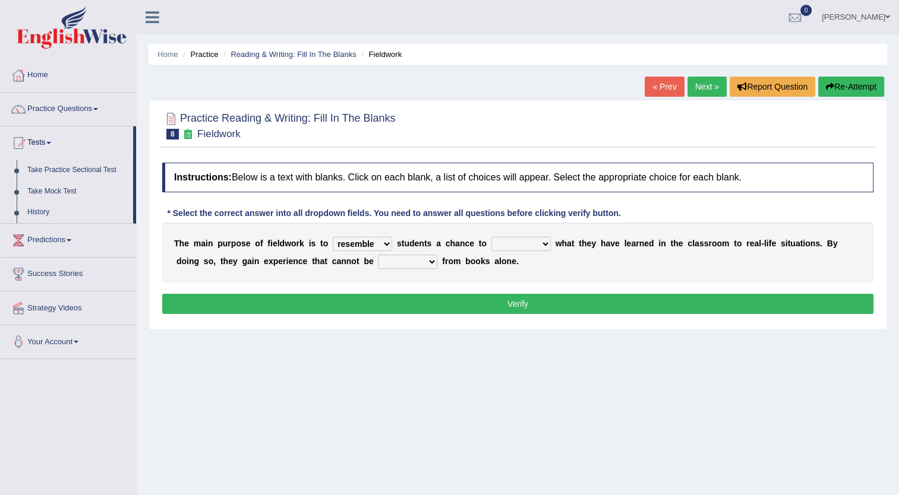
select select "compare"
click at [491, 237] on select "compare align apply dismount" at bounding box center [520, 244] width 59 height 14
click at [378, 262] on select "originated prepared obtained touted" at bounding box center [407, 262] width 59 height 14
select select "obtained"
click at [378, 255] on select "originated prepared obtained touted" at bounding box center [407, 262] width 59 height 14
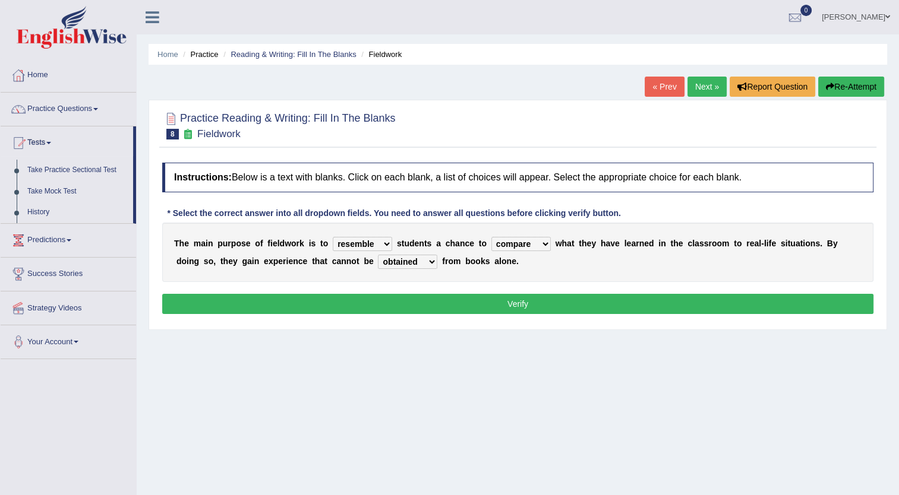
click at [425, 302] on button "Verify" at bounding box center [517, 304] width 711 height 20
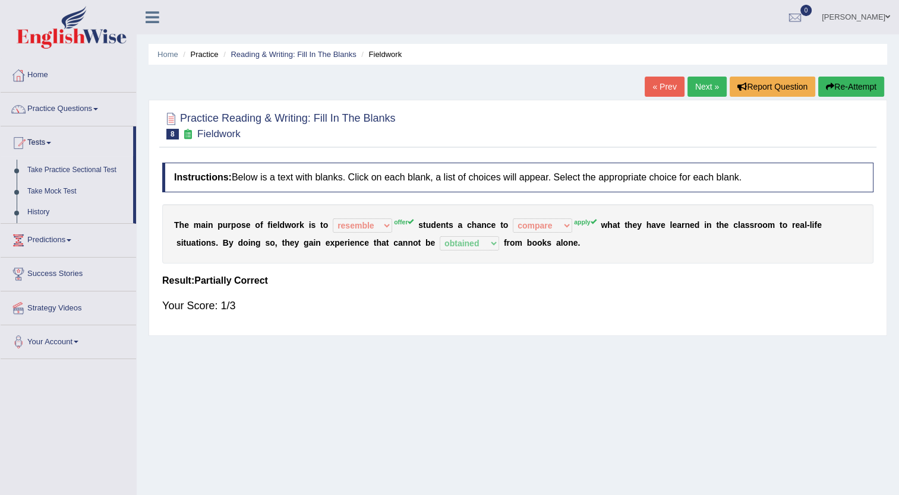
click at [708, 88] on link "Next »" at bounding box center [706, 87] width 39 height 20
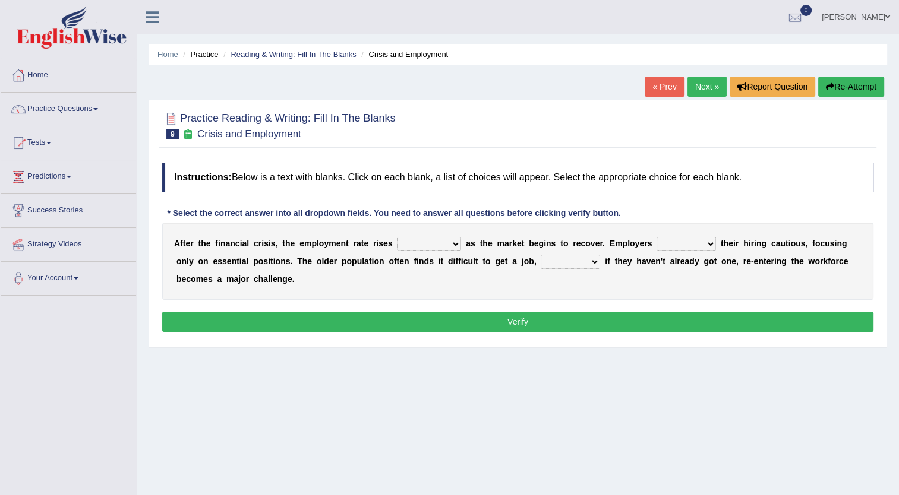
click at [438, 243] on select "normally conversely strenuously sharply" at bounding box center [429, 244] width 64 height 14
select select "normally"
click at [397, 237] on select "normally conversely strenuously sharply" at bounding box center [429, 244] width 64 height 14
click at [678, 248] on select "keeping kept keep are kept" at bounding box center [686, 244] width 59 height 14
select select "keep"
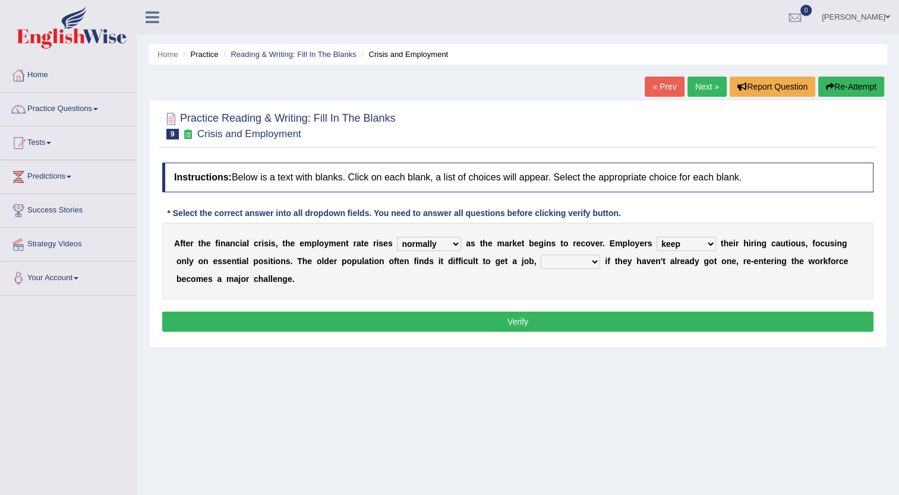
click at [657, 237] on select "keeping kept keep are kept" at bounding box center [686, 244] width 59 height 14
click at [541, 261] on select "although while then because" at bounding box center [570, 262] width 59 height 14
select select "because"
click at [541, 255] on select "although while then because" at bounding box center [570, 262] width 59 height 14
click at [520, 322] on button "Verify" at bounding box center [517, 322] width 711 height 20
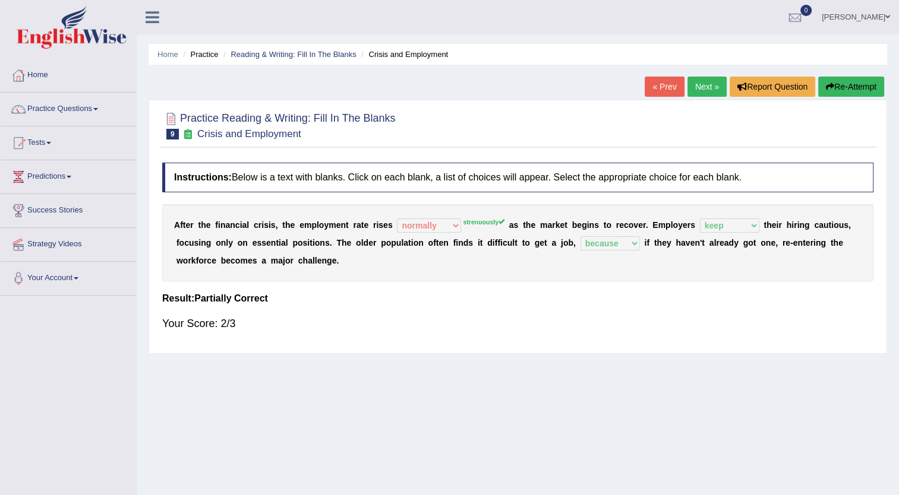
click at [706, 80] on link "Next »" at bounding box center [706, 87] width 39 height 20
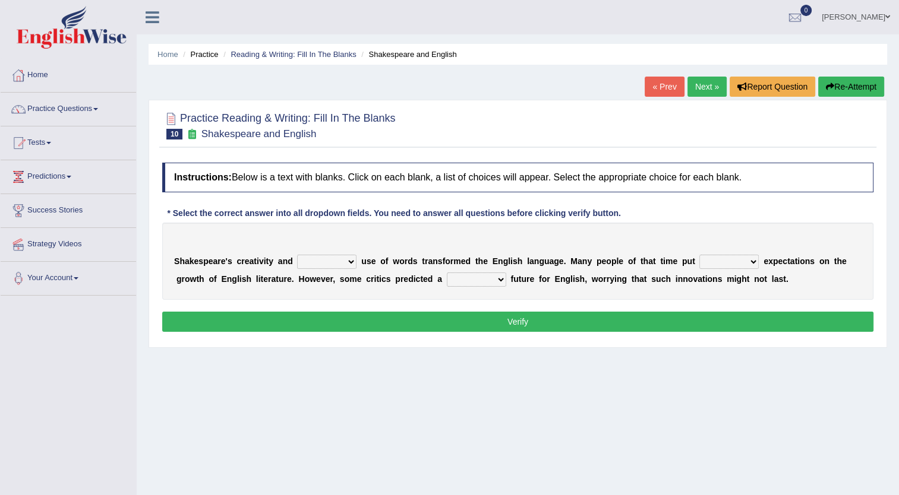
click at [342, 259] on select "idealized intensive fancied inventive" at bounding box center [326, 262] width 59 height 14
select select "intensive"
click at [297, 255] on select "idealized intensive fancied inventive" at bounding box center [326, 262] width 59 height 14
click at [724, 258] on select "wide much high more" at bounding box center [728, 262] width 59 height 14
select select "more"
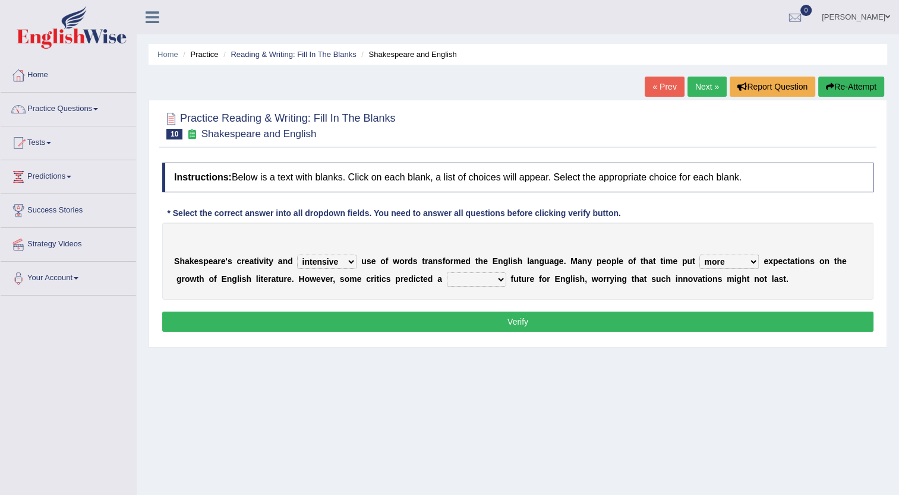
click at [699, 255] on select "wide much high more" at bounding box center [728, 262] width 59 height 14
click at [447, 273] on select "monetary promising irresistible daunting" at bounding box center [476, 280] width 59 height 14
select select "monetary"
click at [447, 273] on select "monetary promising irresistible daunting" at bounding box center [476, 280] width 59 height 14
click at [500, 322] on button "Verify" at bounding box center [517, 322] width 711 height 20
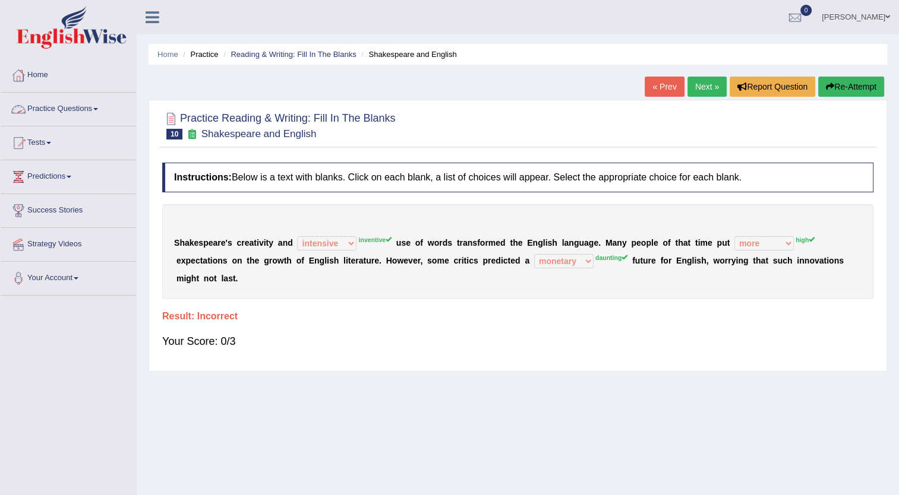
click at [77, 103] on link "Practice Questions" at bounding box center [68, 108] width 135 height 30
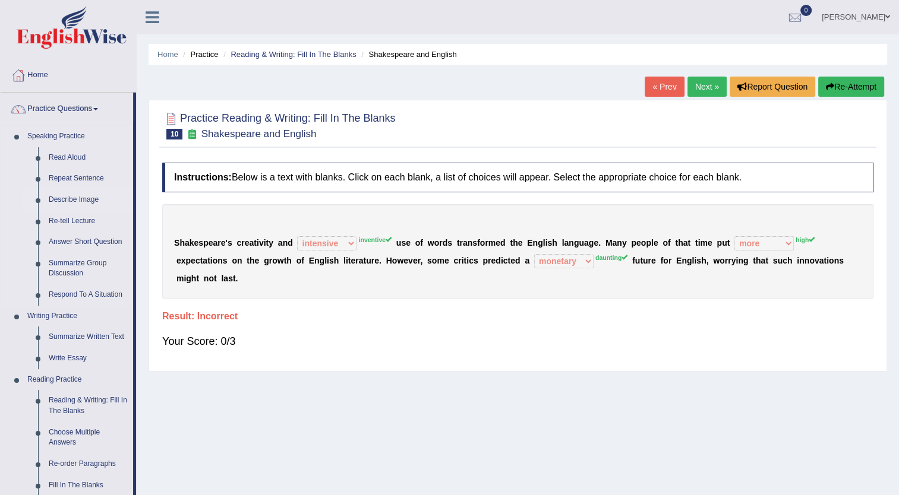
click at [76, 202] on link "Describe Image" at bounding box center [88, 200] width 90 height 21
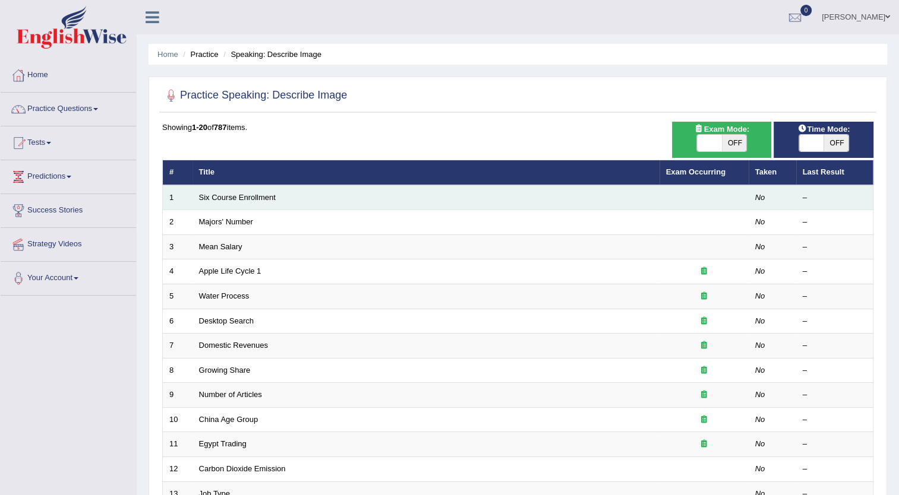
click at [207, 204] on td "Six Course Enrollment" at bounding box center [425, 197] width 467 height 25
drag, startPoint x: 207, startPoint y: 204, endPoint x: 223, endPoint y: 203, distance: 16.6
click at [223, 203] on td "Six Course Enrollment" at bounding box center [425, 197] width 467 height 25
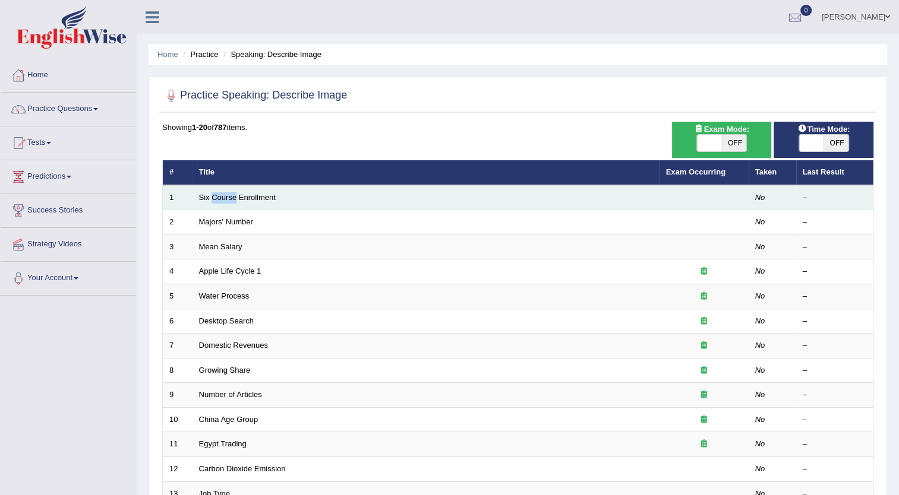
click at [223, 203] on td "Six Course Enrollment" at bounding box center [425, 197] width 467 height 25
drag, startPoint x: 223, startPoint y: 203, endPoint x: 254, endPoint y: 195, distance: 31.3
click at [254, 195] on link "Six Course Enrollment" at bounding box center [237, 197] width 77 height 9
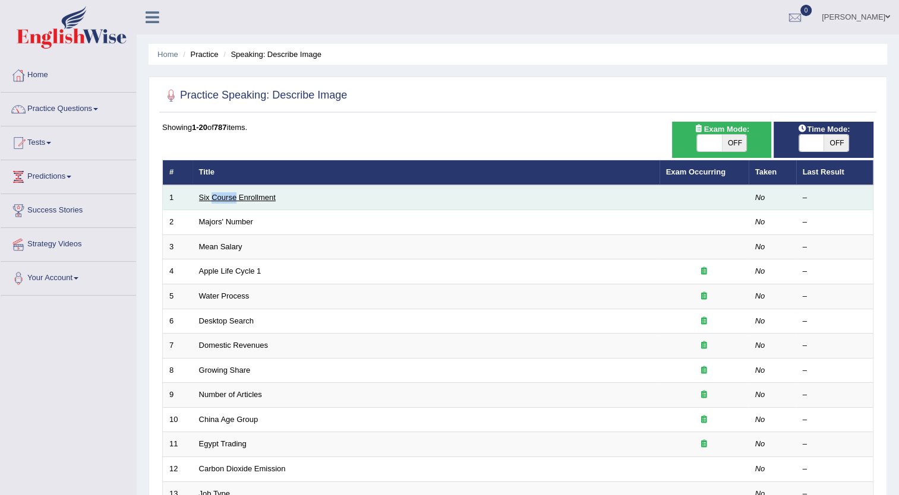
click at [254, 195] on link "Six Course Enrollment" at bounding box center [237, 197] width 77 height 9
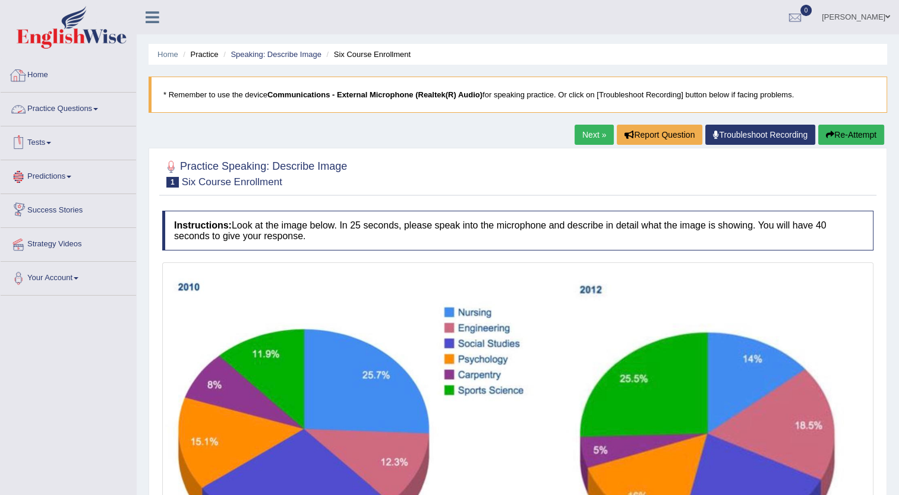
click at [38, 59] on link "Home" at bounding box center [68, 74] width 135 height 30
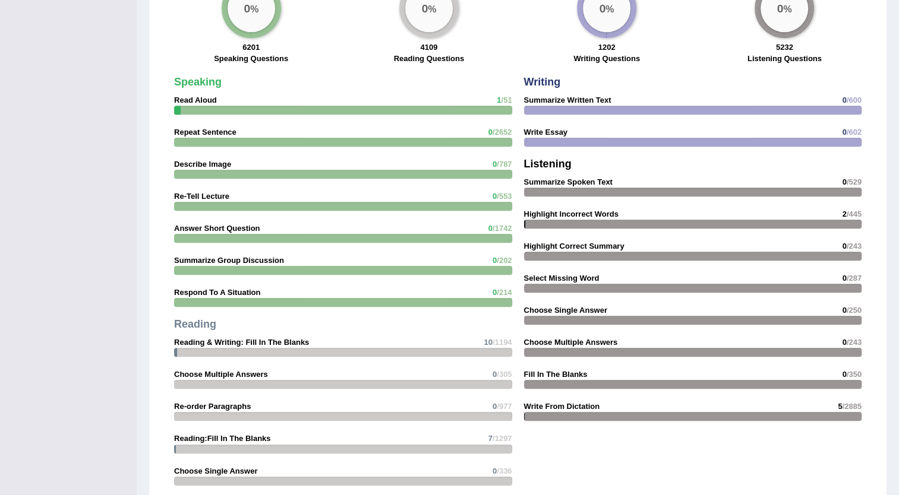
scroll to position [934, 0]
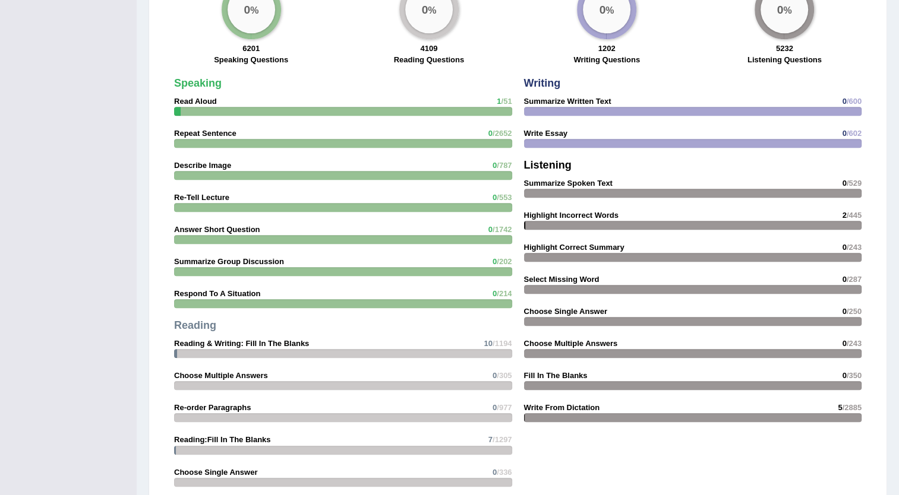
click at [260, 341] on strong "Reading & Writing: Fill In The Blanks" at bounding box center [241, 343] width 135 height 9
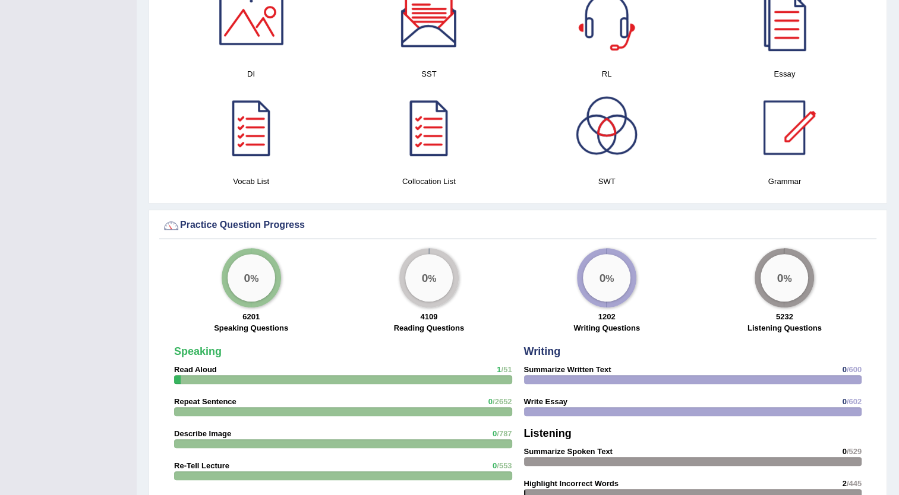
scroll to position [664, 0]
